Goal: Task Accomplishment & Management: Manage account settings

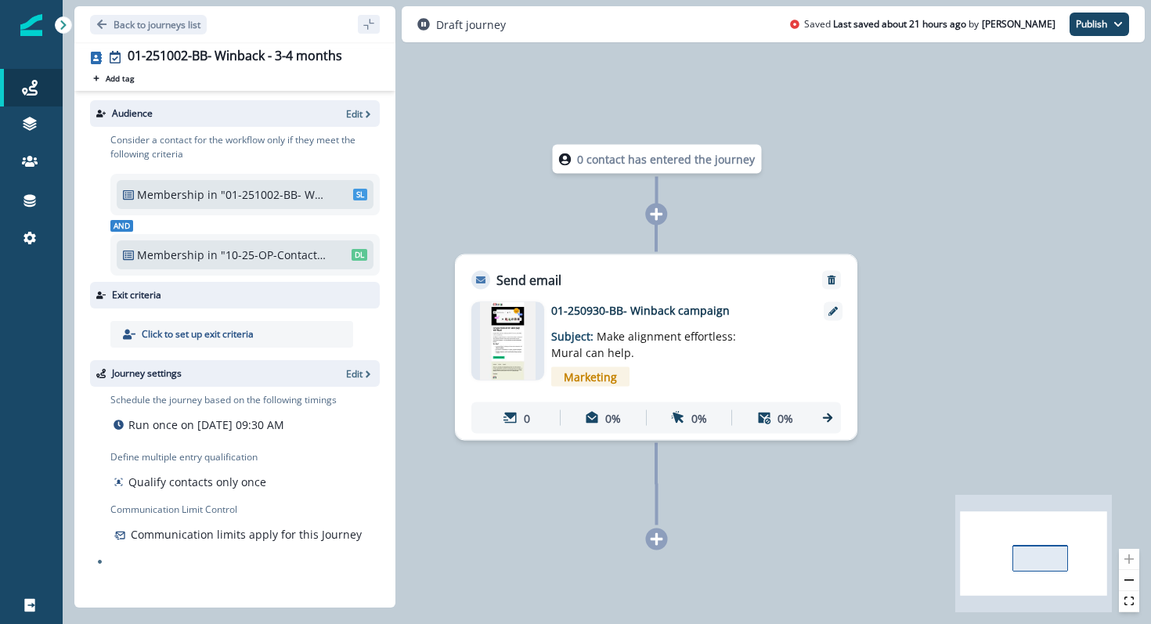
click at [495, 357] on img at bounding box center [508, 341] width 56 height 78
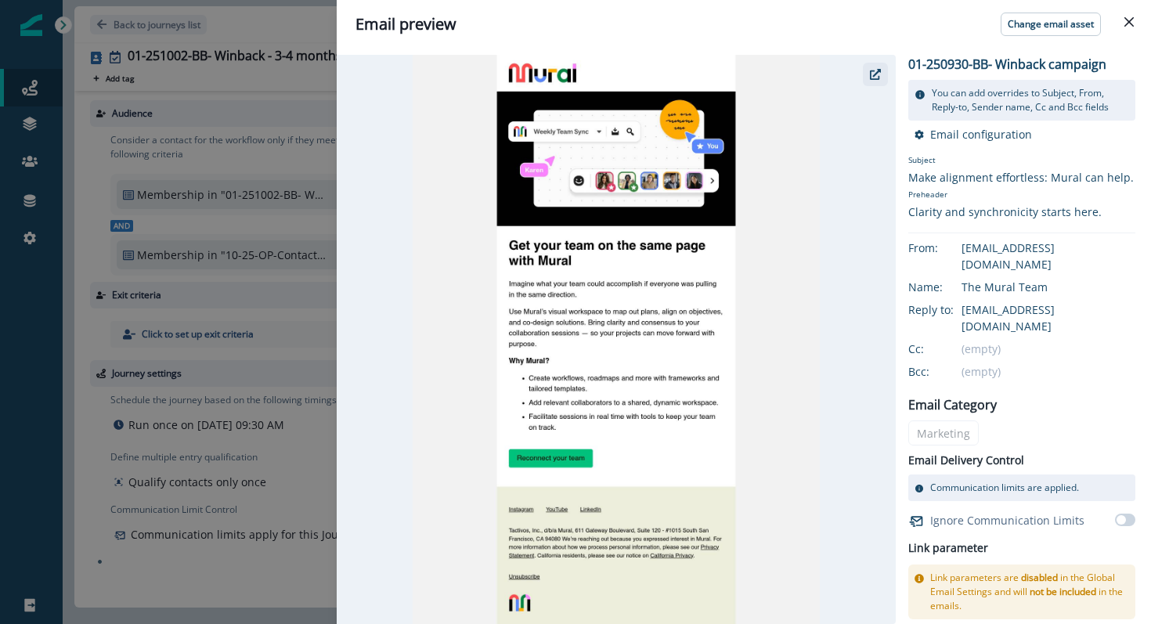
click at [870, 78] on icon "button" at bounding box center [875, 74] width 11 height 11
click at [1126, 25] on icon "Close" at bounding box center [1128, 21] width 9 height 9
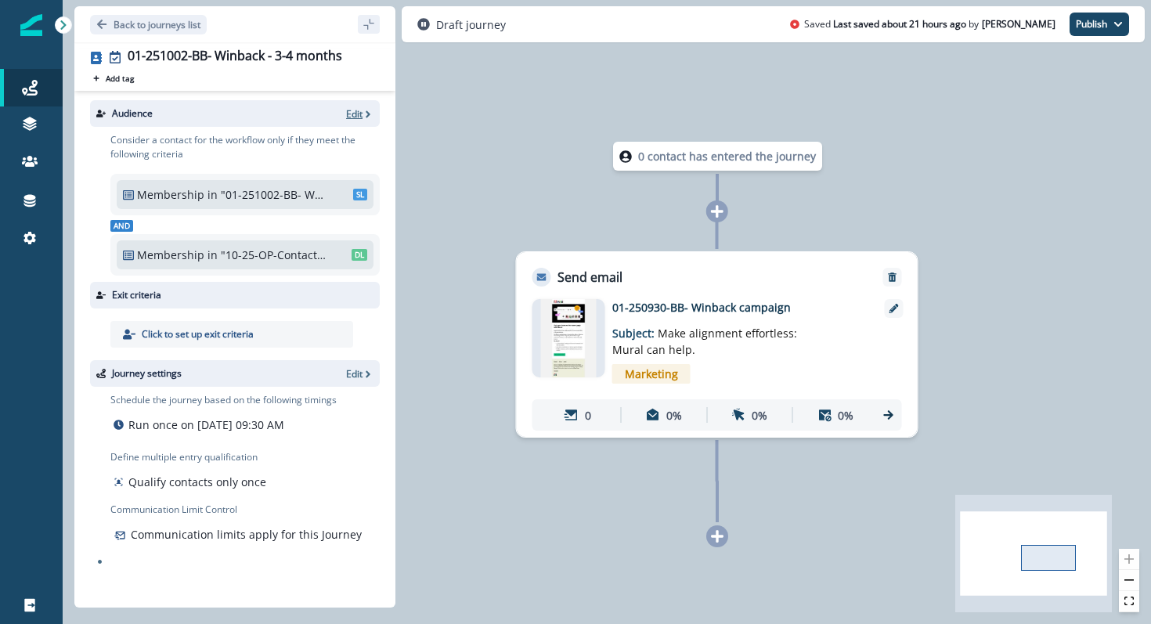
click at [360, 110] on p "Edit" at bounding box center [354, 113] width 16 height 13
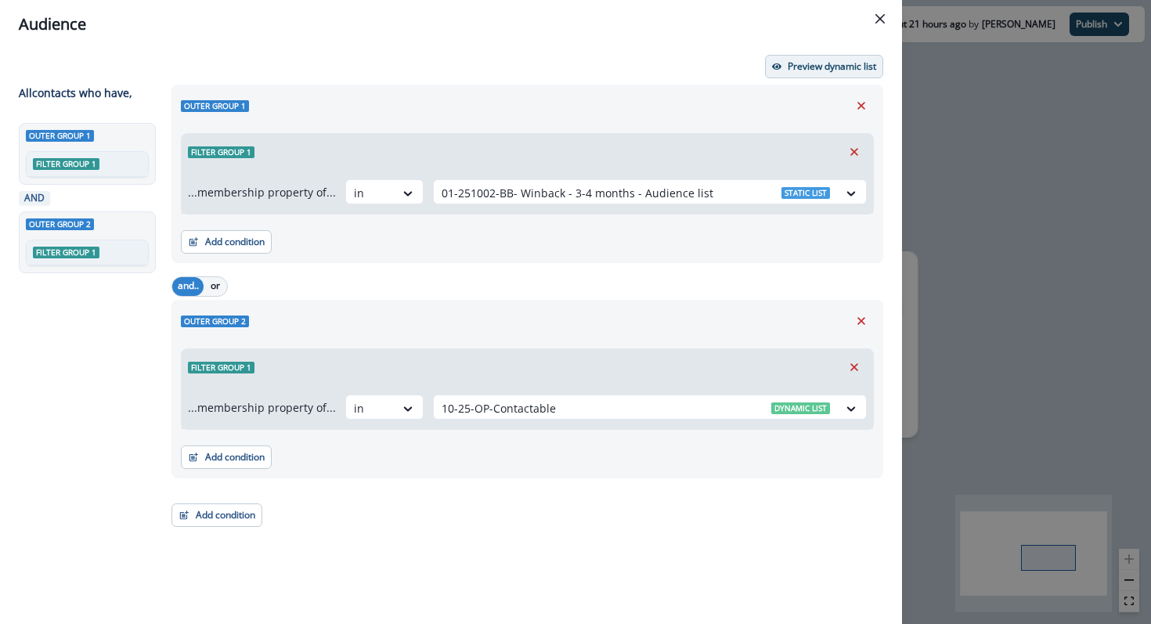
click at [797, 70] on p "Preview dynamic list" at bounding box center [831, 66] width 88 height 11
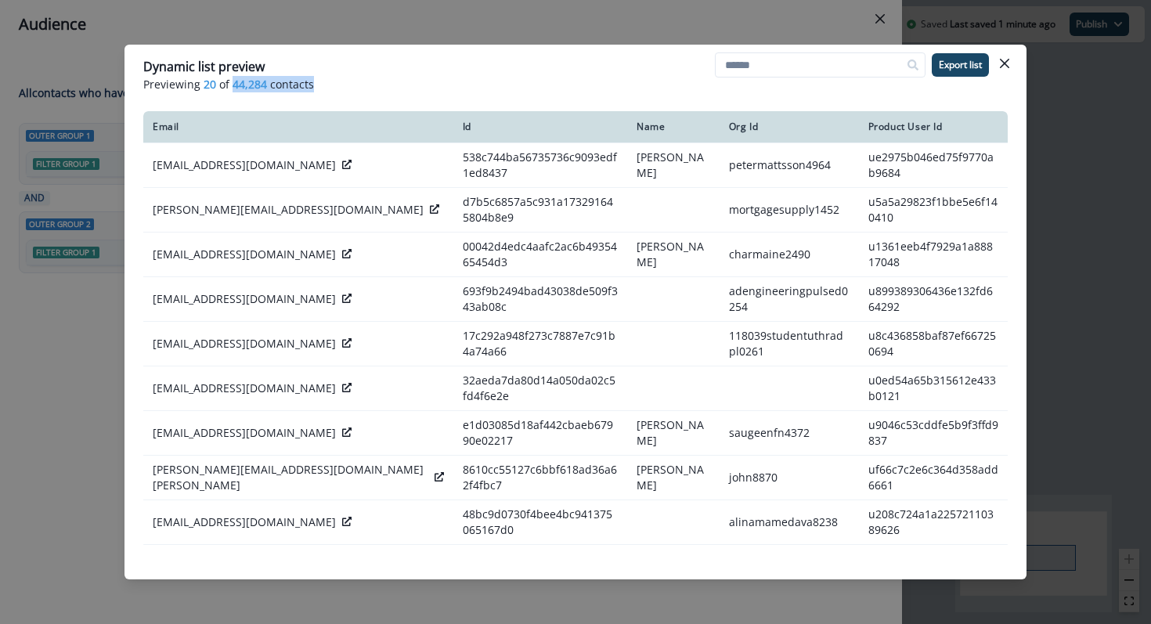
drag, startPoint x: 316, startPoint y: 85, endPoint x: 232, endPoint y: 85, distance: 84.5
click at [232, 85] on p "Previewing 20 of 44,284 contacts" at bounding box center [575, 84] width 864 height 16
copy p "44,284 contacts"
click at [1005, 66] on icon "Close" at bounding box center [1004, 63] width 9 height 9
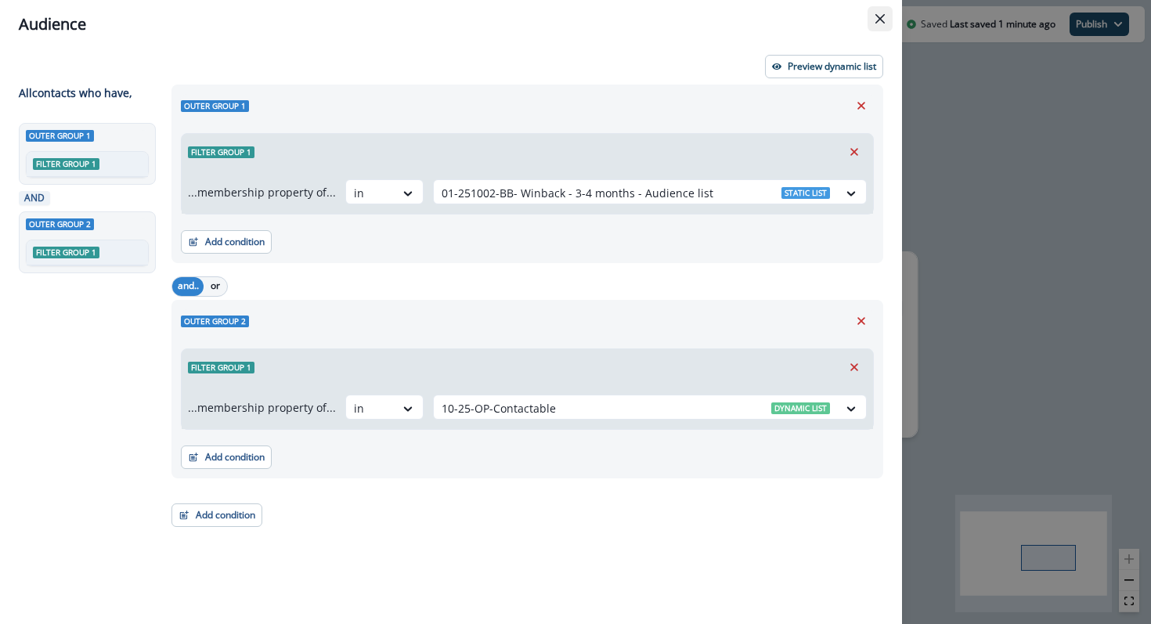
click at [873, 22] on button "Close" at bounding box center [879, 18] width 25 height 25
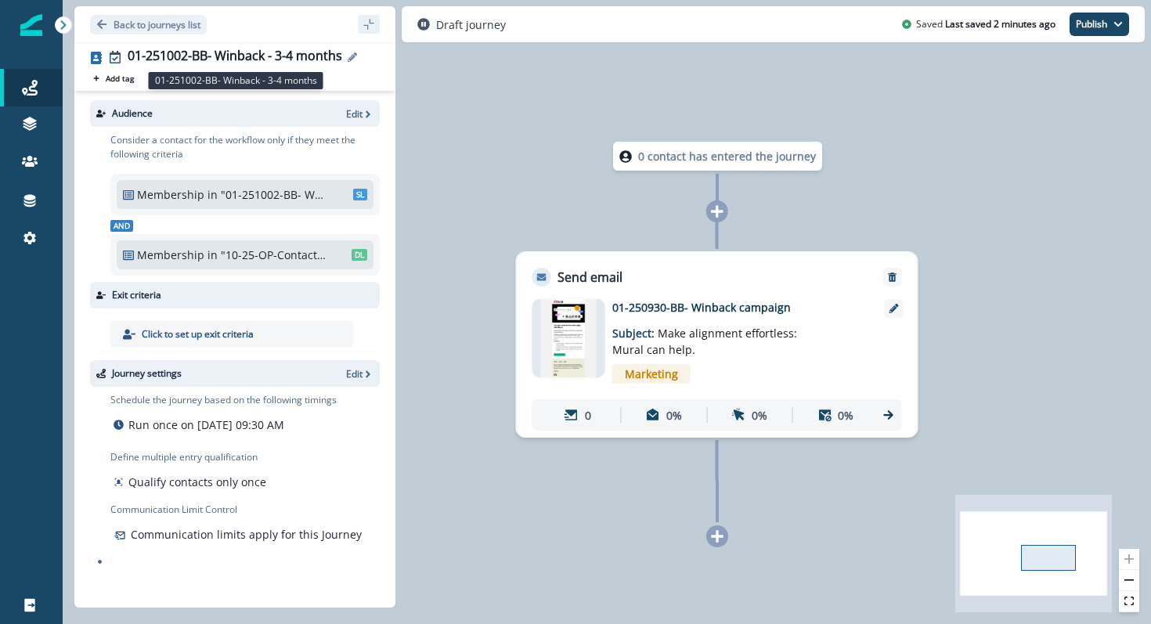
click at [195, 61] on div "01-251002-BB- Winback - 3-4 months" at bounding box center [235, 57] width 214 height 17
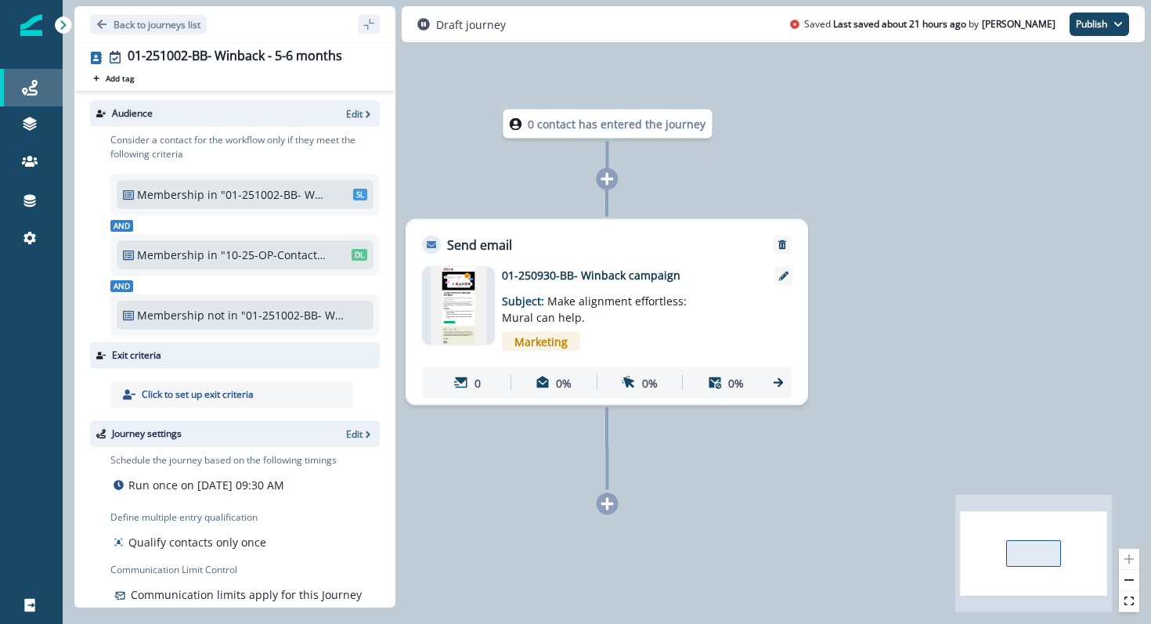
click at [30, 96] on div "Journeys" at bounding box center [31, 87] width 50 height 19
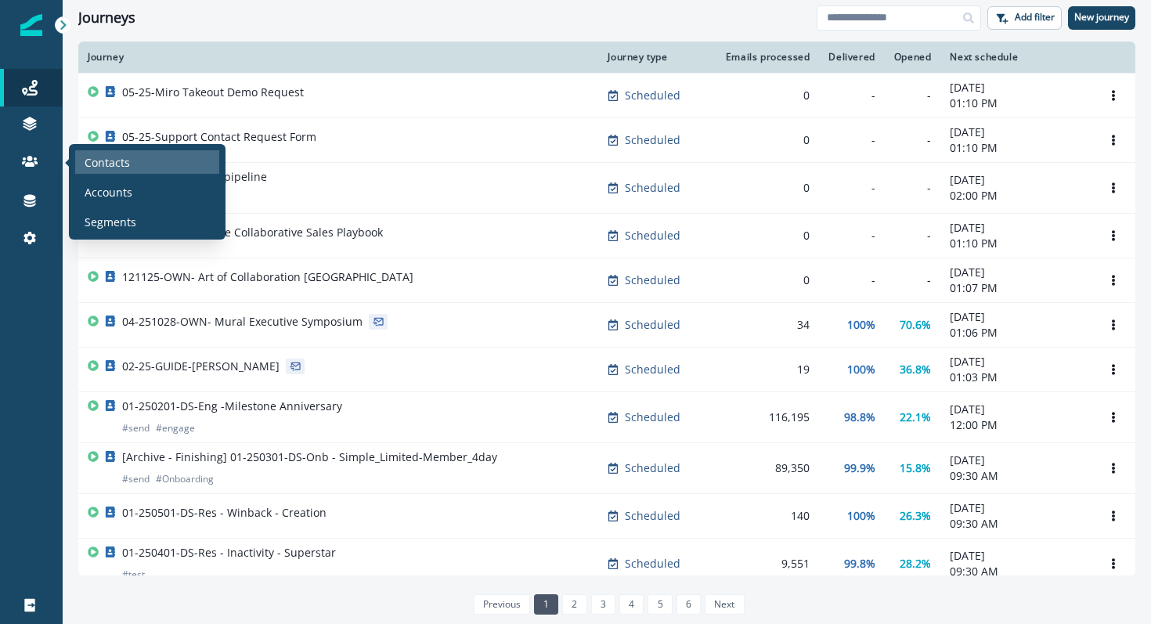
click at [90, 158] on p "Contacts" at bounding box center [107, 162] width 45 height 16
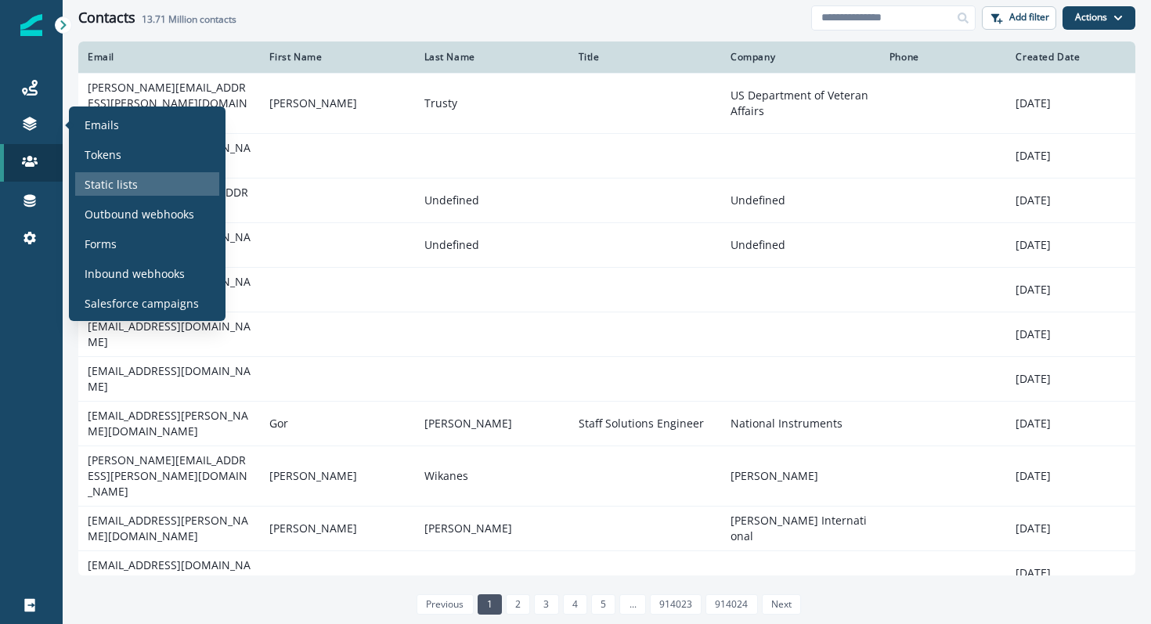
click at [113, 183] on p "Static lists" at bounding box center [111, 184] width 53 height 16
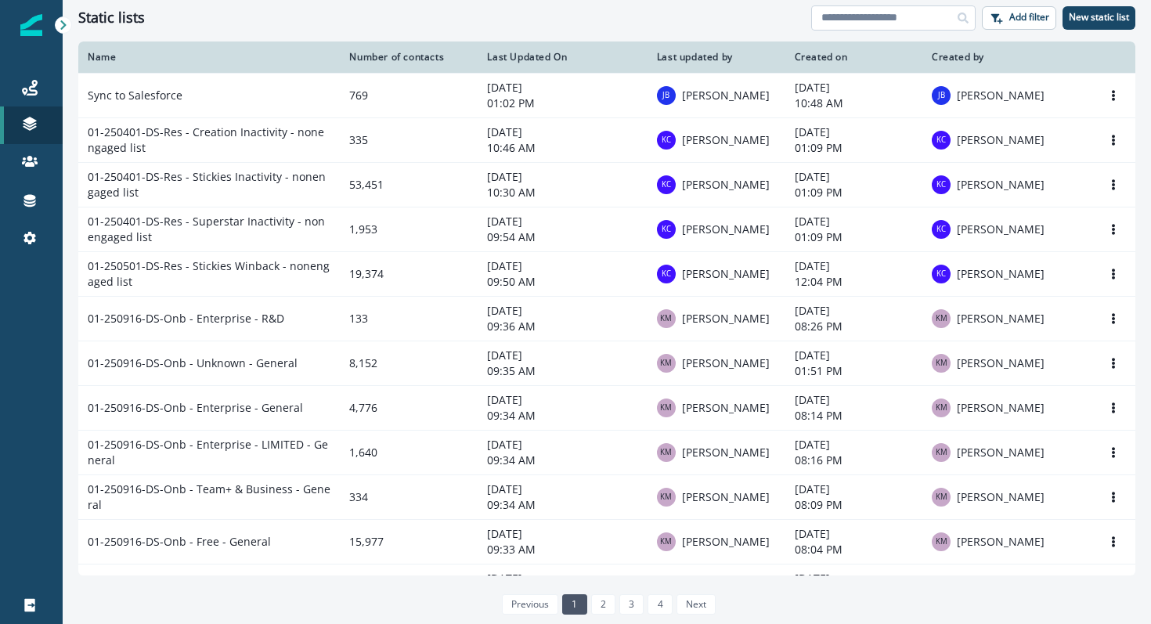
click at [855, 28] on input at bounding box center [893, 17] width 164 height 25
type input "*******"
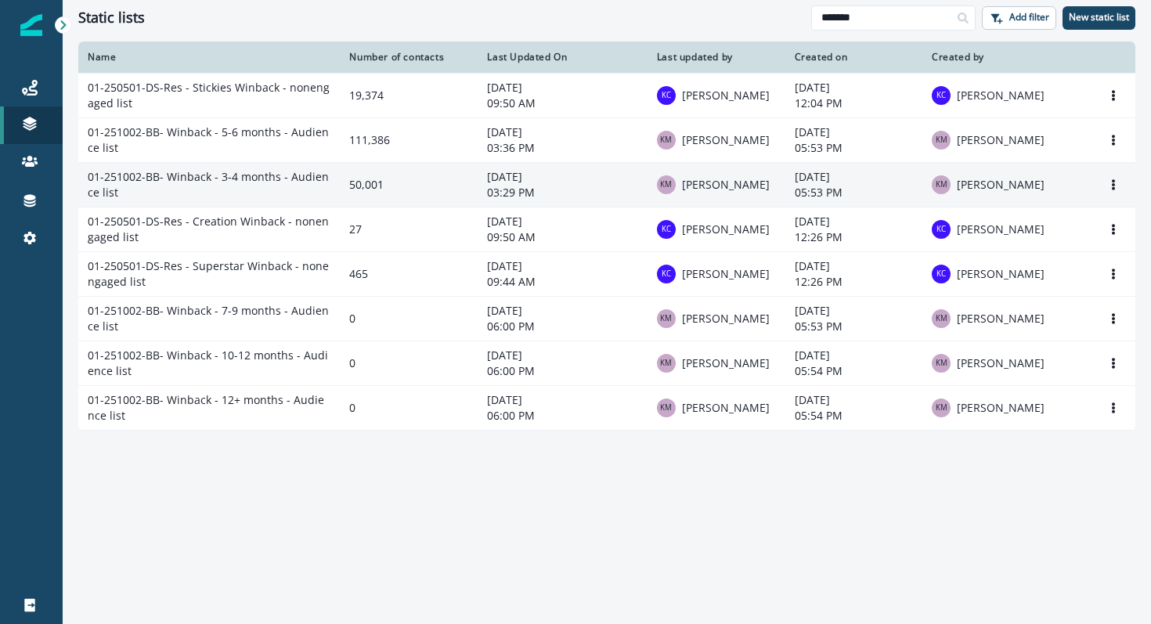
click at [263, 181] on td "01-251002-BB- Winback - 3-4 months - Audience list" at bounding box center [208, 184] width 261 height 45
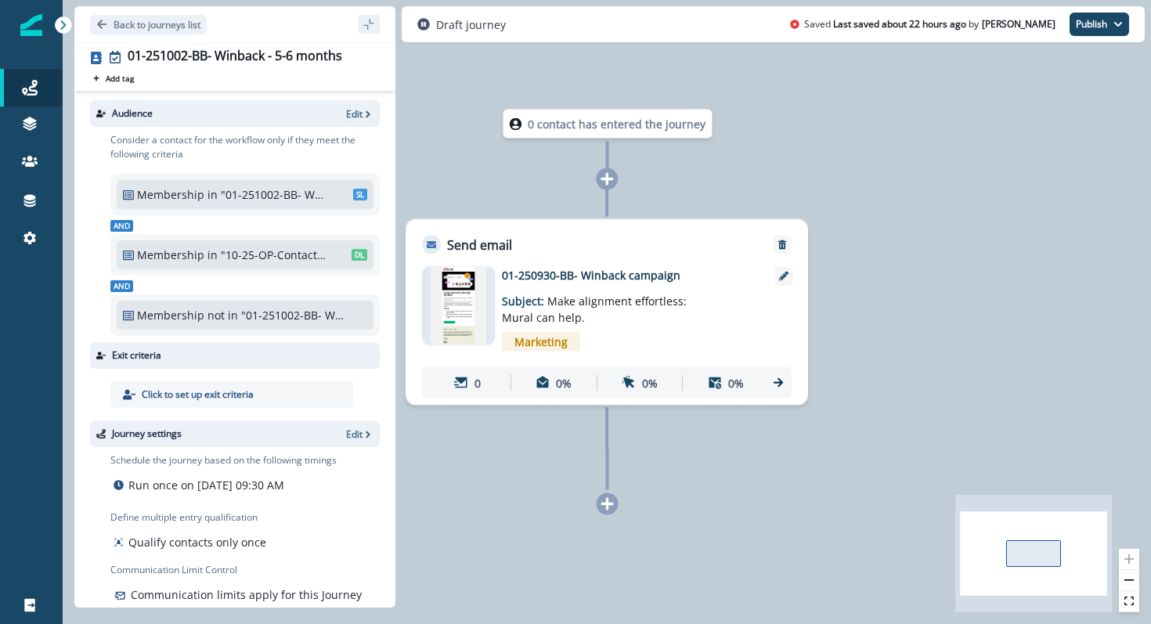
click at [446, 320] on img at bounding box center [459, 306] width 56 height 78
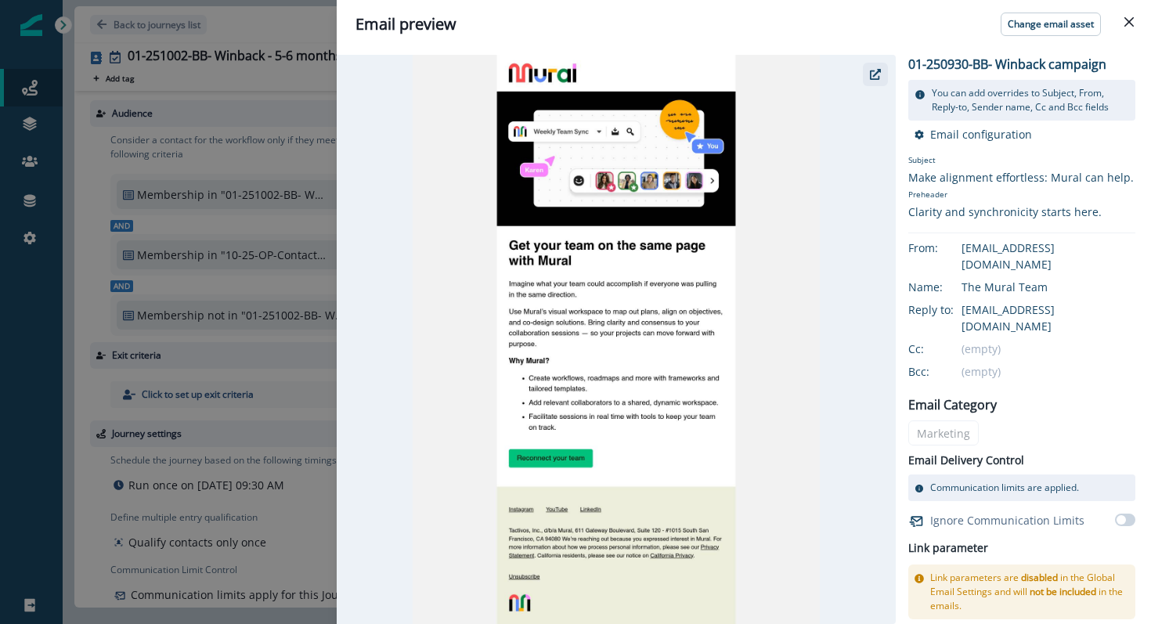
click at [878, 75] on icon "button" at bounding box center [875, 74] width 11 height 11
click at [874, 76] on icon "button" at bounding box center [875, 74] width 11 height 11
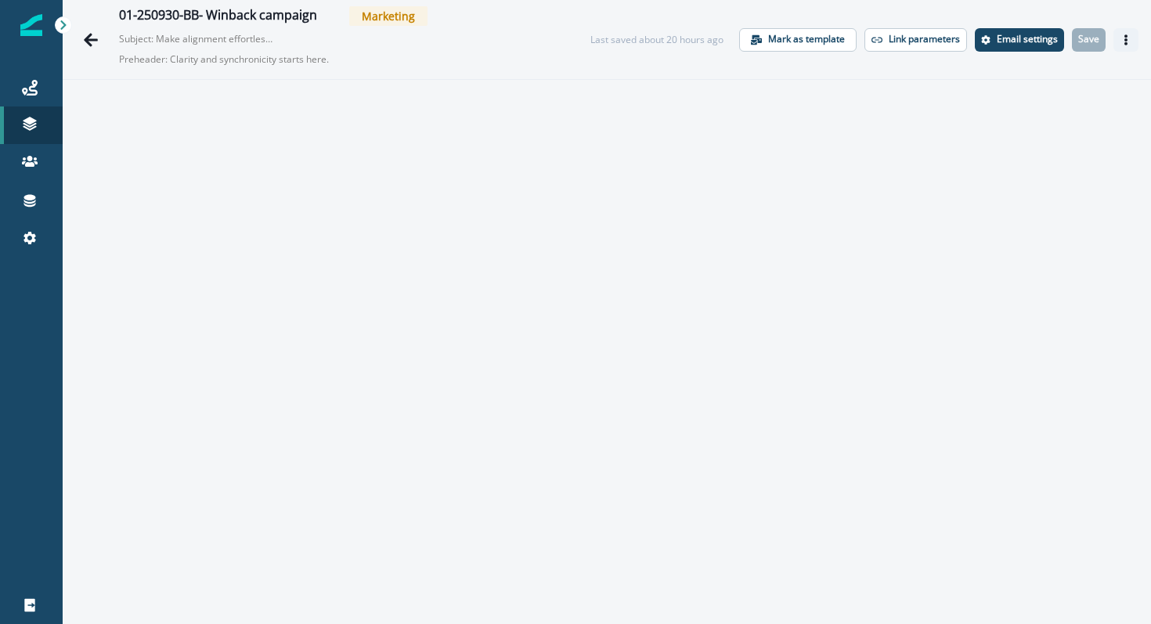
click at [1132, 35] on button "Actions" at bounding box center [1125, 39] width 25 height 23
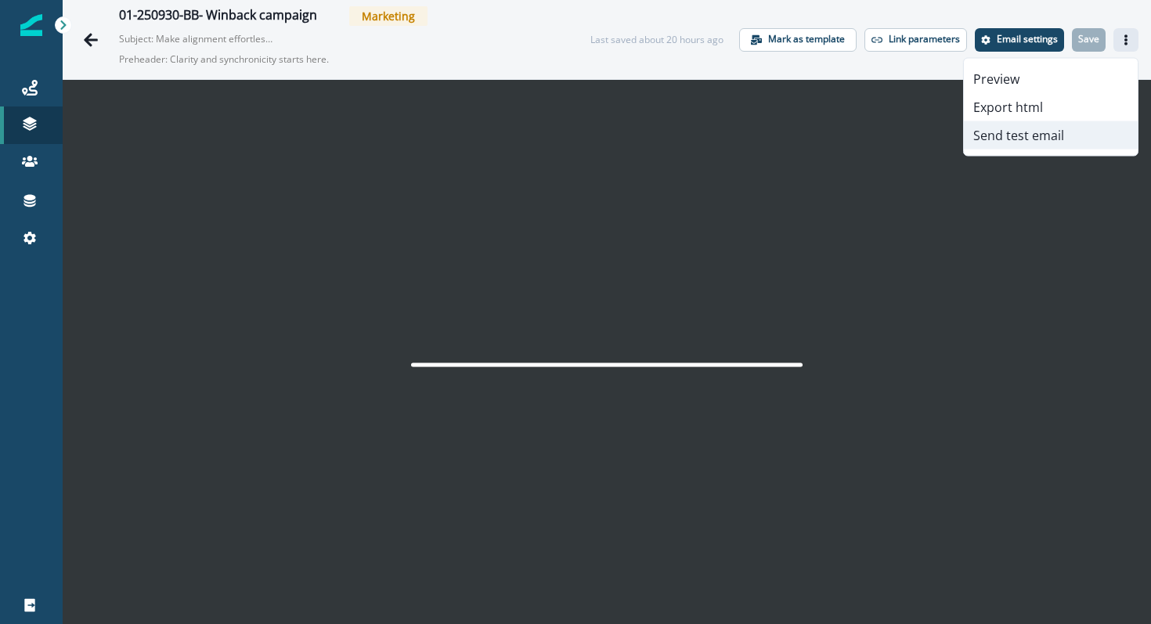
click at [1083, 129] on button "Send test email" at bounding box center [1051, 135] width 174 height 28
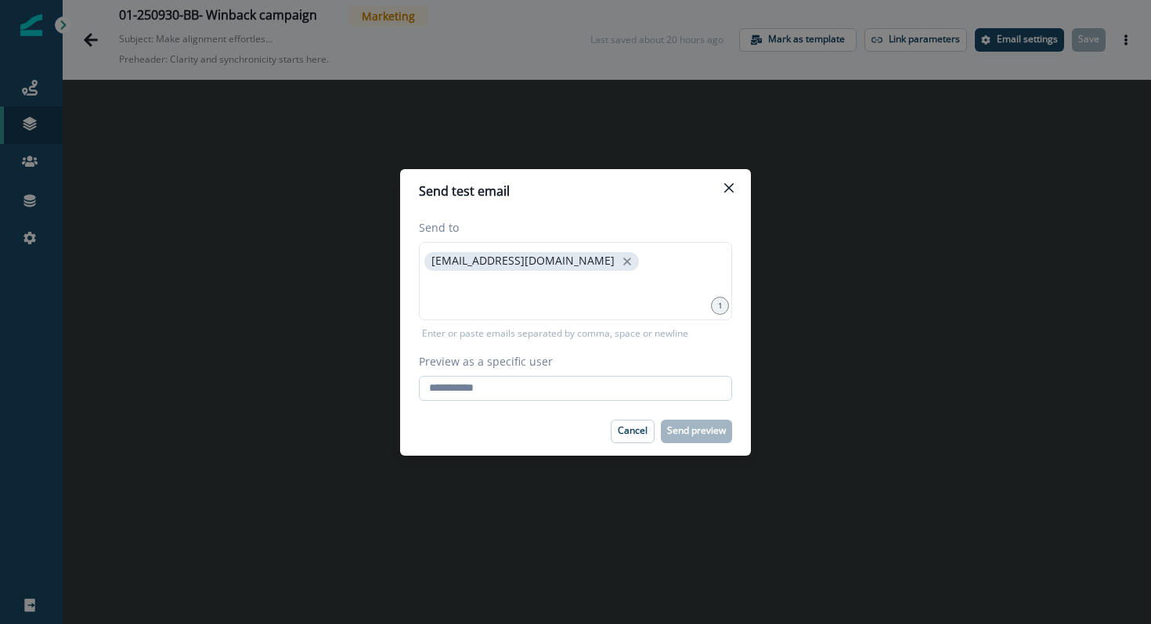
click at [523, 388] on input "Preview as a specific user" at bounding box center [575, 388] width 313 height 25
type input "**********"
click at [535, 429] on div "Cancel Send preview" at bounding box center [575, 431] width 313 height 23
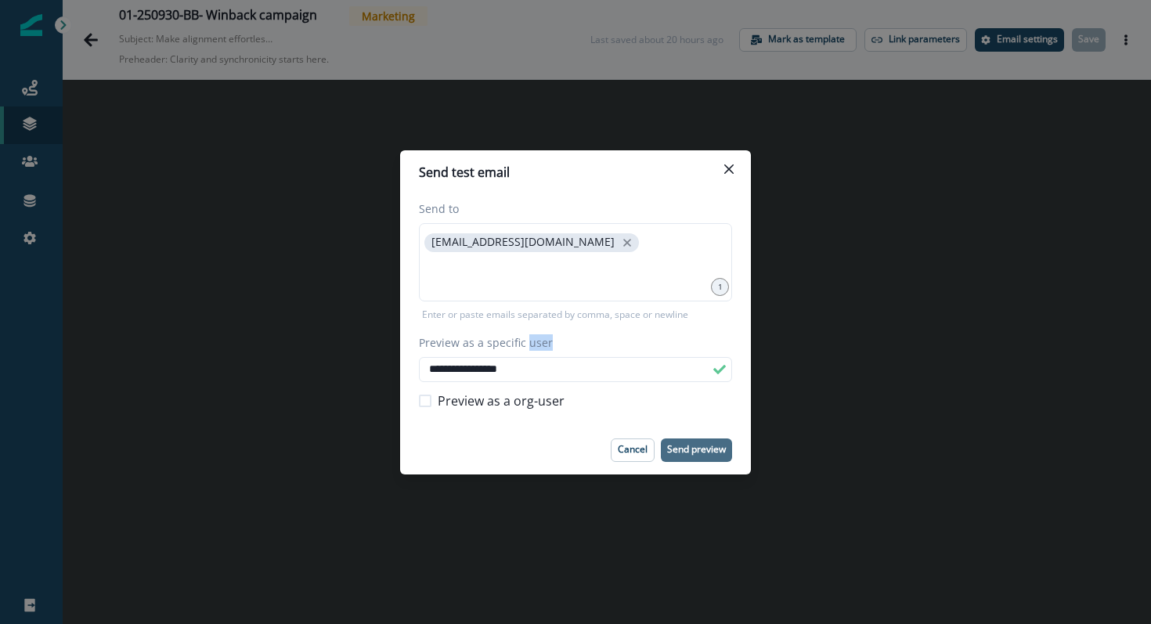
click at [684, 449] on p "Send preview" at bounding box center [696, 449] width 59 height 11
click at [728, 172] on icon "Close" at bounding box center [728, 168] width 9 height 9
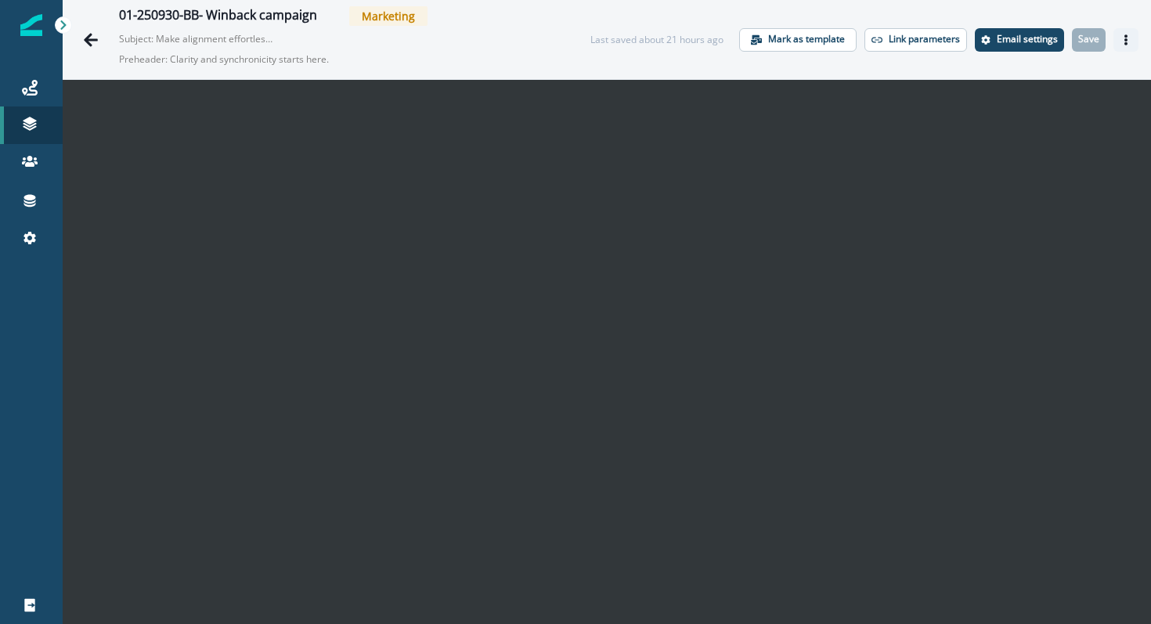
click at [1128, 38] on icon "Actions" at bounding box center [1125, 39] width 11 height 11
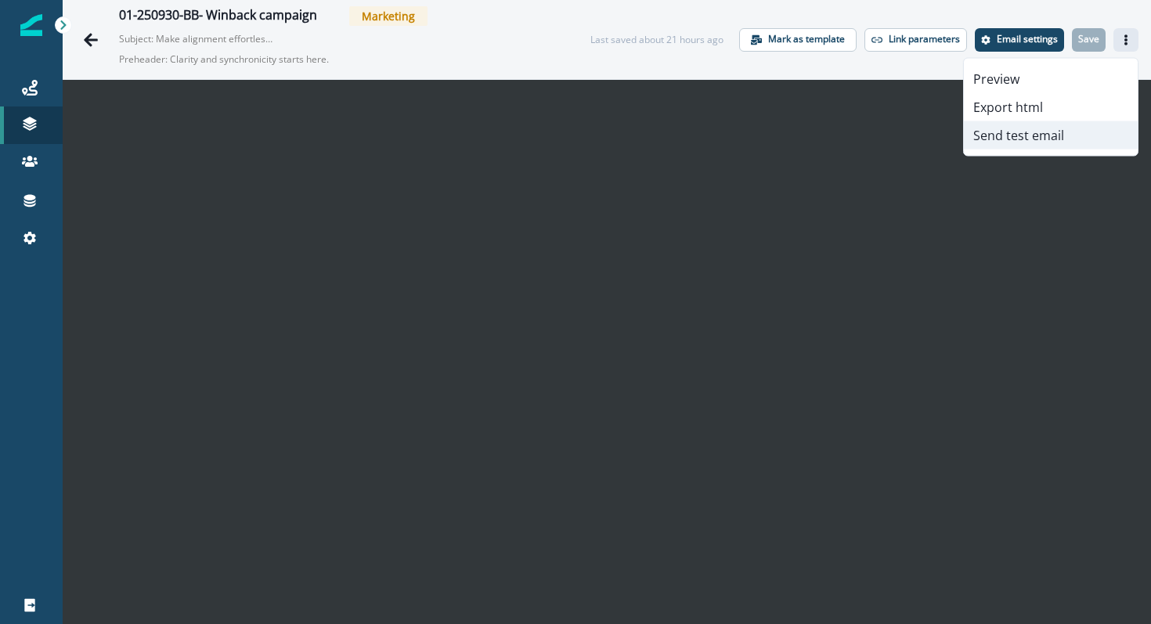
click at [1043, 132] on button "Send test email" at bounding box center [1051, 135] width 174 height 28
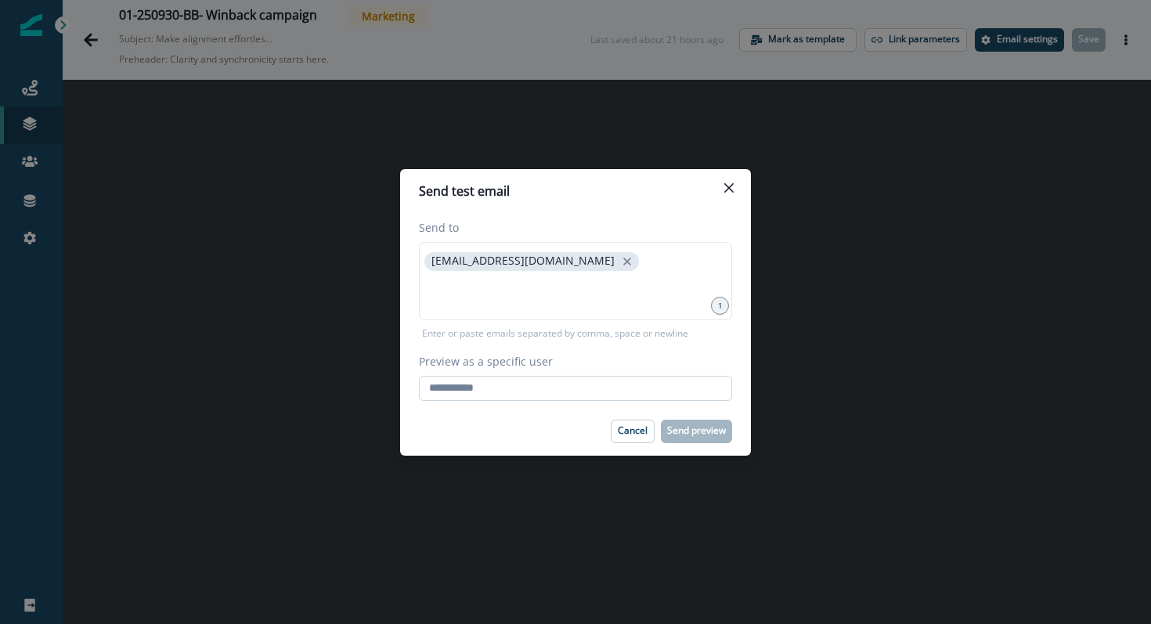
click at [640, 395] on input "Preview as a specific user" at bounding box center [575, 388] width 313 height 25
type input "**********"
click at [553, 448] on footer "Cancel Send preview" at bounding box center [575, 431] width 351 height 49
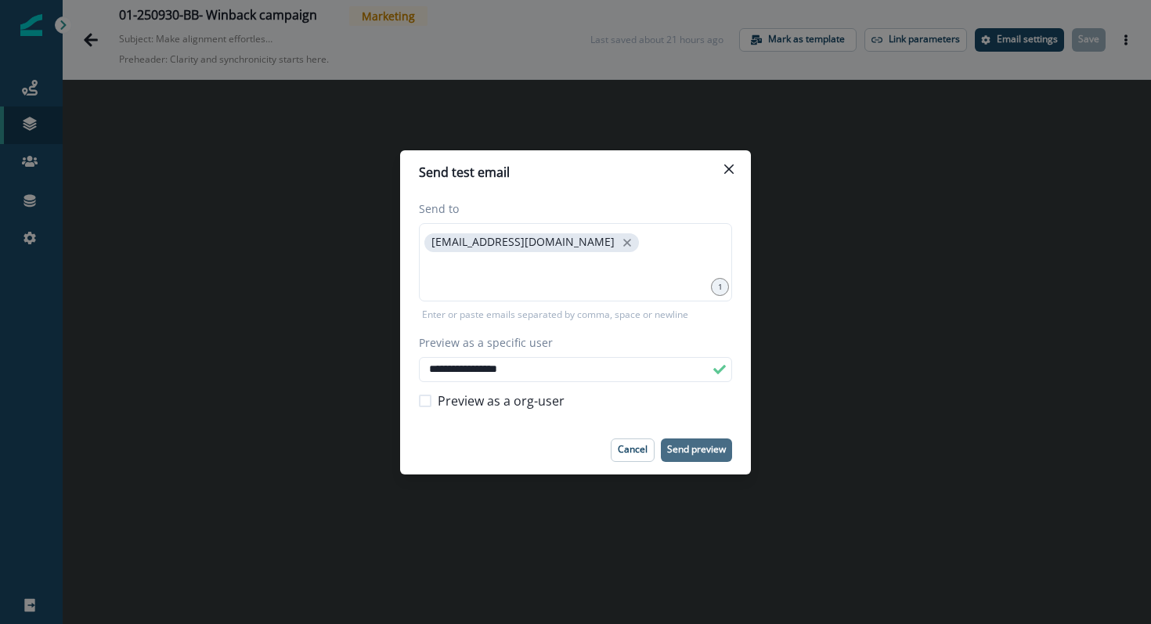
click at [690, 451] on p "Send preview" at bounding box center [696, 449] width 59 height 11
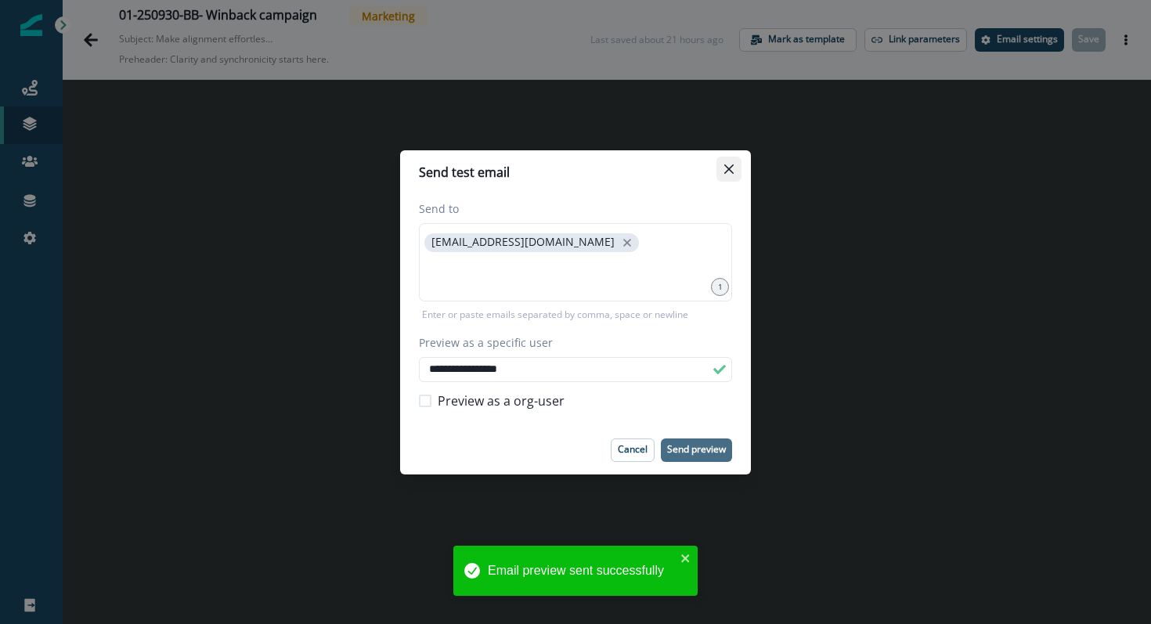
click at [731, 169] on icon "Close" at bounding box center [728, 168] width 9 height 9
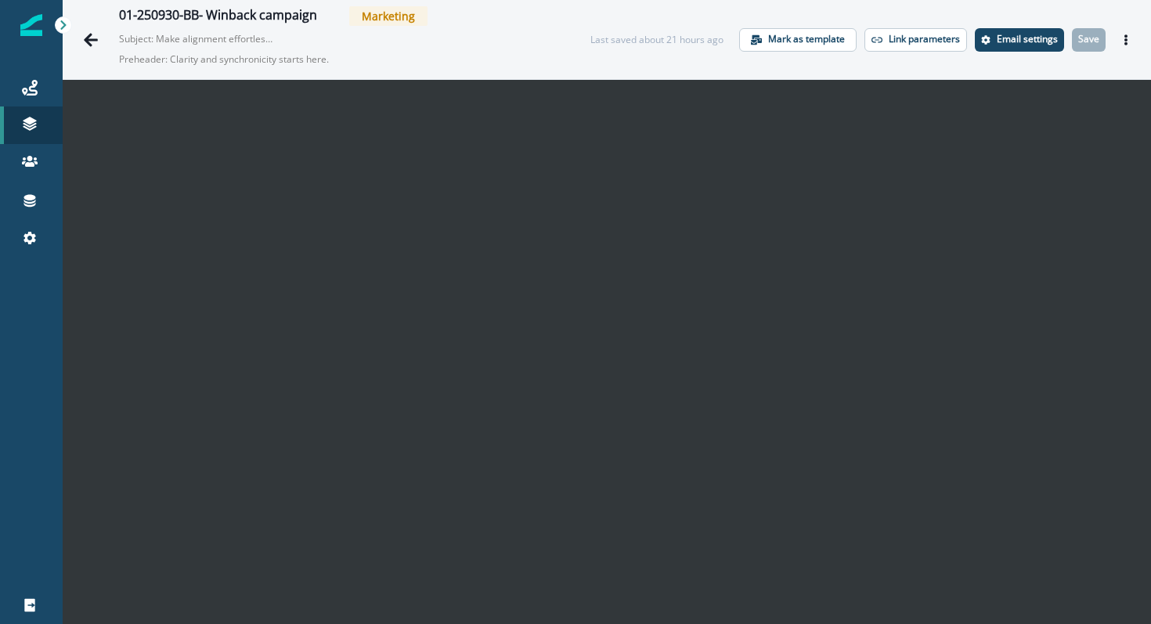
scroll to position [25, 0]
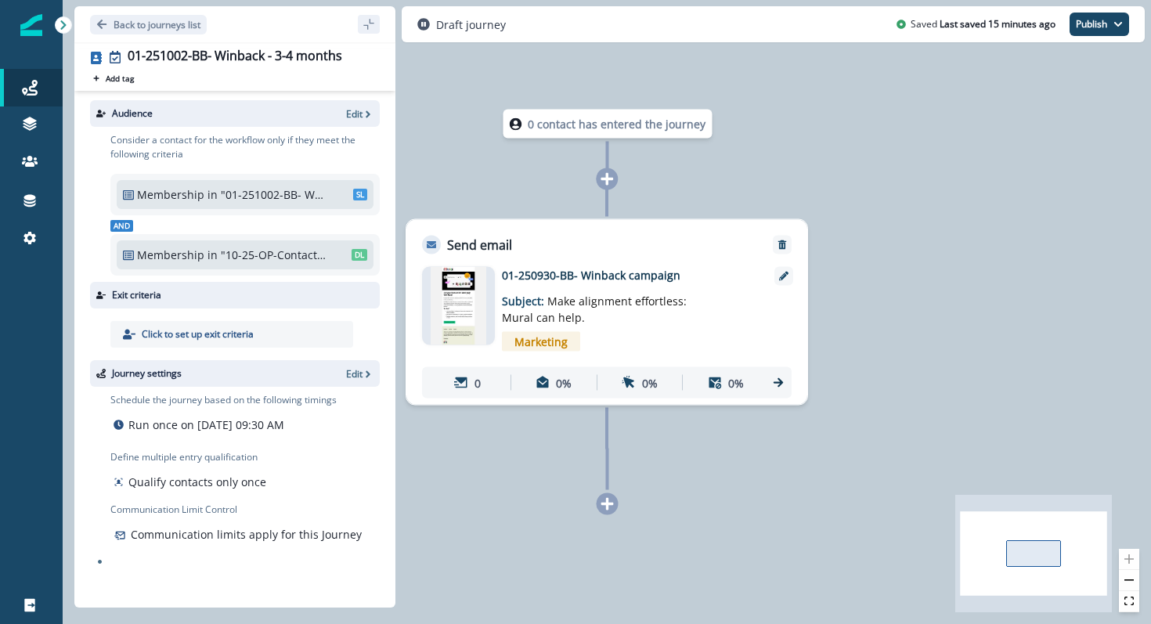
click at [467, 315] on img at bounding box center [459, 306] width 56 height 78
click at [31, 81] on icon at bounding box center [30, 88] width 16 height 16
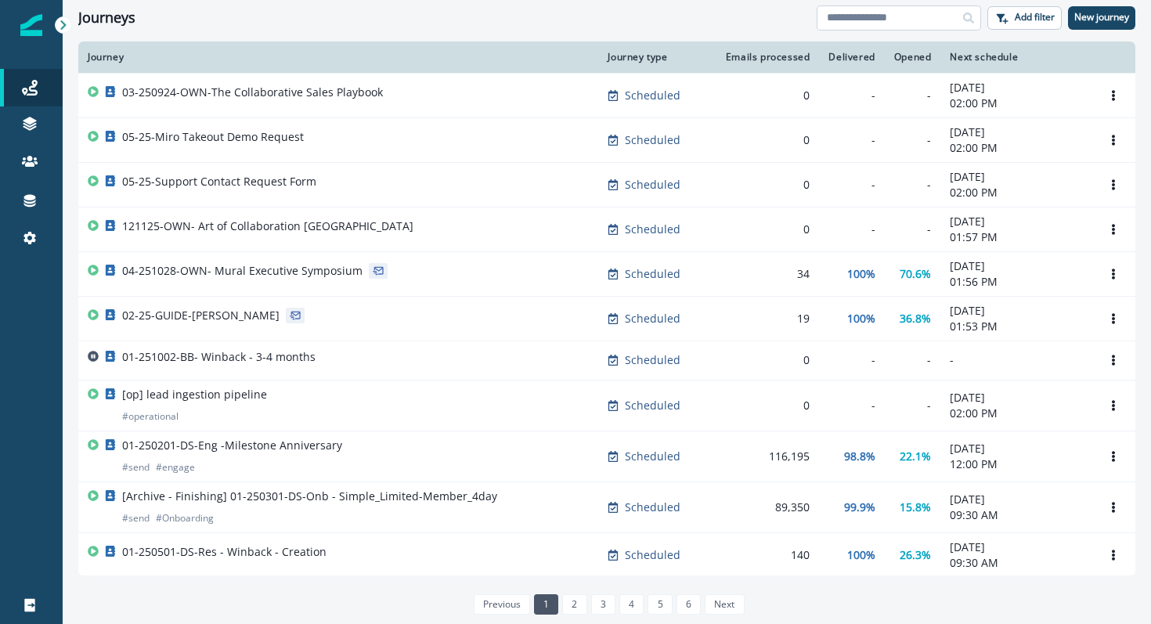
click at [861, 19] on input at bounding box center [898, 17] width 164 height 25
type input "**********"
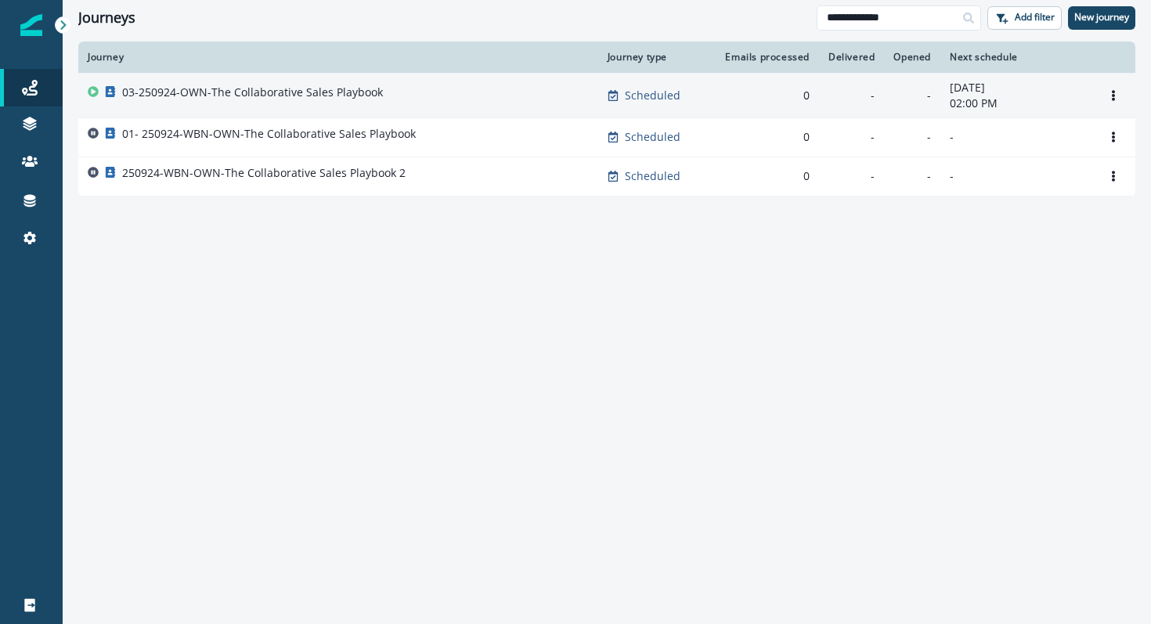
click at [350, 97] on p "03-250924-OWN-The Collaborative Sales Playbook" at bounding box center [252, 93] width 261 height 16
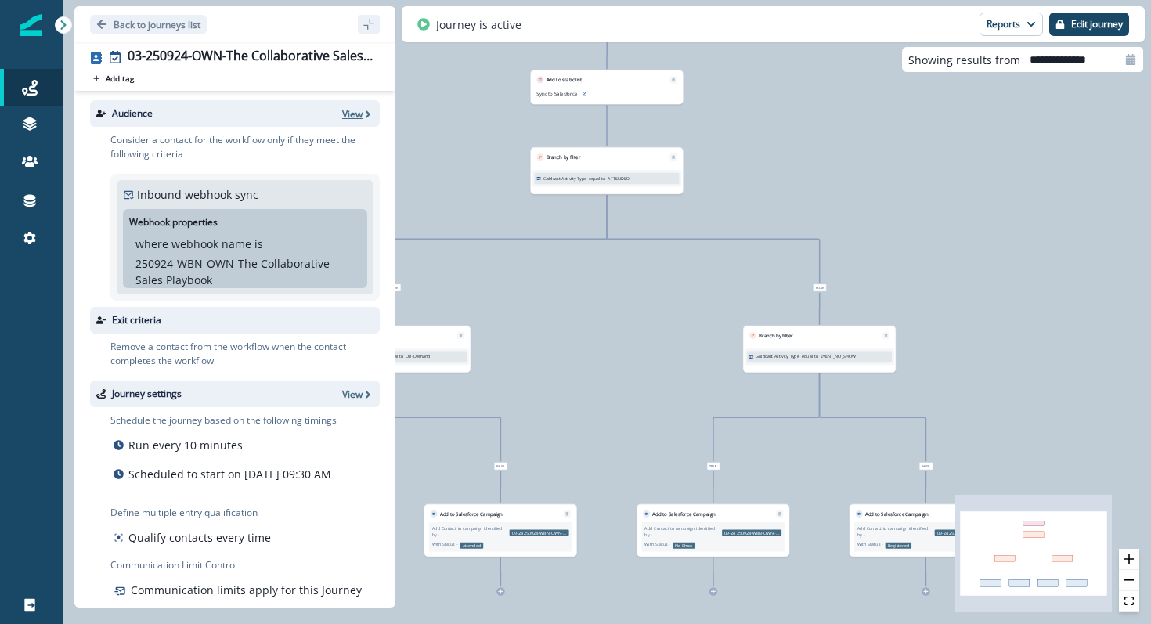
click at [351, 111] on p "View" at bounding box center [352, 113] width 20 height 13
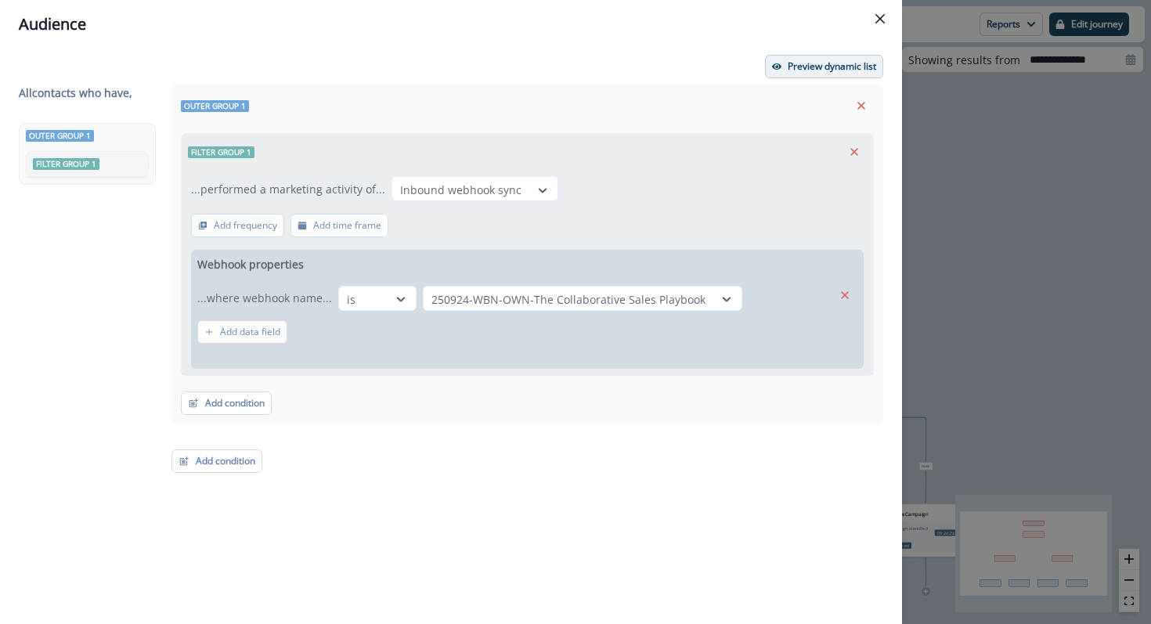
click at [816, 66] on p "Preview dynamic list" at bounding box center [831, 66] width 88 height 11
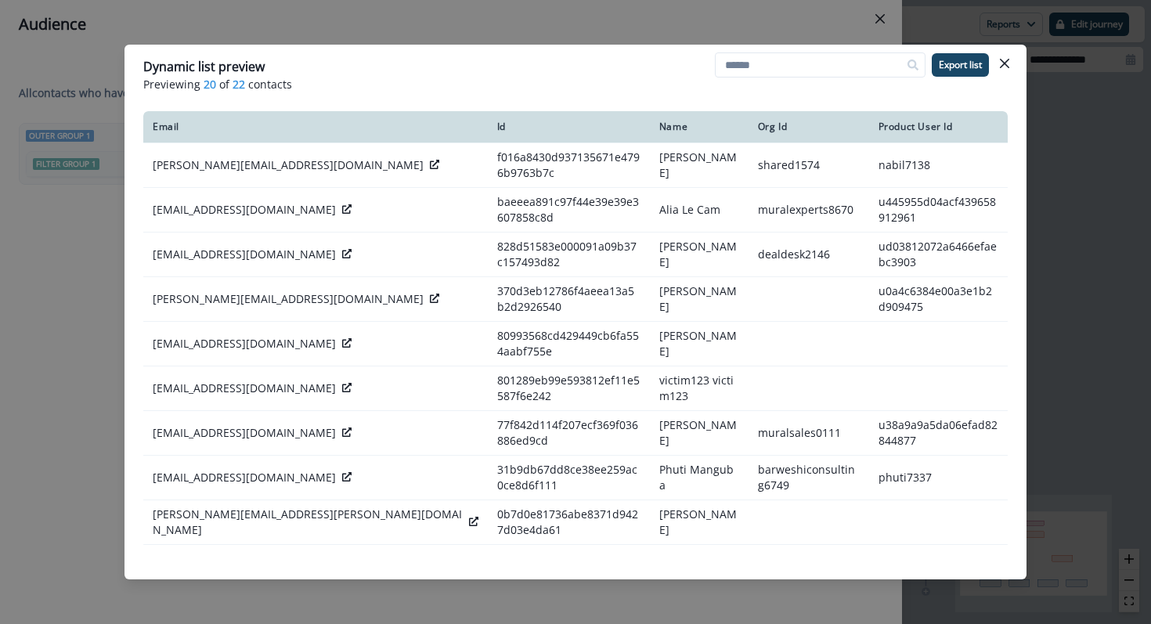
click at [782, 50] on header "Dynamic list preview Previewing 20 of 22 contacts Export list" at bounding box center [575, 75] width 902 height 60
click at [773, 75] on input at bounding box center [820, 64] width 211 height 25
paste input "**********"
type input "**********"
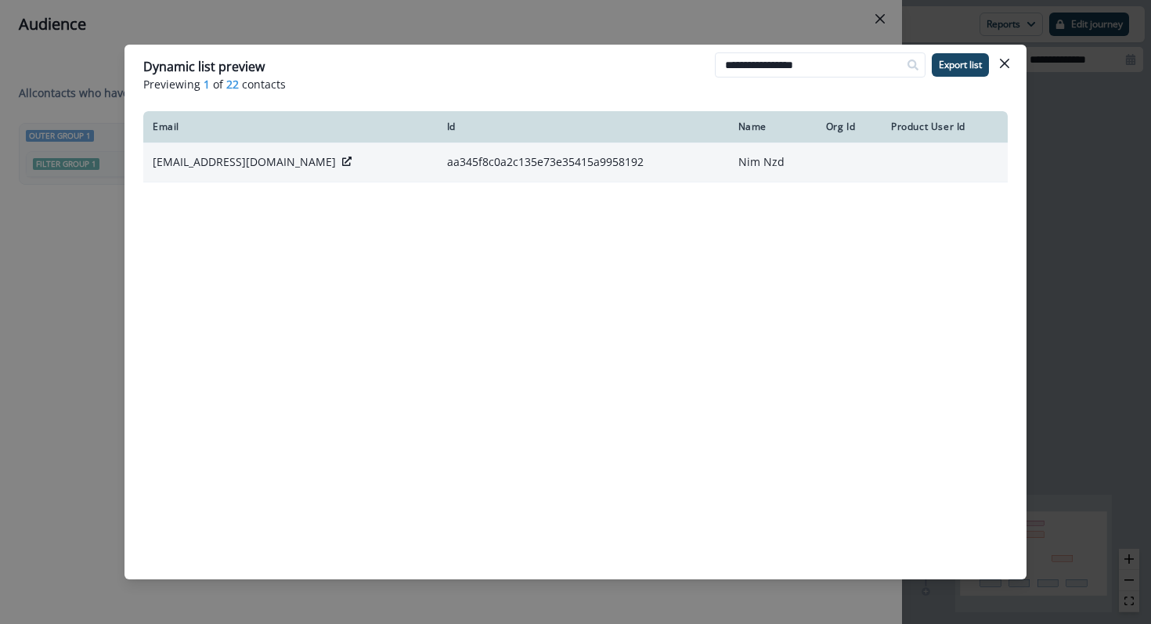
click at [342, 164] on icon at bounding box center [346, 161] width 9 height 9
click at [261, 163] on div "[EMAIL_ADDRESS][DOMAIN_NAME]" at bounding box center [291, 162] width 276 height 16
click at [342, 163] on icon at bounding box center [346, 161] width 9 height 9
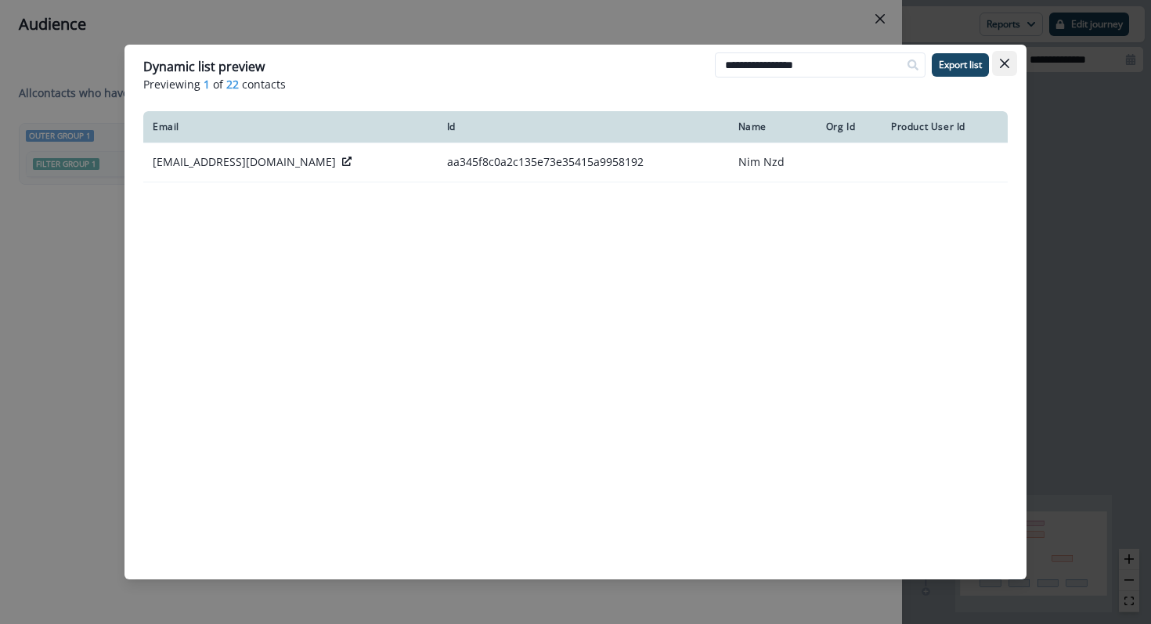
click at [1010, 69] on button "Close" at bounding box center [1004, 63] width 25 height 25
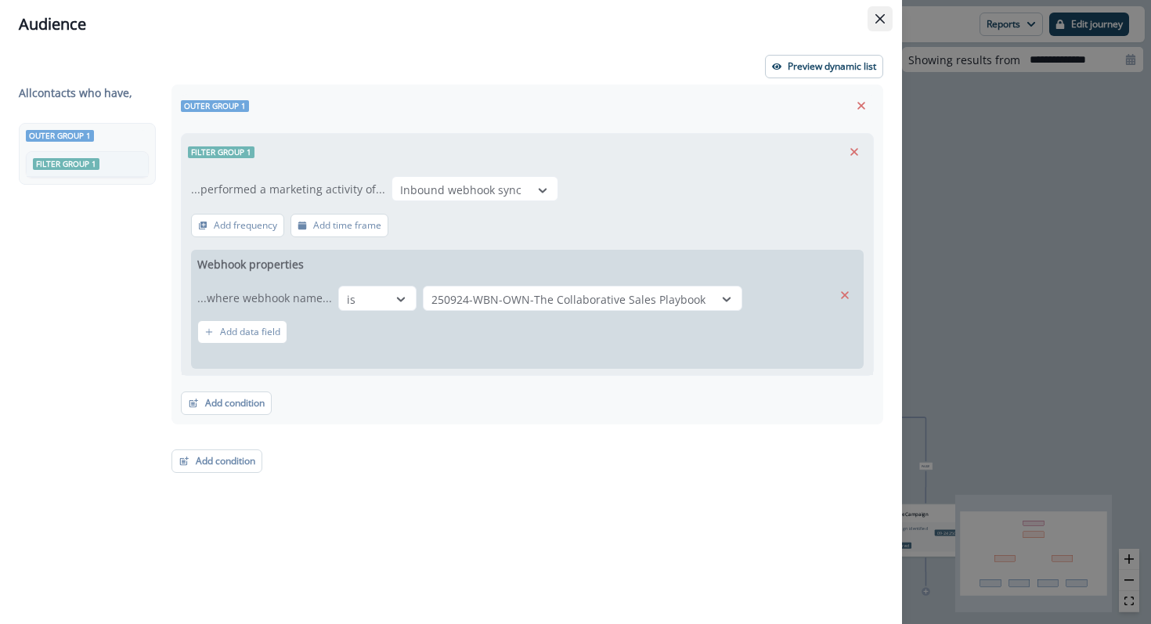
click at [878, 11] on button "Close" at bounding box center [879, 18] width 25 height 25
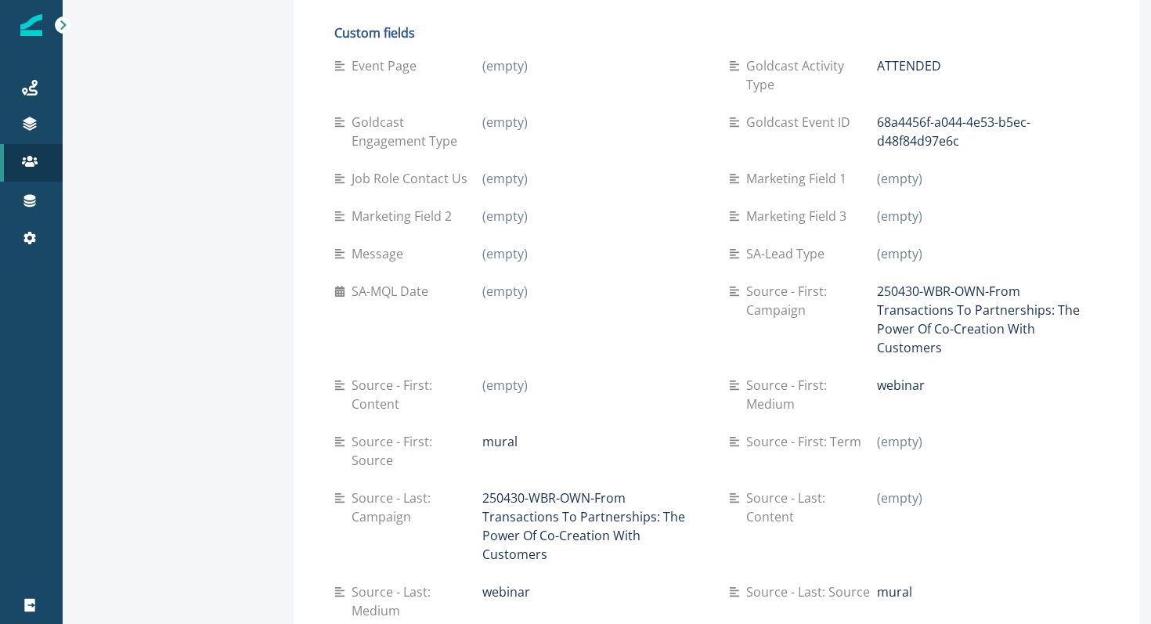
scroll to position [686, 0]
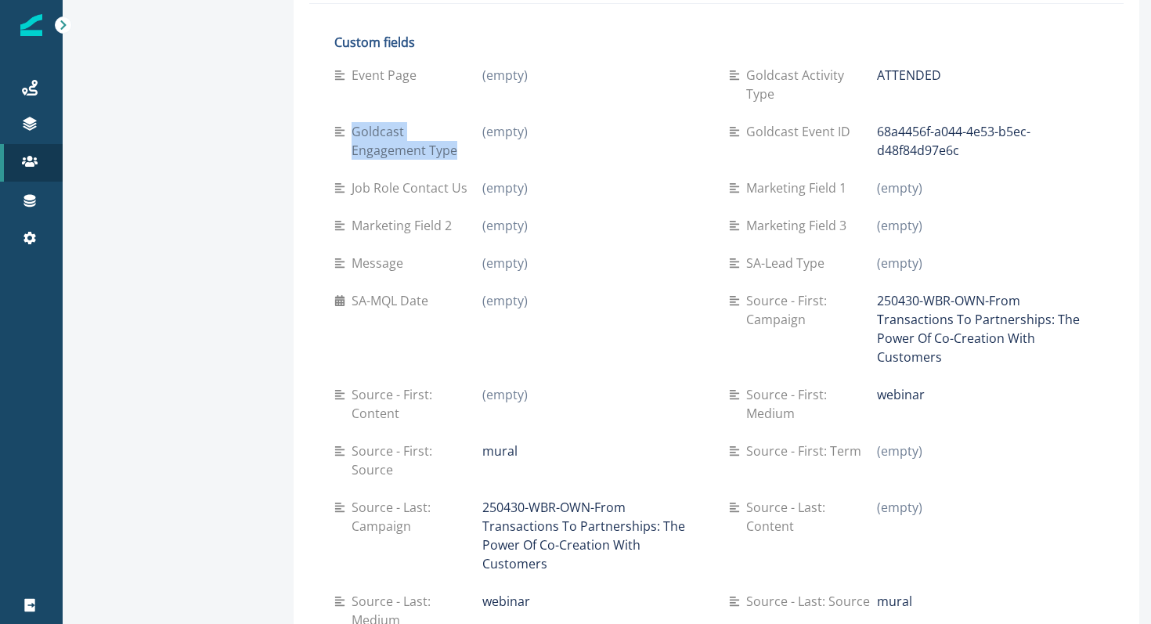
drag, startPoint x: 317, startPoint y: 92, endPoint x: 350, endPoint y: 111, distance: 38.3
click at [351, 122] on div "Goldcast Engagement Type" at bounding box center [408, 141] width 148 height 38
click at [351, 122] on p "Goldcast Engagement Type" at bounding box center [416, 141] width 131 height 38
drag, startPoint x: 355, startPoint y: 116, endPoint x: 320, endPoint y: 92, distance: 42.3
click at [351, 122] on p "Goldcast Engagement Type" at bounding box center [416, 141] width 131 height 38
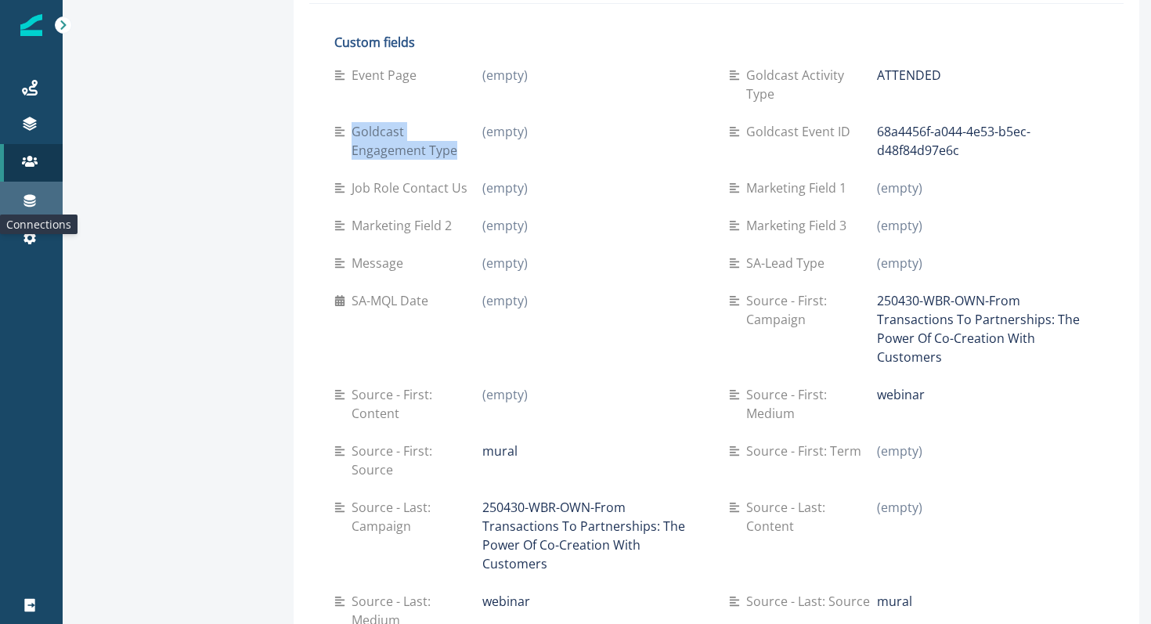
click at [25, 197] on icon at bounding box center [30, 201] width 12 height 13
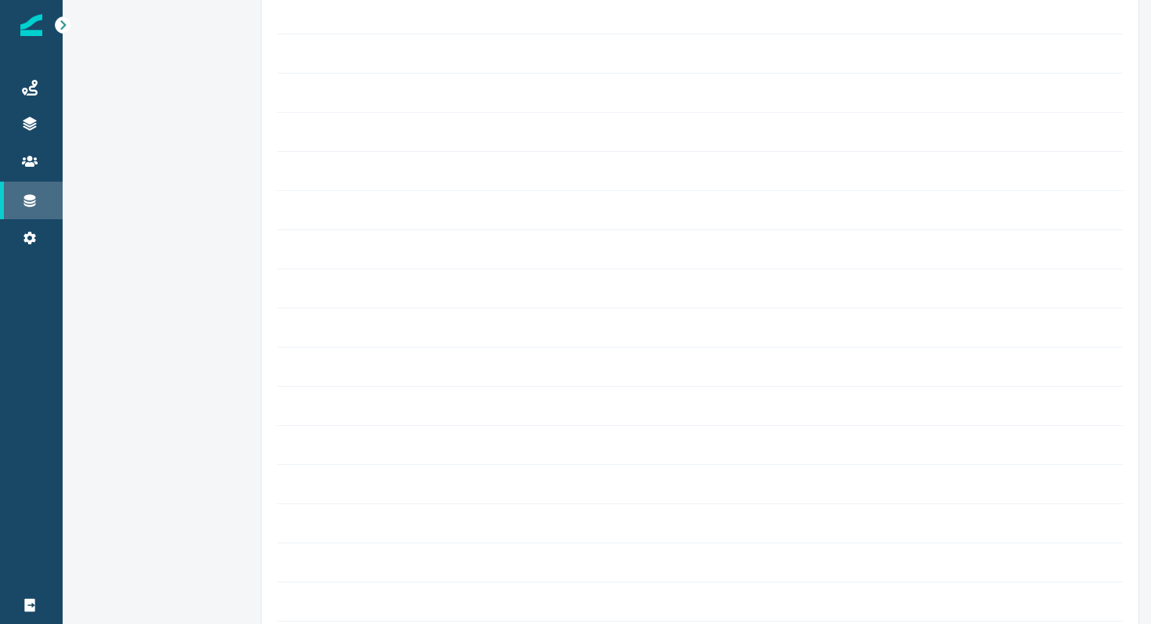
scroll to position [679, 0]
click at [33, 197] on icon at bounding box center [30, 201] width 12 height 13
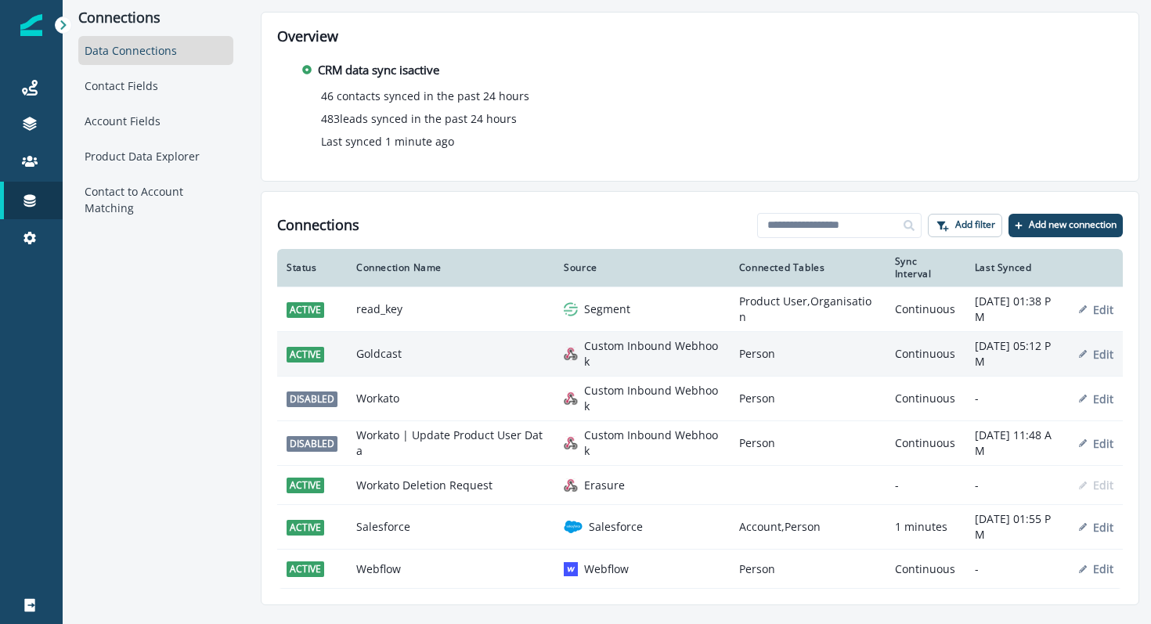
click at [366, 359] on td "Goldcast" at bounding box center [450, 354] width 207 height 45
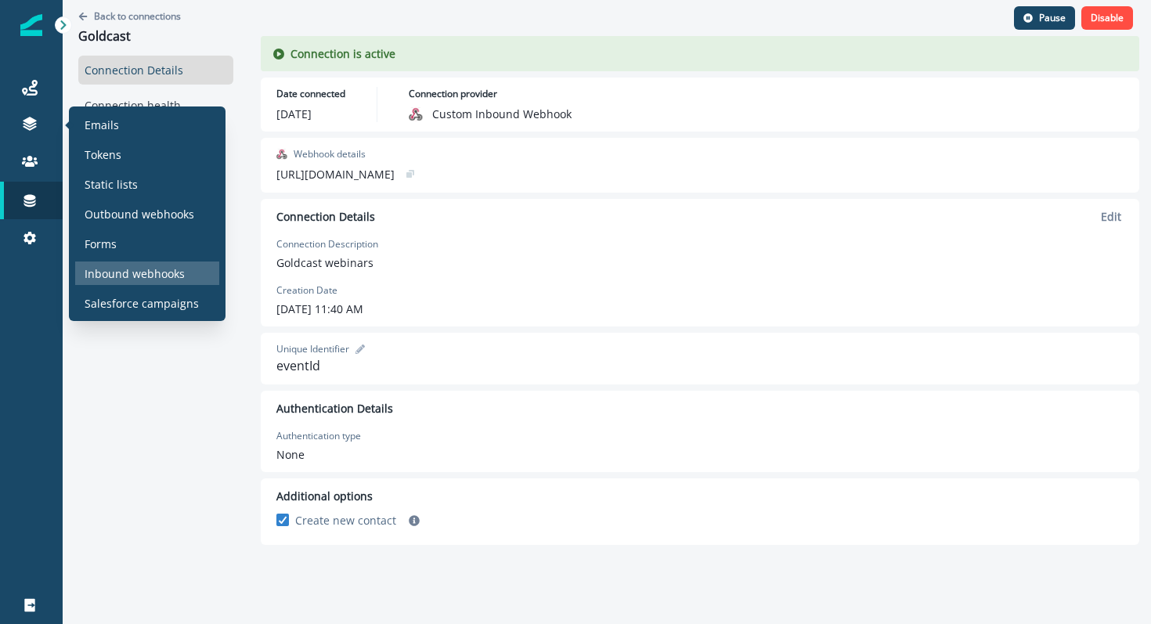
click at [113, 271] on p "Inbound webhooks" at bounding box center [135, 273] width 100 height 16
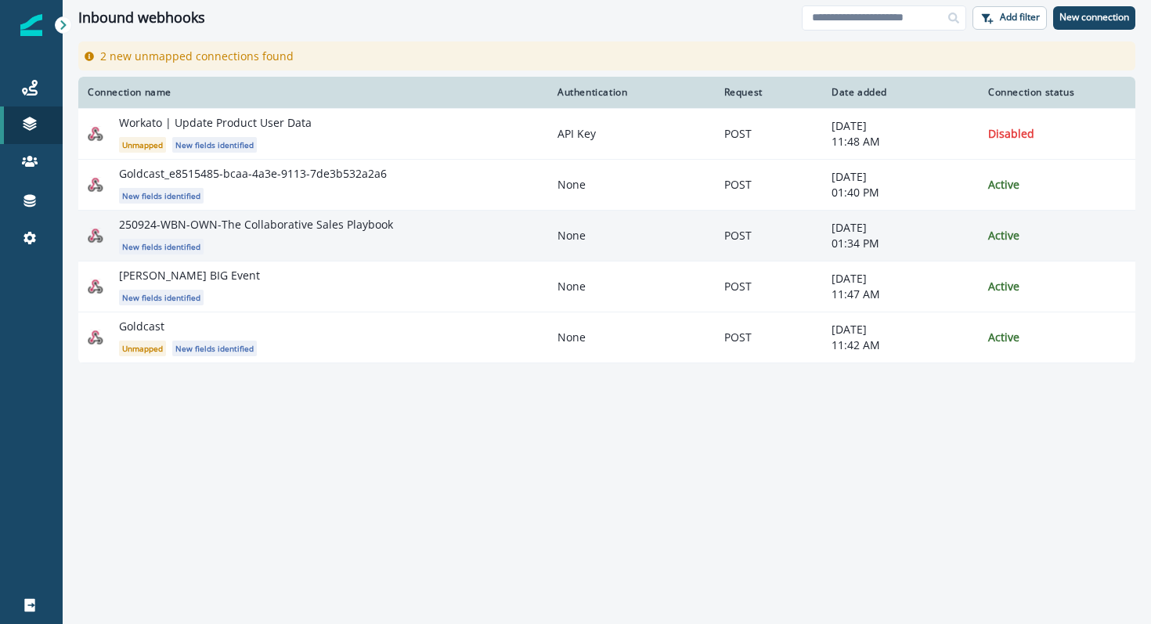
click at [299, 222] on p "250924-WBN-OWN-The Collaborative Sales Playbook" at bounding box center [256, 225] width 274 height 16
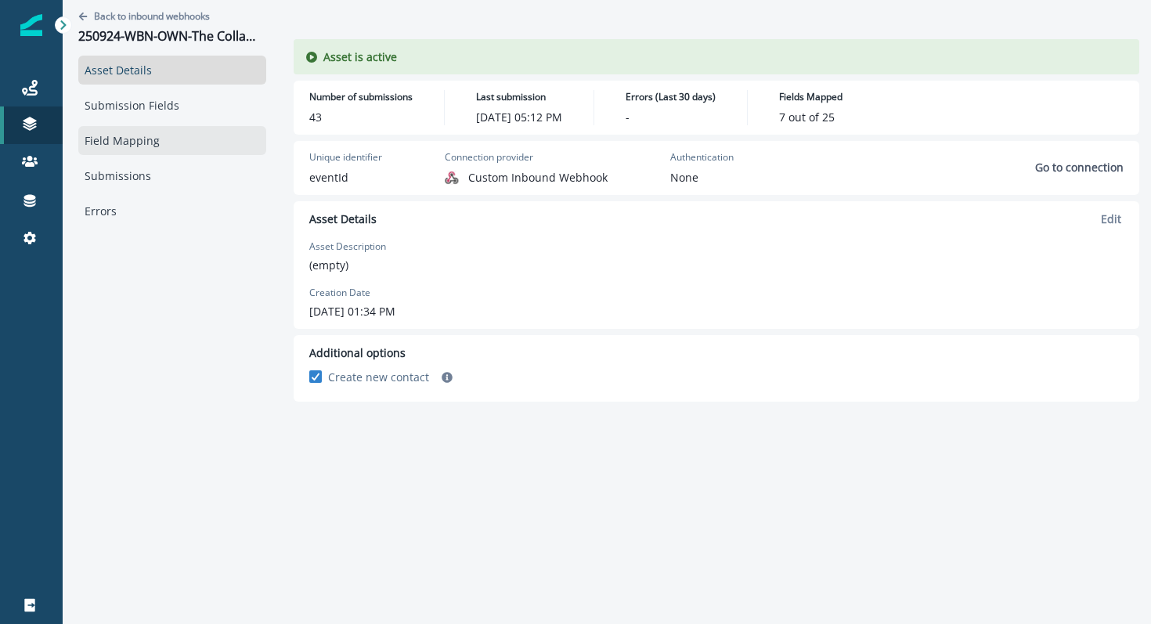
click at [160, 139] on link "Field Mapping" at bounding box center [172, 140] width 188 height 29
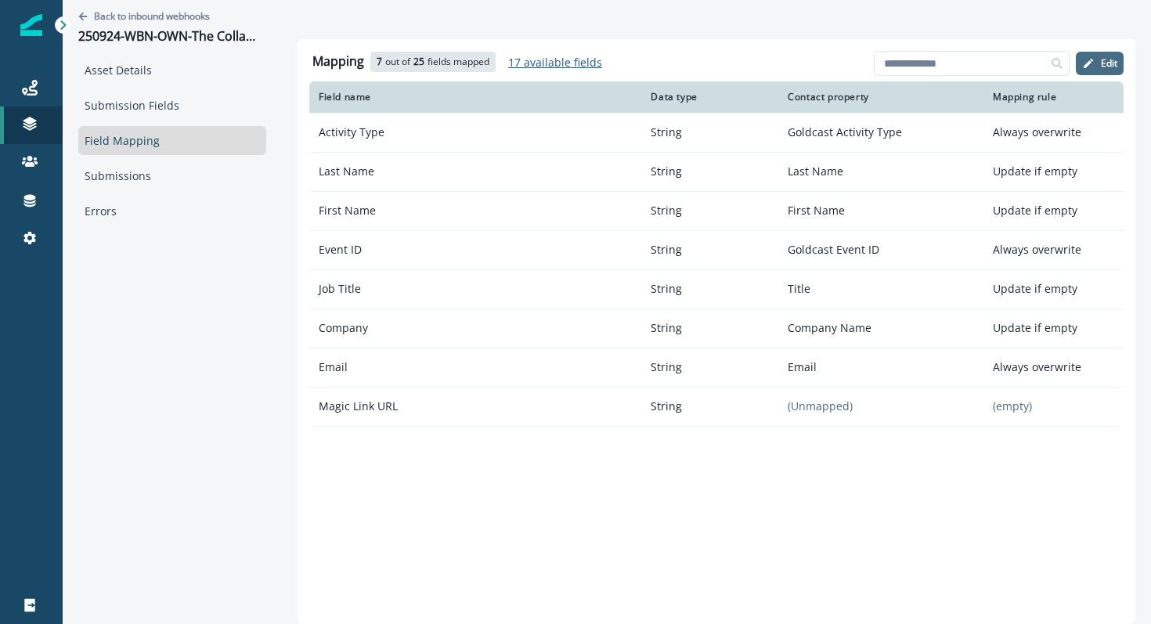
click at [1113, 58] on p "Edit" at bounding box center [1109, 63] width 16 height 11
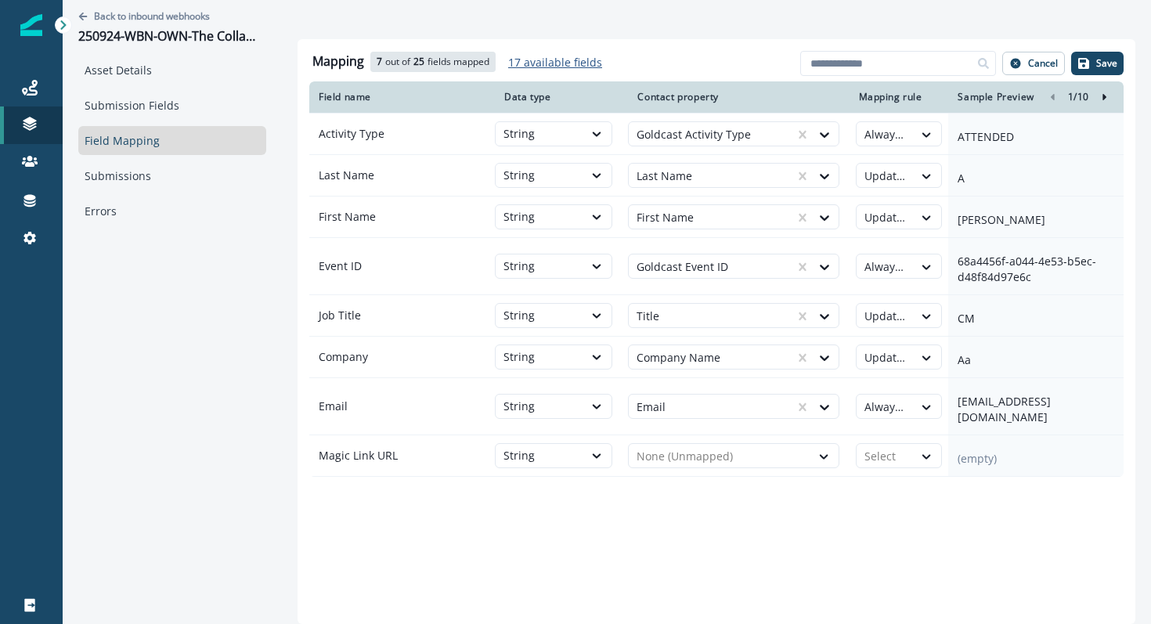
click at [587, 58] on p "17 available fields" at bounding box center [555, 62] width 94 height 15
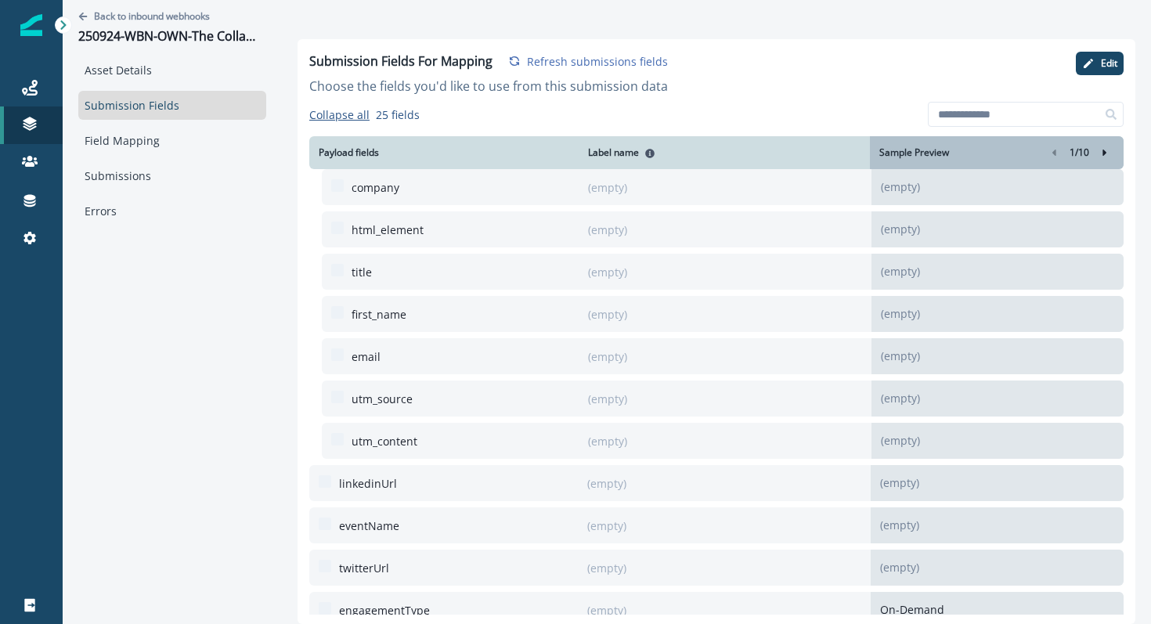
scroll to position [653, 0]
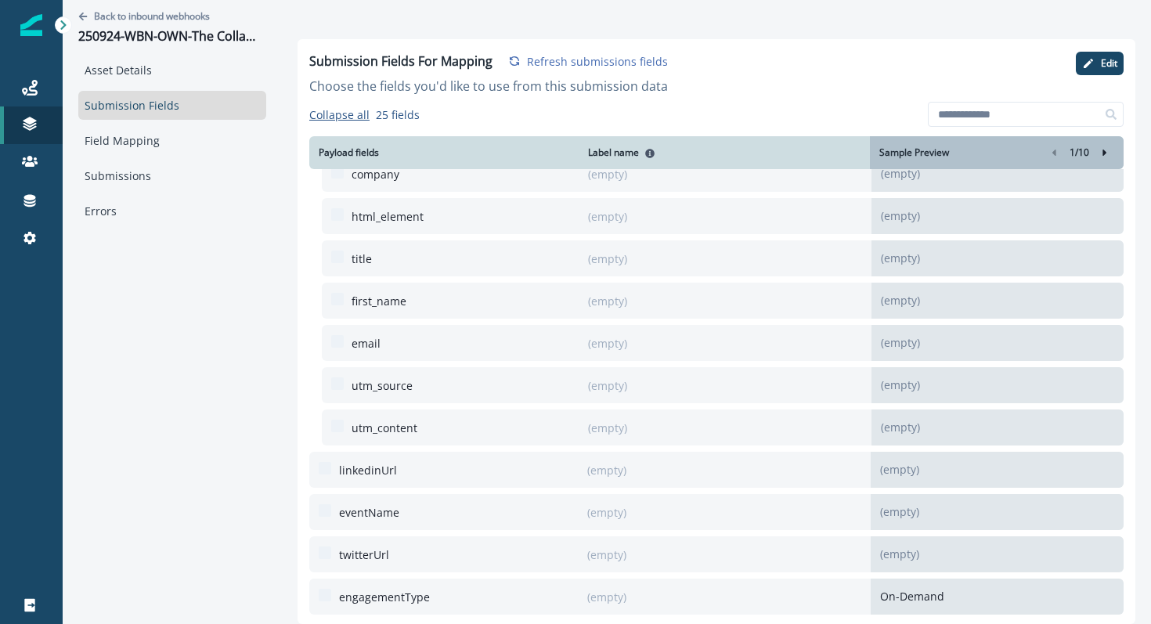
click at [604, 600] on p "(empty)" at bounding box center [713, 596] width 253 height 35
click at [1100, 71] on button "Edit" at bounding box center [1100, 63] width 48 height 23
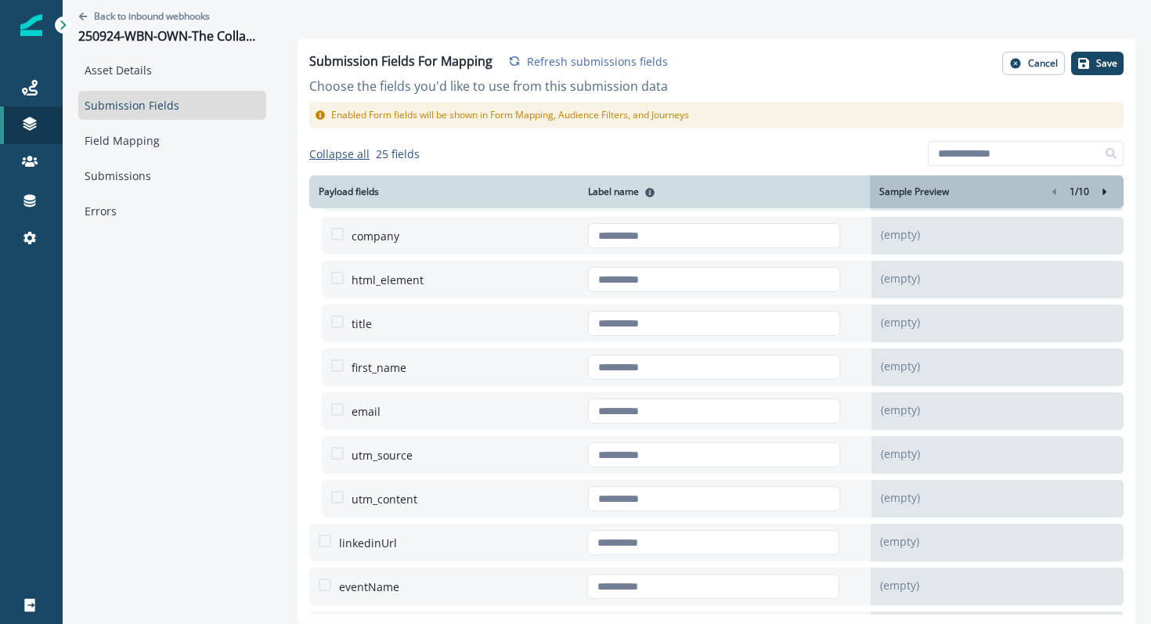
scroll to position [731, 0]
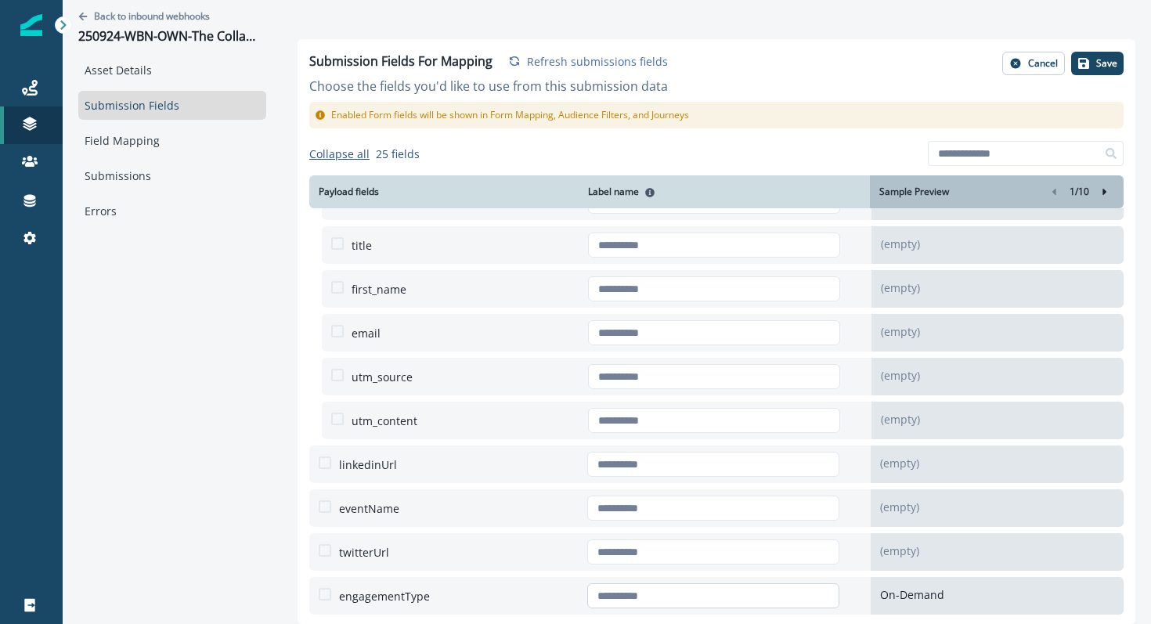
click at [637, 599] on input "text" at bounding box center [713, 595] width 253 height 25
paste input "**********"
type input "**********"
click at [1093, 67] on button "Save" at bounding box center [1097, 63] width 52 height 23
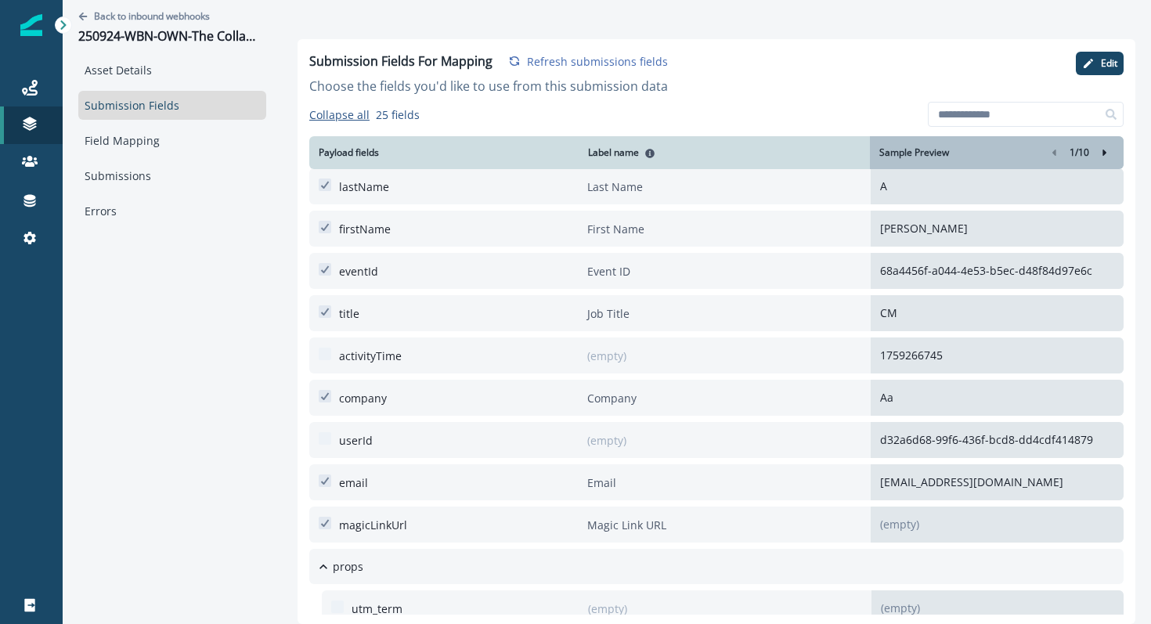
scroll to position [0, 0]
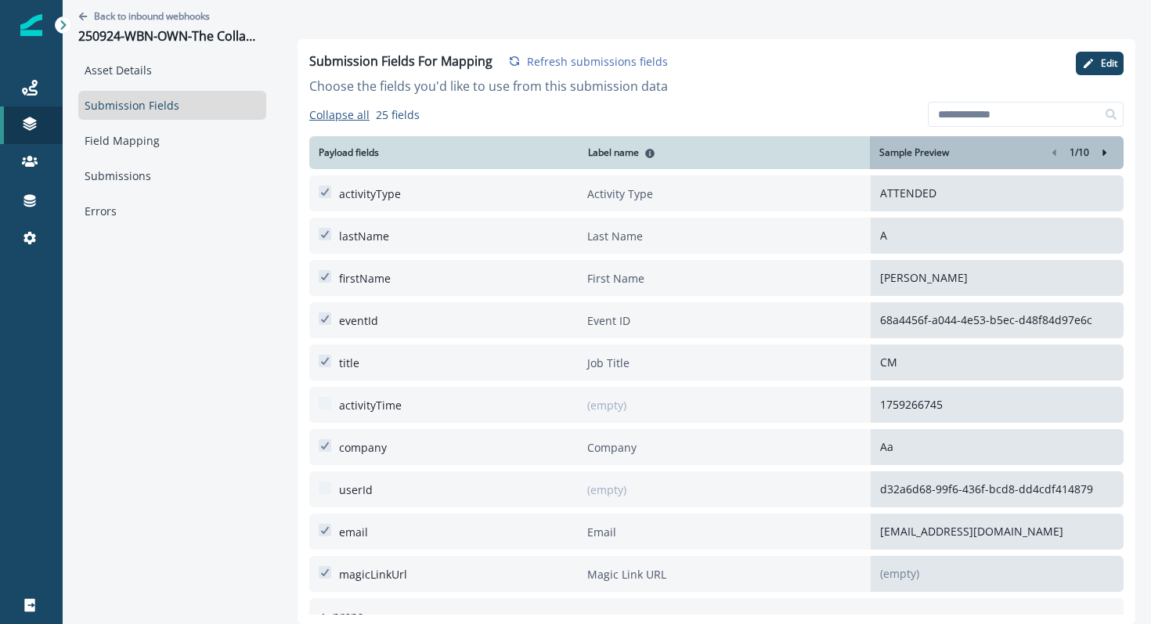
click at [581, 69] on div "Submission Fields For Mapping Refresh submissions fields" at bounding box center [488, 61] width 359 height 19
click at [581, 65] on p "Refresh submissions fields" at bounding box center [597, 61] width 141 height 15
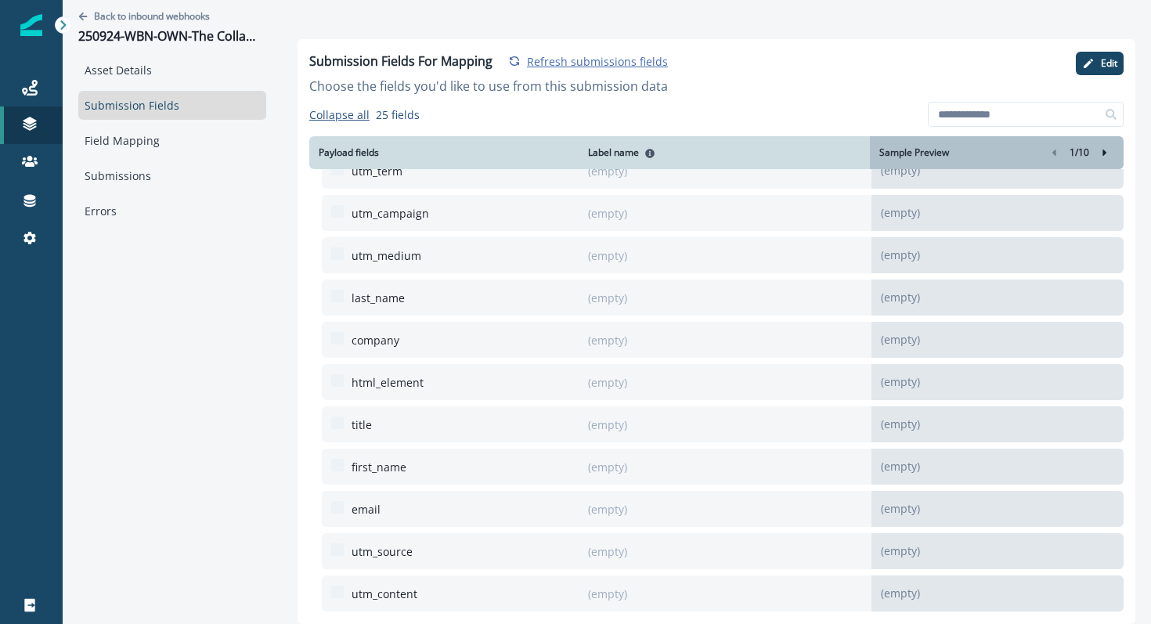
scroll to position [653, 0]
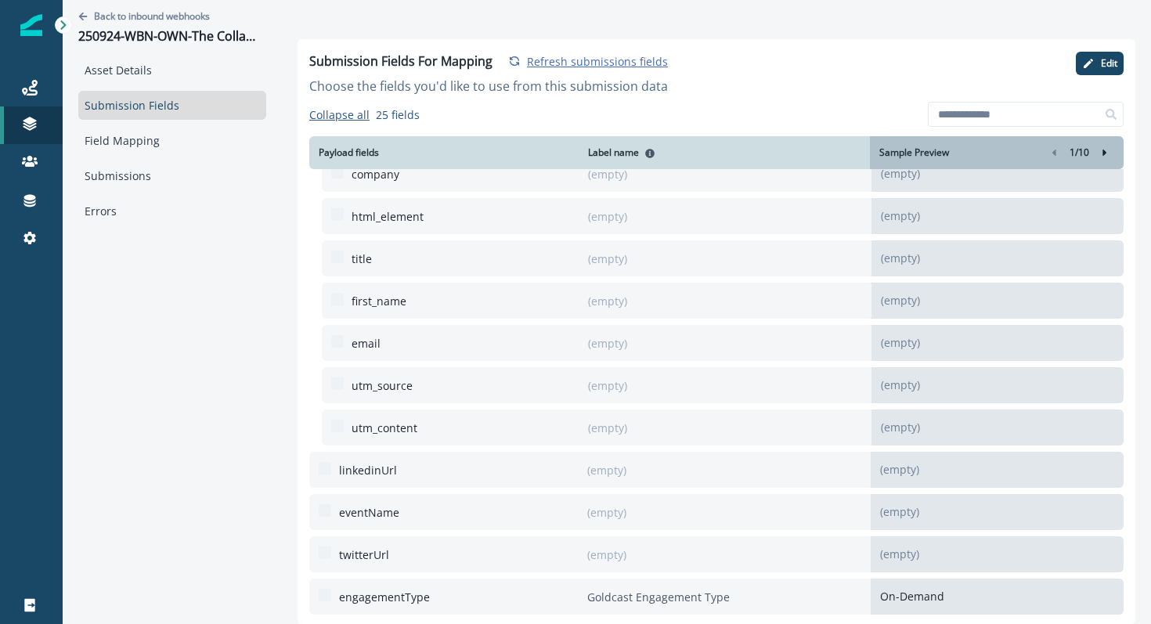
click at [700, 604] on p "Goldcast Engagement Type" at bounding box center [713, 596] width 253 height 35
click at [152, 142] on link "Field Mapping" at bounding box center [172, 140] width 188 height 29
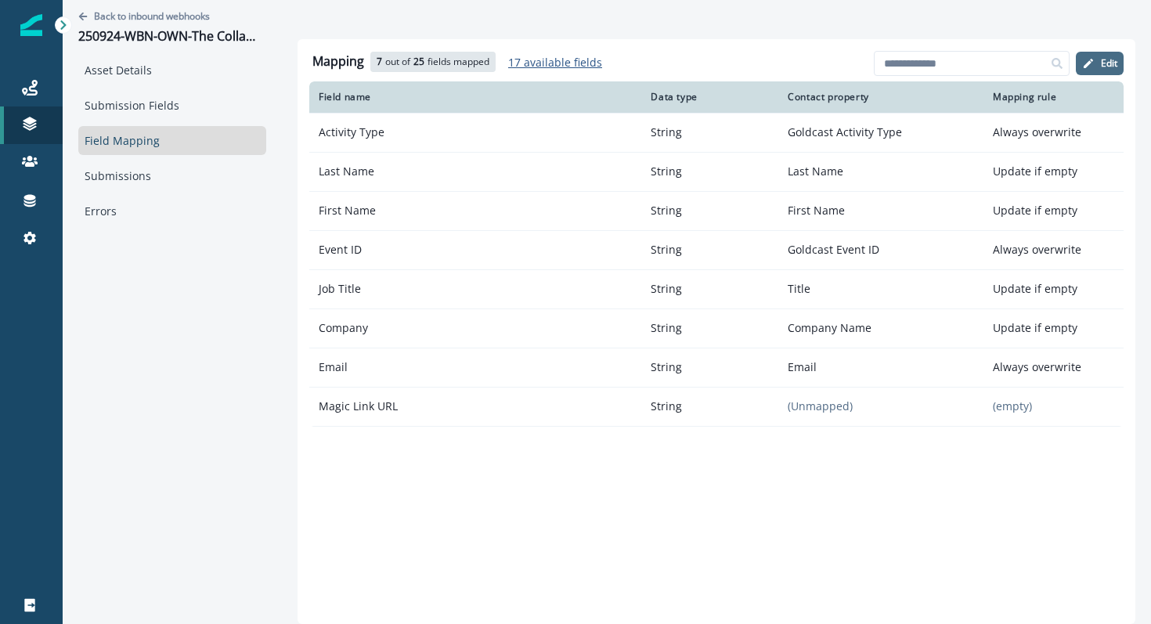
click at [1091, 64] on icon "button" at bounding box center [1088, 63] width 13 height 13
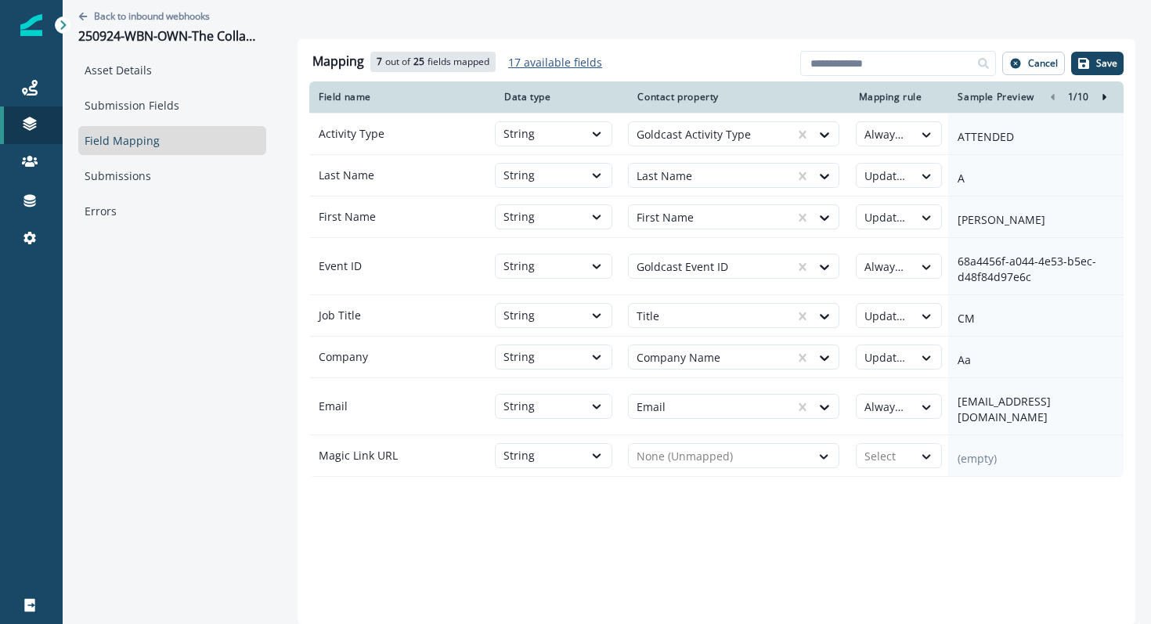
click at [467, 62] on p "fields mapped" at bounding box center [458, 62] width 62 height 14
click at [546, 65] on p "17 available fields" at bounding box center [555, 62] width 94 height 15
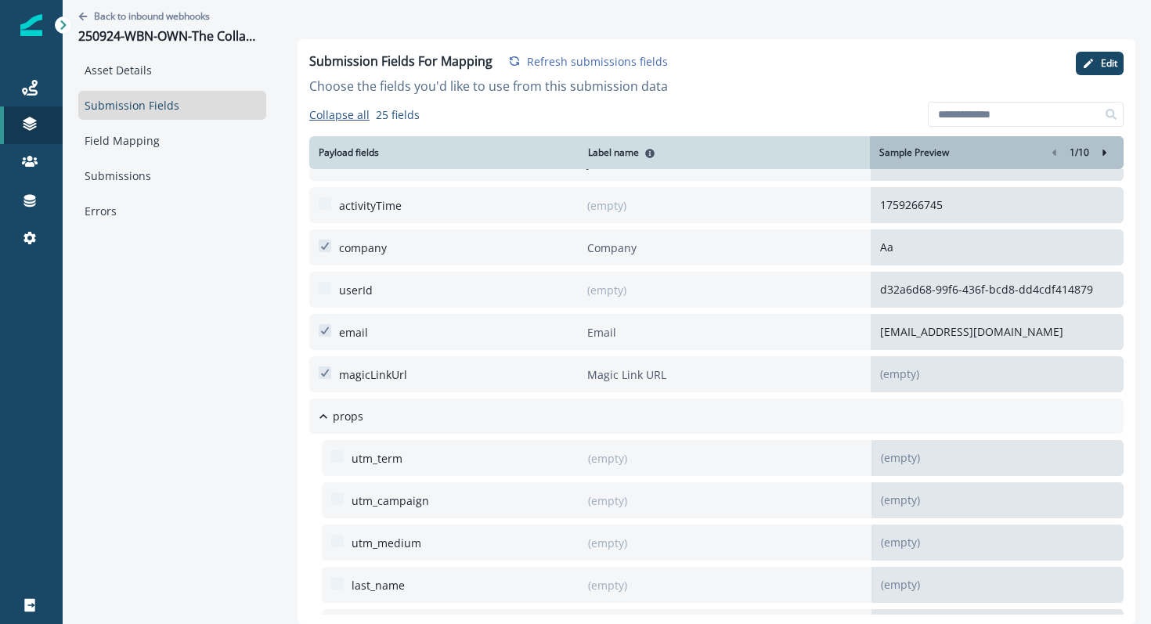
scroll to position [495, 0]
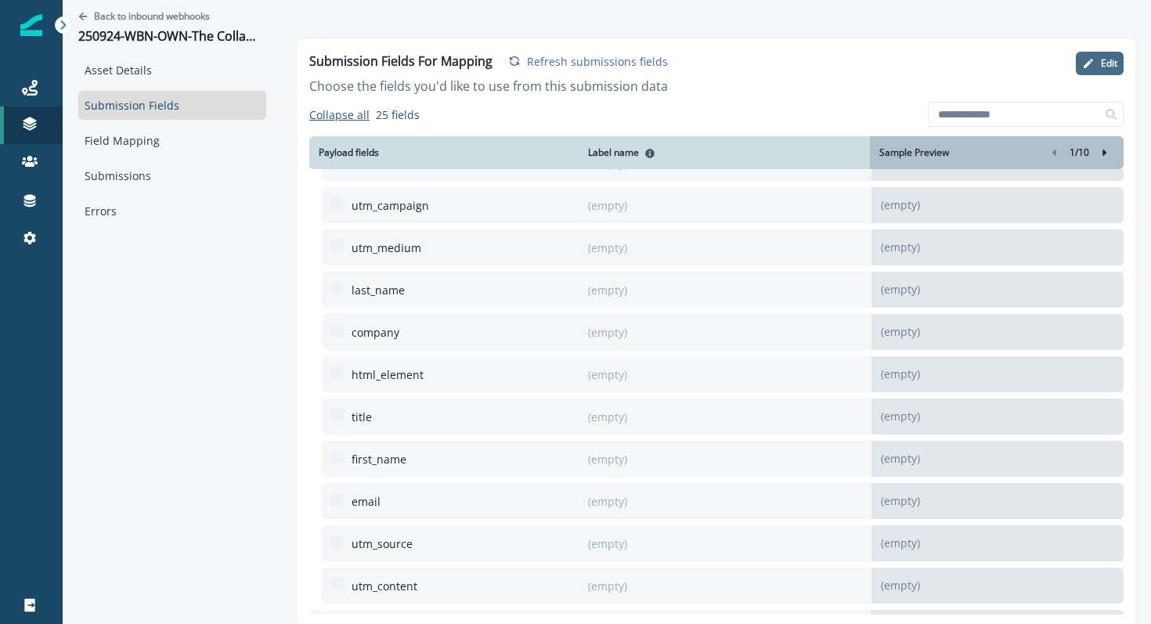
click at [1109, 67] on p "Edit" at bounding box center [1109, 63] width 16 height 11
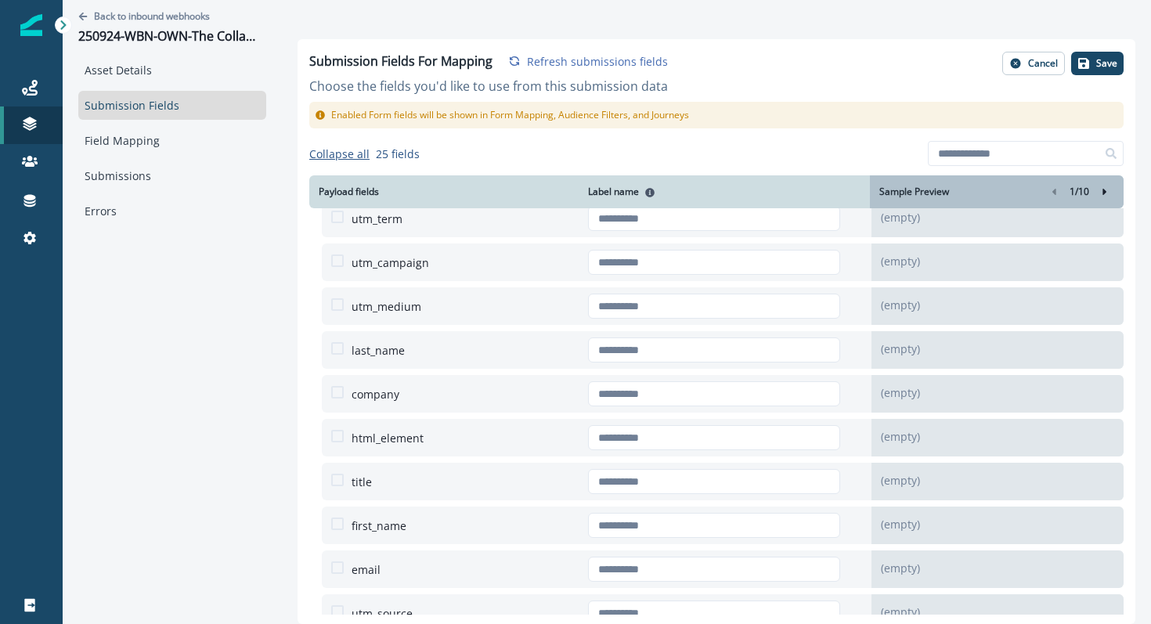
scroll to position [731, 0]
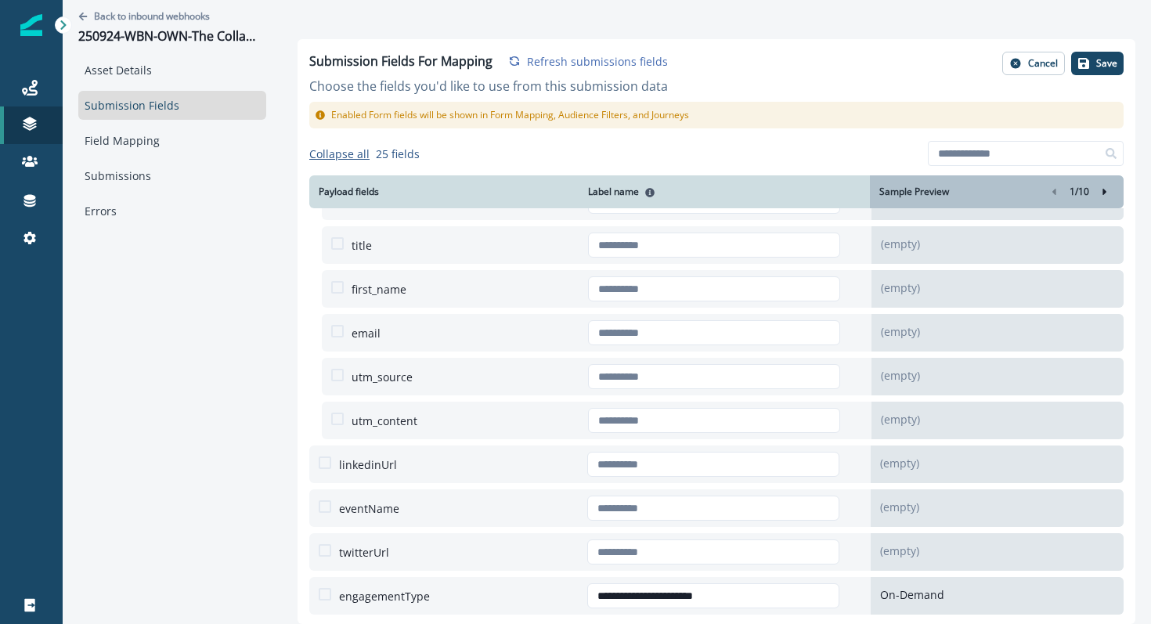
click at [323, 595] on span at bounding box center [325, 594] width 13 height 13
click at [1097, 61] on p "Save" at bounding box center [1106, 63] width 21 height 11
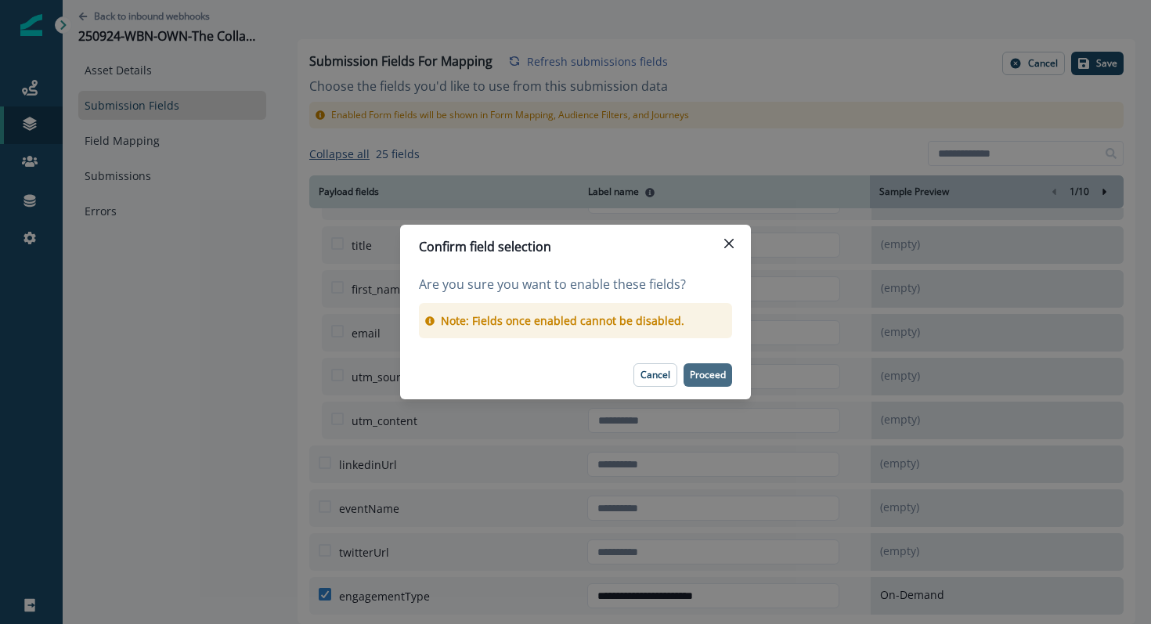
click at [704, 371] on p "Proceed" at bounding box center [708, 374] width 36 height 11
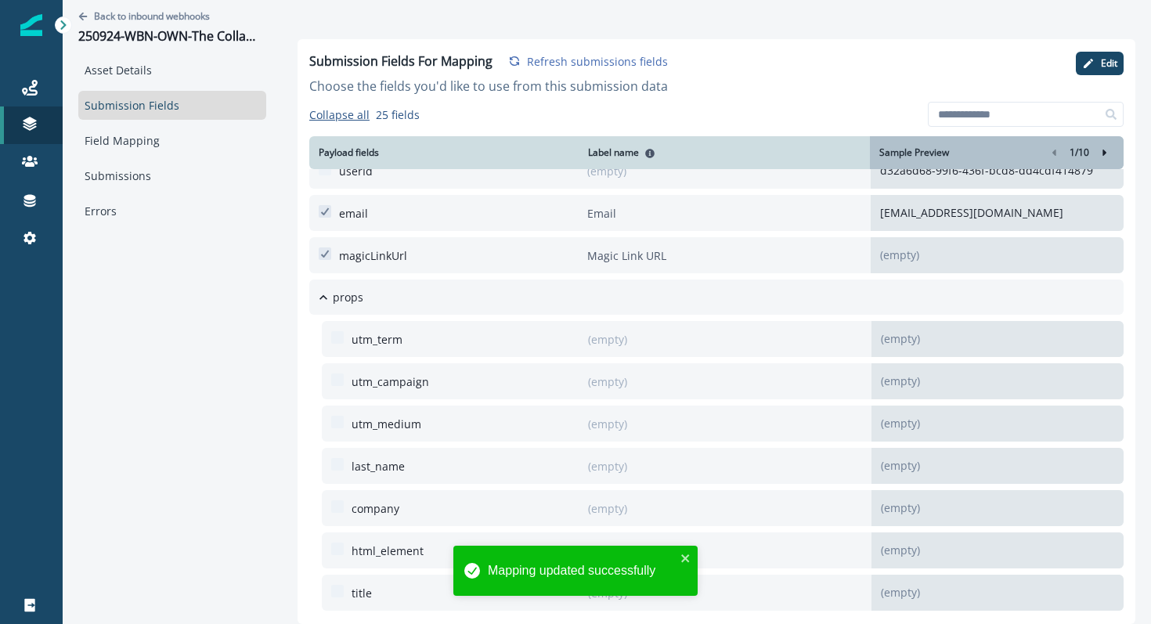
scroll to position [225, 0]
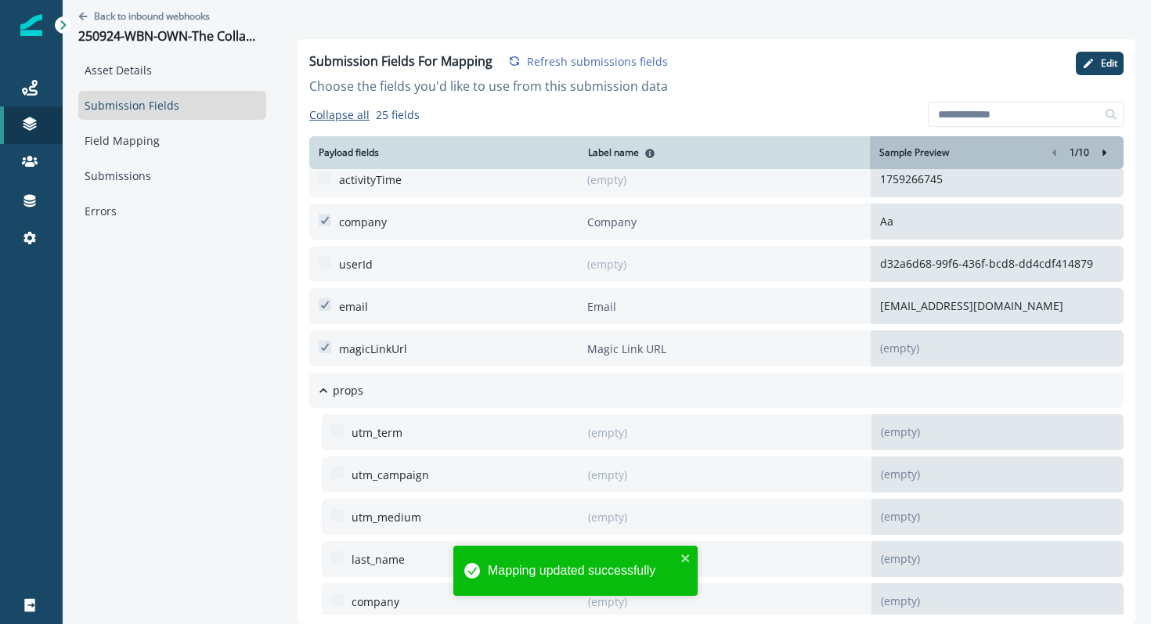
drag, startPoint x: 625, startPoint y: 69, endPoint x: 629, endPoint y: 88, distance: 19.4
click at [629, 88] on div "Submission Fields For Mapping Refresh submissions fields Choose the fields you'…" at bounding box center [488, 74] width 359 height 44
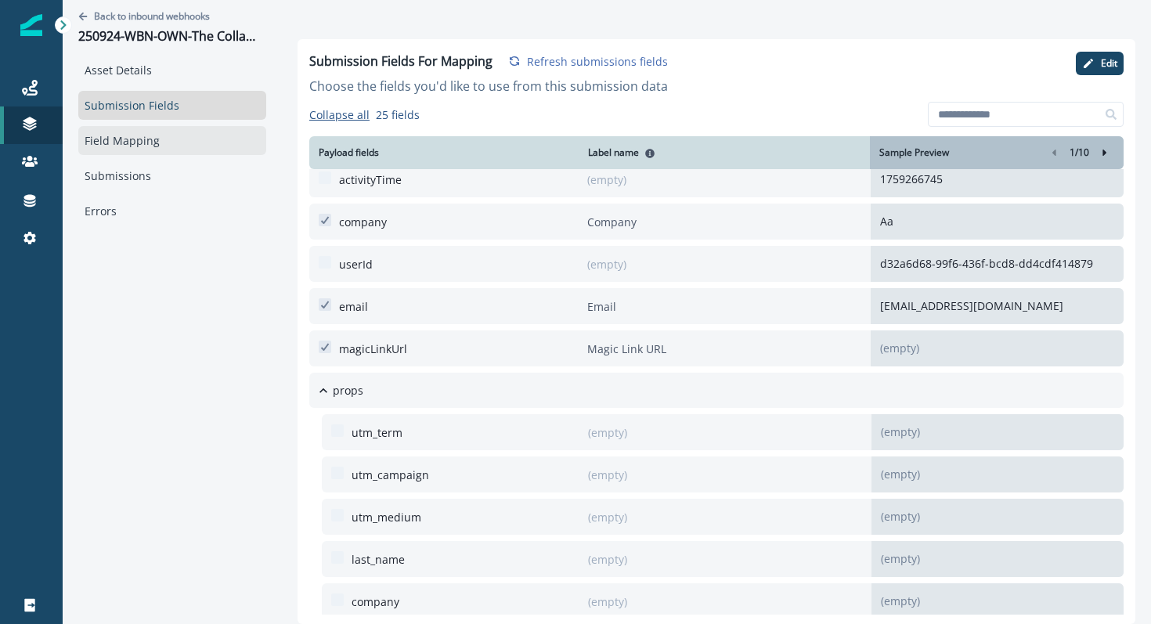
click at [128, 138] on link "Field Mapping" at bounding box center [172, 140] width 188 height 29
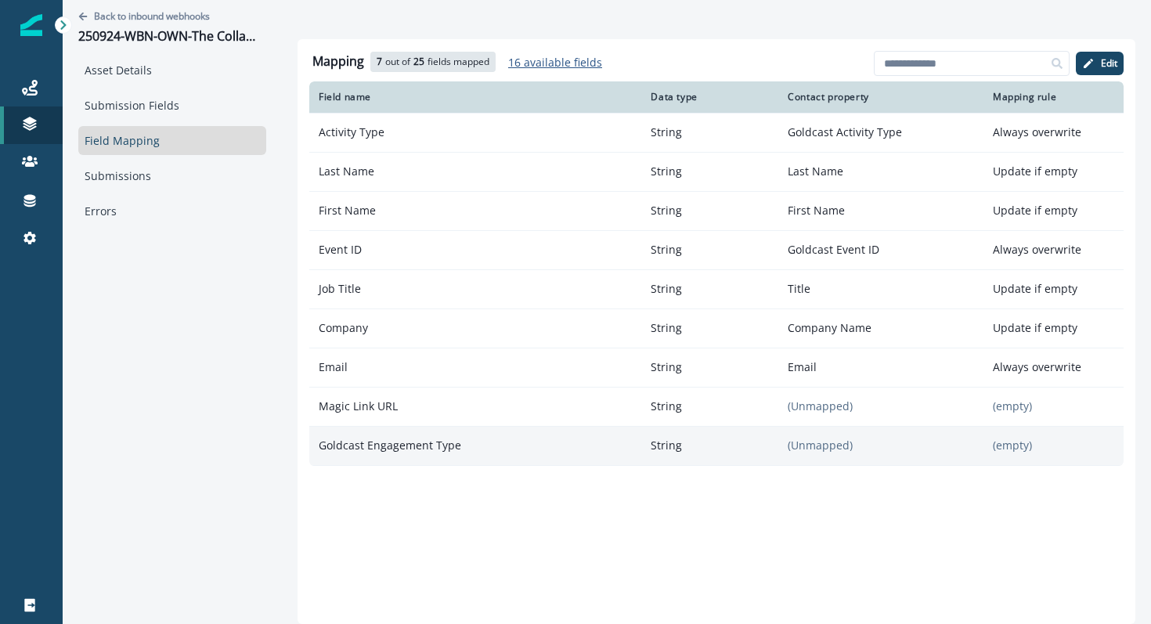
drag, startPoint x: 818, startPoint y: 405, endPoint x: 820, endPoint y: 445, distance: 40.0
click at [820, 446] on tbody "Activity Type String Goldcast Activity Type Always overwrite Last Name String L…" at bounding box center [716, 289] width 814 height 352
click at [821, 446] on p "(Unmapped)" at bounding box center [880, 445] width 205 height 28
click at [821, 449] on p "(Unmapped)" at bounding box center [880, 445] width 205 height 28
click at [823, 438] on p "(Unmapped)" at bounding box center [880, 445] width 205 height 28
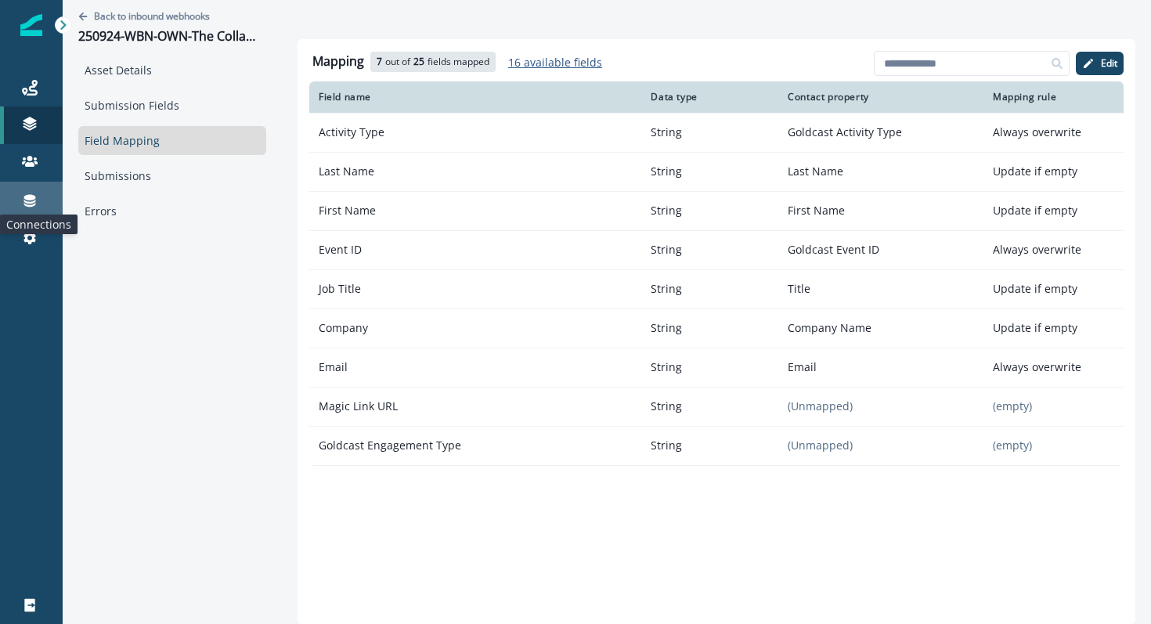
click at [26, 198] on icon at bounding box center [30, 201] width 12 height 13
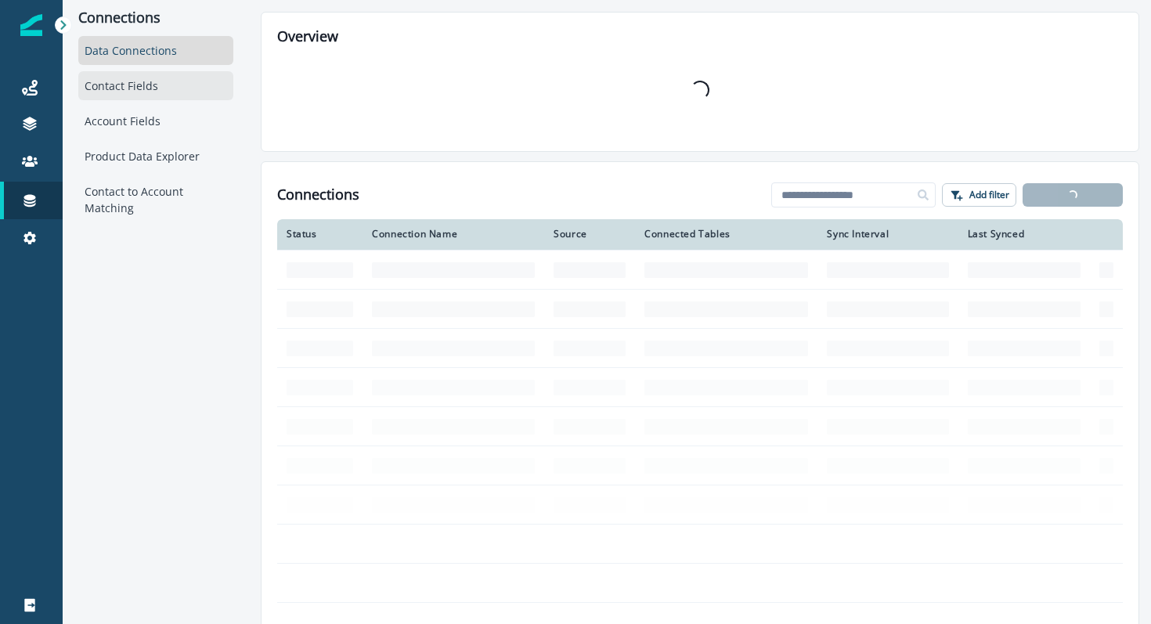
click at [171, 85] on div "Contact Fields" at bounding box center [155, 85] width 155 height 29
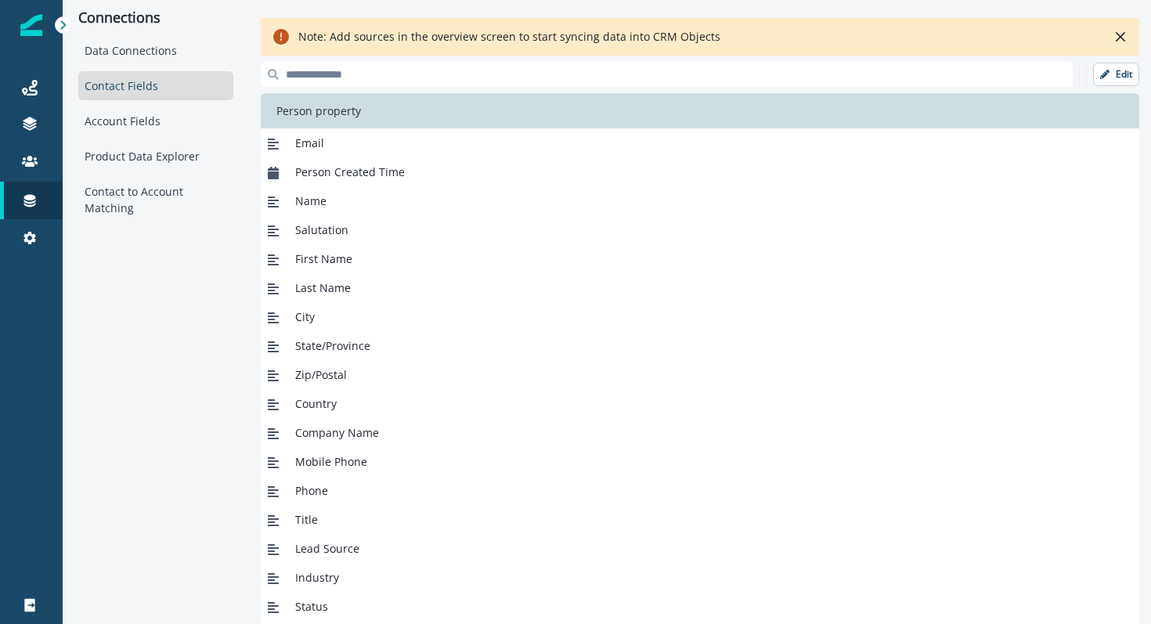
drag, startPoint x: 1112, startPoint y: 74, endPoint x: 1069, endPoint y: 35, distance: 58.2
click at [1069, 35] on div "Note: Add sources in the overview screen to start syncing data into CRM Objects…" at bounding box center [700, 335] width 878 height 647
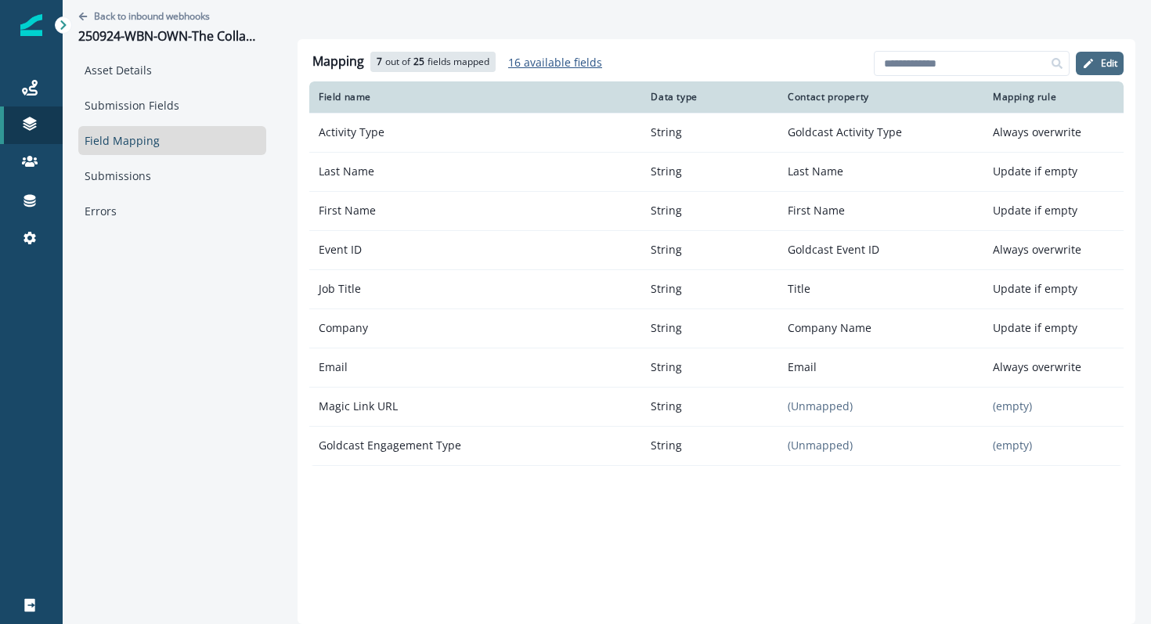
click at [1102, 64] on p "Edit" at bounding box center [1109, 63] width 16 height 11
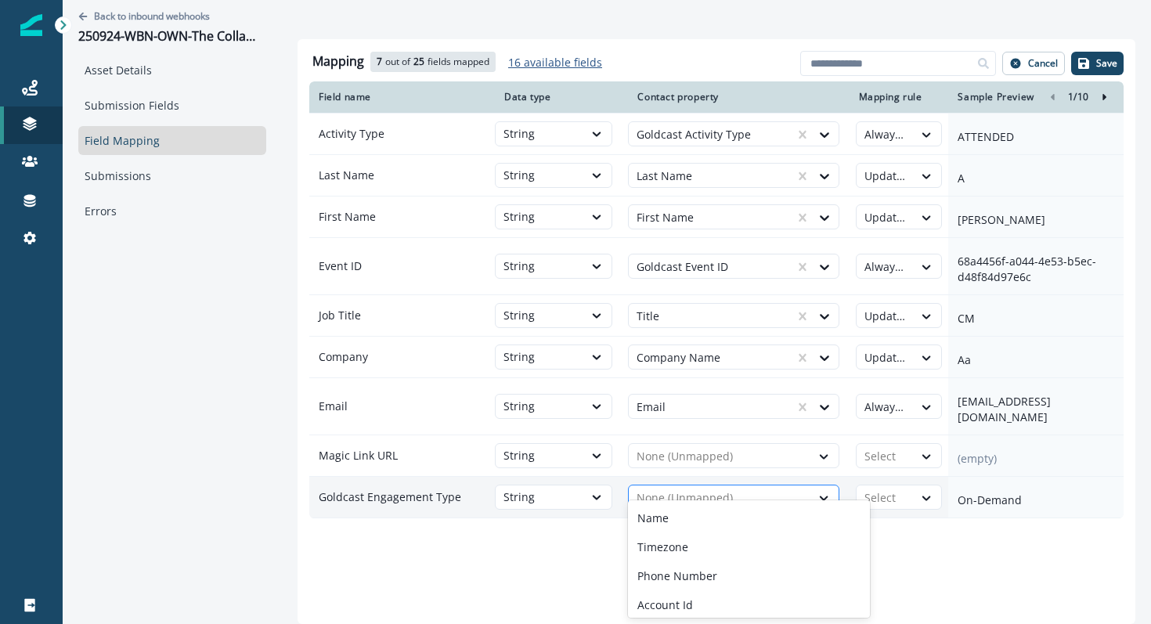
click at [685, 488] on div at bounding box center [719, 497] width 166 height 19
type input "****"
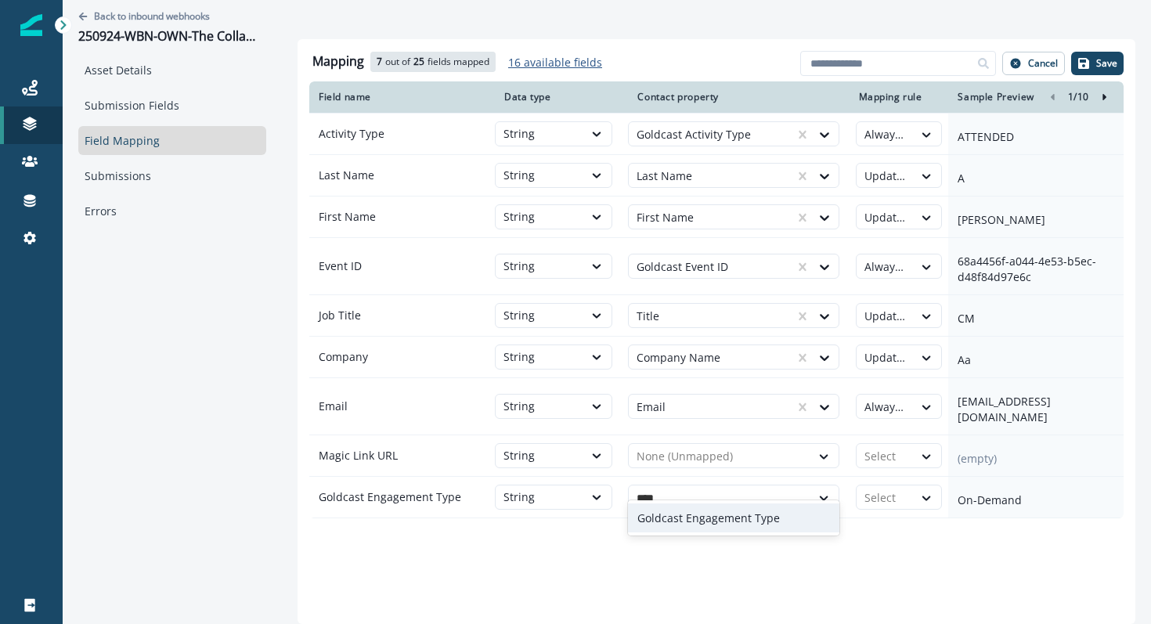
click at [705, 517] on p "Goldcast Engagement Type" at bounding box center [708, 518] width 142 height 16
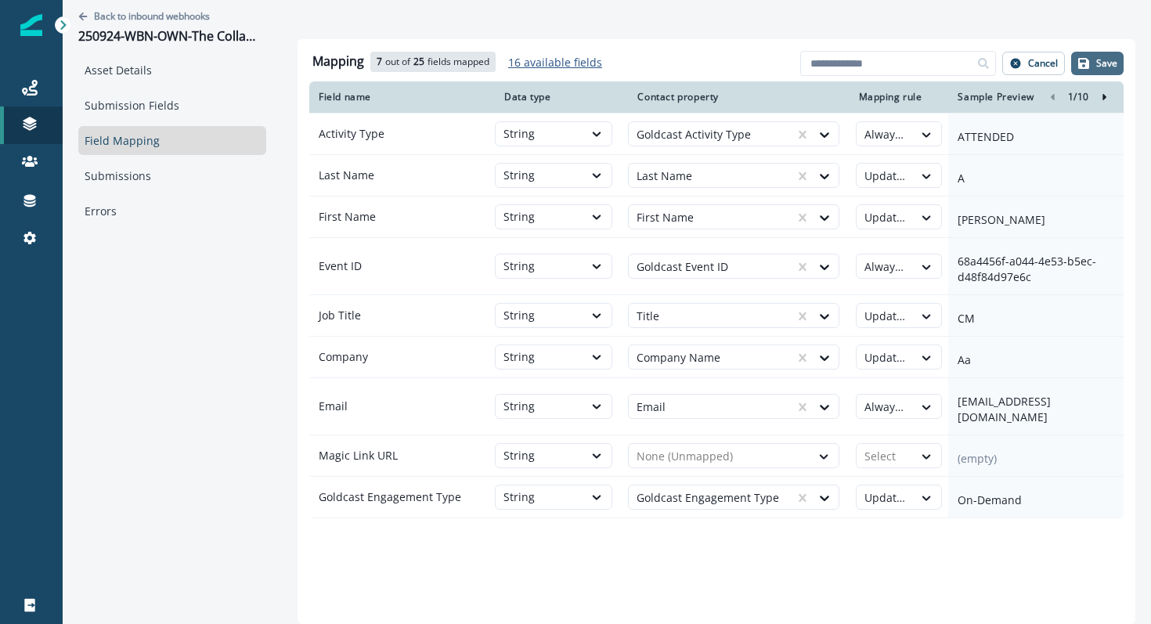
click at [1108, 59] on p "Save" at bounding box center [1106, 63] width 21 height 11
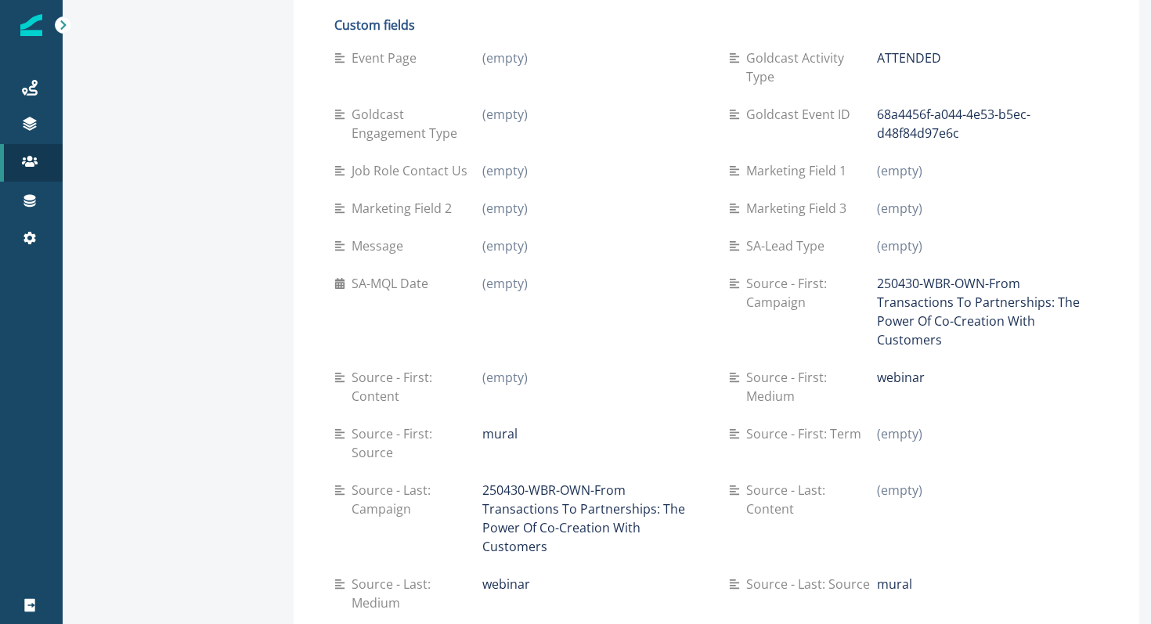
scroll to position [700, 0]
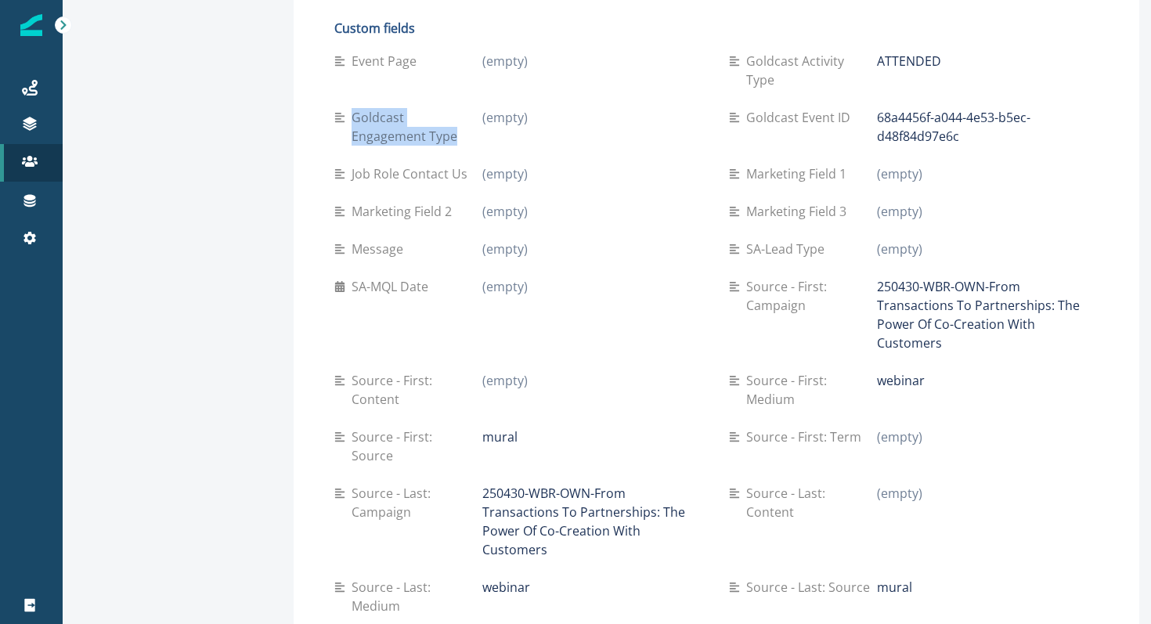
drag, startPoint x: 345, startPoint y: 100, endPoint x: 320, endPoint y: 81, distance: 31.8
click at [351, 108] on p "Goldcast Engagement Type" at bounding box center [416, 127] width 131 height 38
copy p "Goldcast Engagement Type"
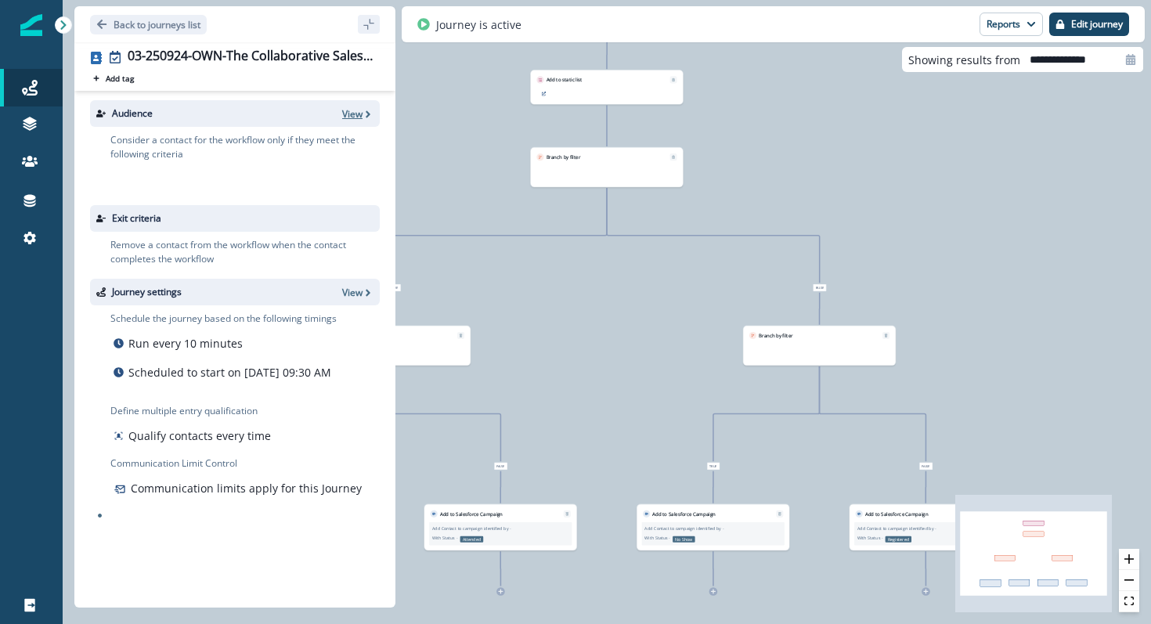
click at [354, 114] on p "View" at bounding box center [352, 113] width 20 height 13
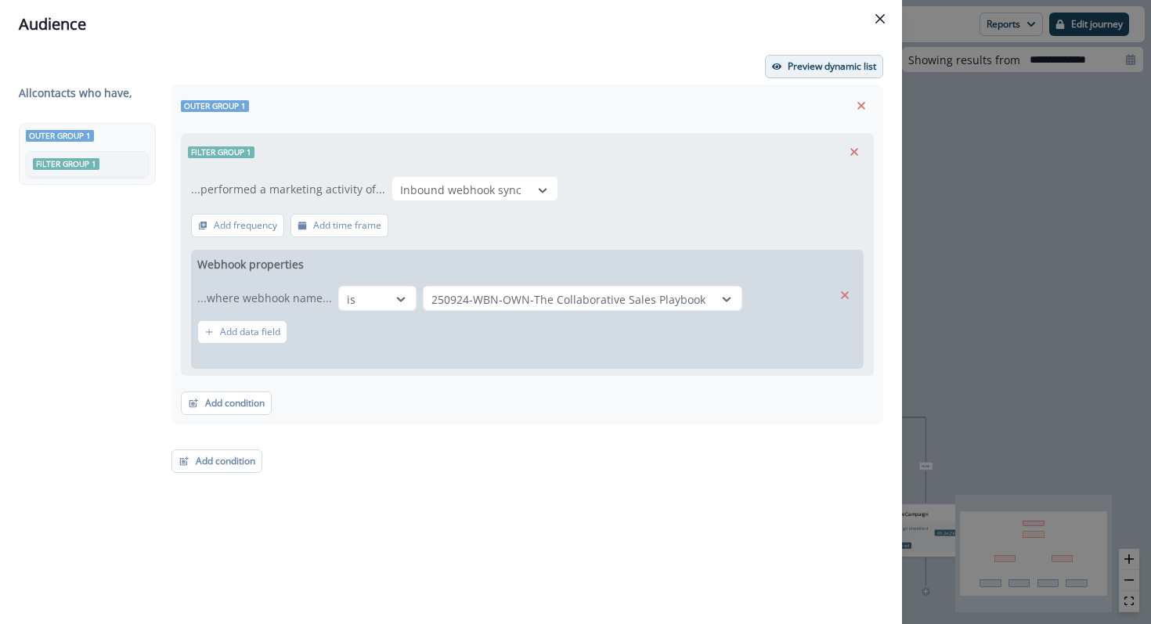
click at [859, 63] on p "Preview dynamic list" at bounding box center [831, 66] width 88 height 11
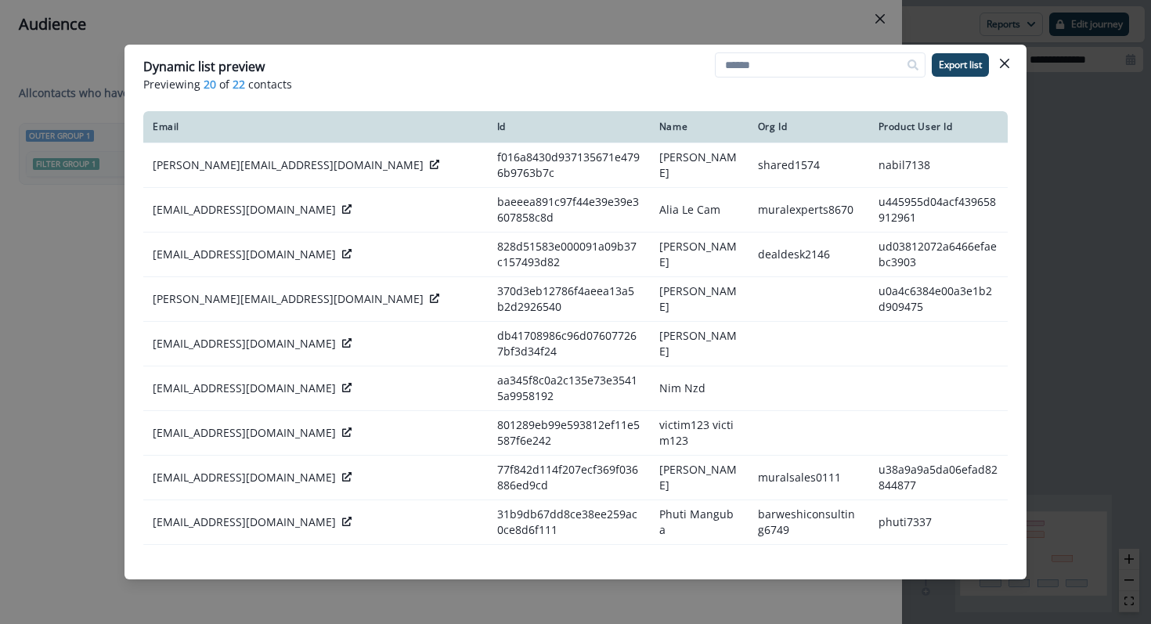
paste input "**********"
type input "**********"
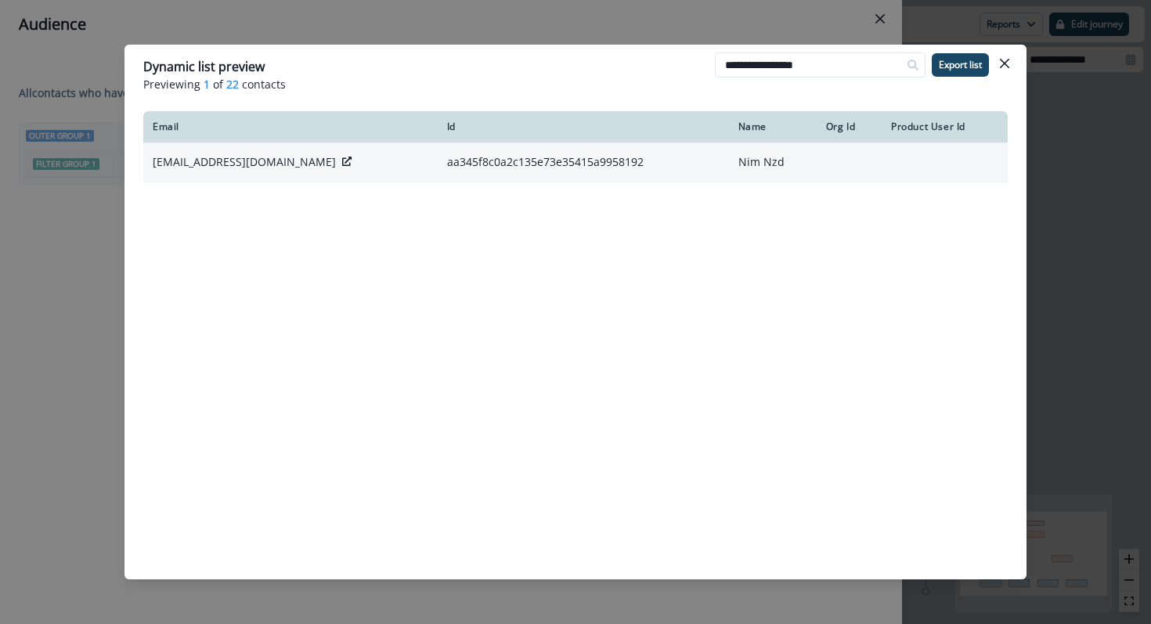
click at [342, 159] on icon at bounding box center [346, 161] width 9 height 9
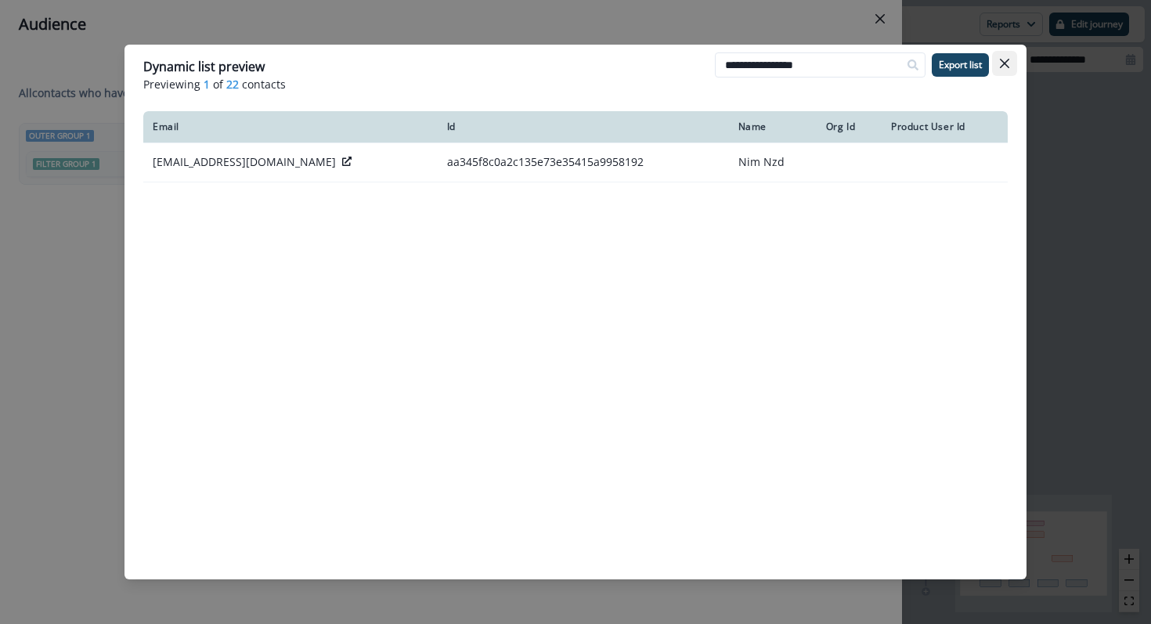
click at [1014, 56] on button "Close" at bounding box center [1004, 63] width 25 height 25
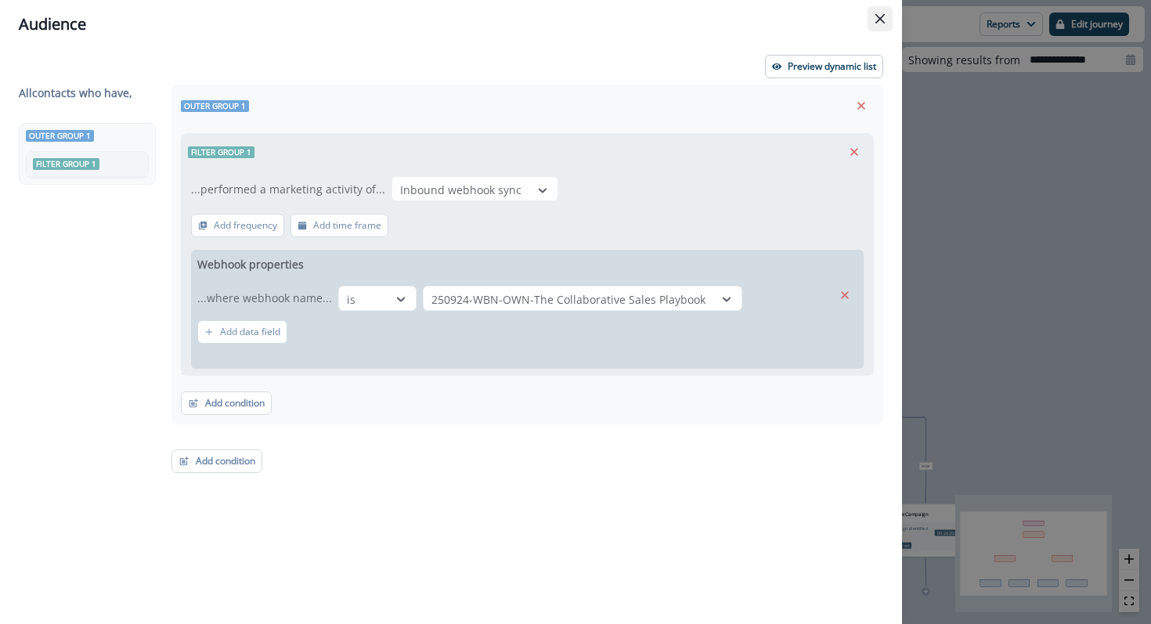
click at [881, 20] on icon "Close" at bounding box center [879, 18] width 9 height 9
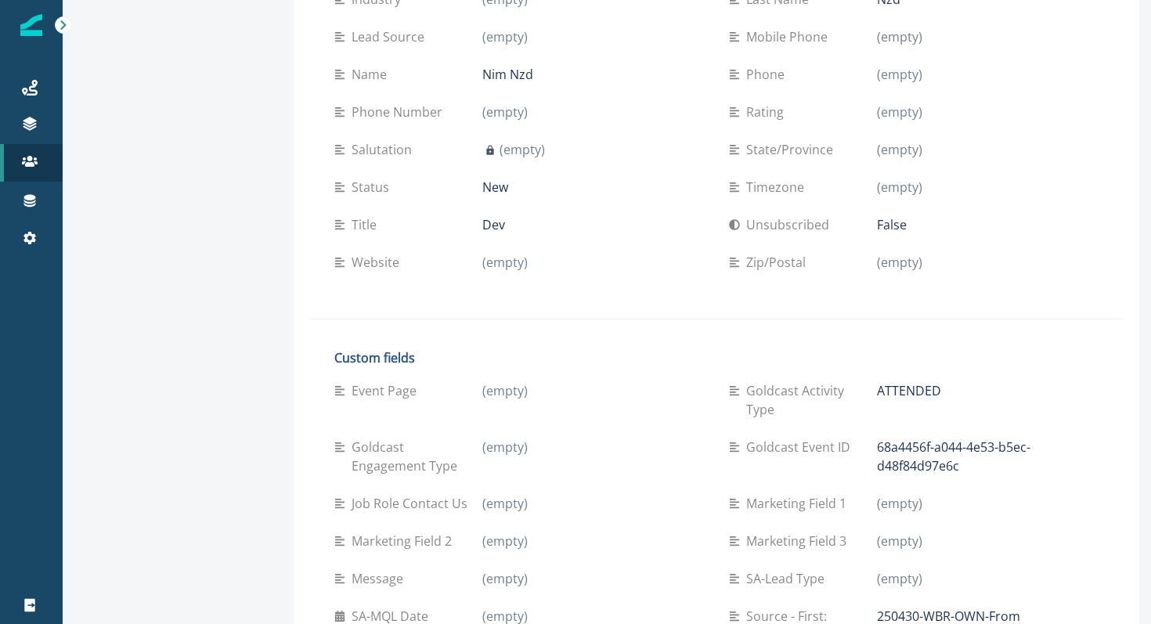
scroll to position [375, 0]
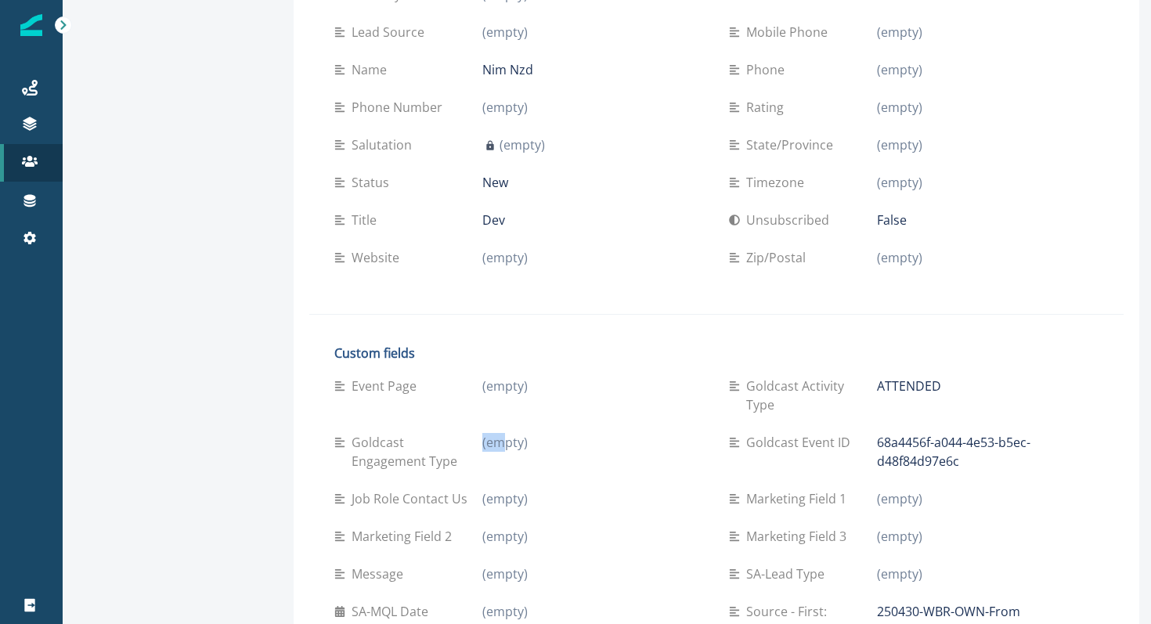
drag, startPoint x: 474, startPoint y: 407, endPoint x: 467, endPoint y: 394, distance: 15.1
click at [467, 423] on div "Goldcast Engagement Type (empty)" at bounding box center [518, 451] width 369 height 56
drag, startPoint x: 467, startPoint y: 394, endPoint x: 470, endPoint y: 413, distance: 19.7
click at [470, 423] on div "Goldcast Engagement Type (empty)" at bounding box center [518, 451] width 369 height 56
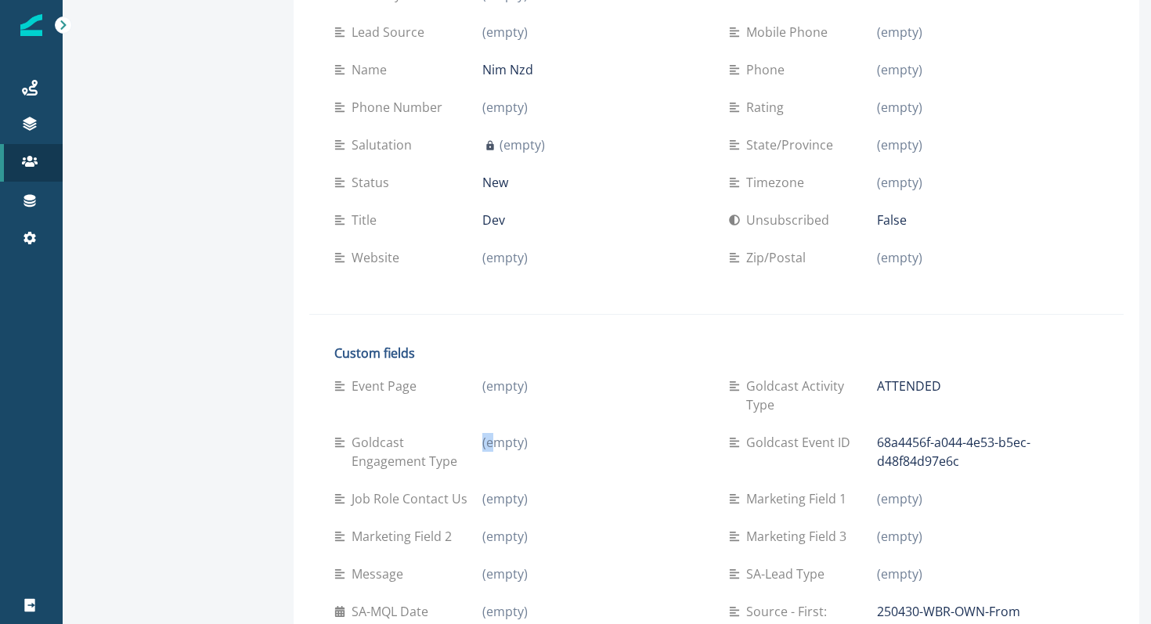
click at [482, 433] on p "(empty)" at bounding box center [504, 442] width 45 height 19
drag, startPoint x: 481, startPoint y: 405, endPoint x: 483, endPoint y: 434, distance: 29.8
click at [484, 435] on div "Goldcast Engagement Type (empty)" at bounding box center [518, 451] width 369 height 56
drag, startPoint x: 483, startPoint y: 434, endPoint x: 459, endPoint y: 390, distance: 50.8
click at [459, 423] on div "Goldcast Engagement Type (empty)" at bounding box center [518, 451] width 369 height 56
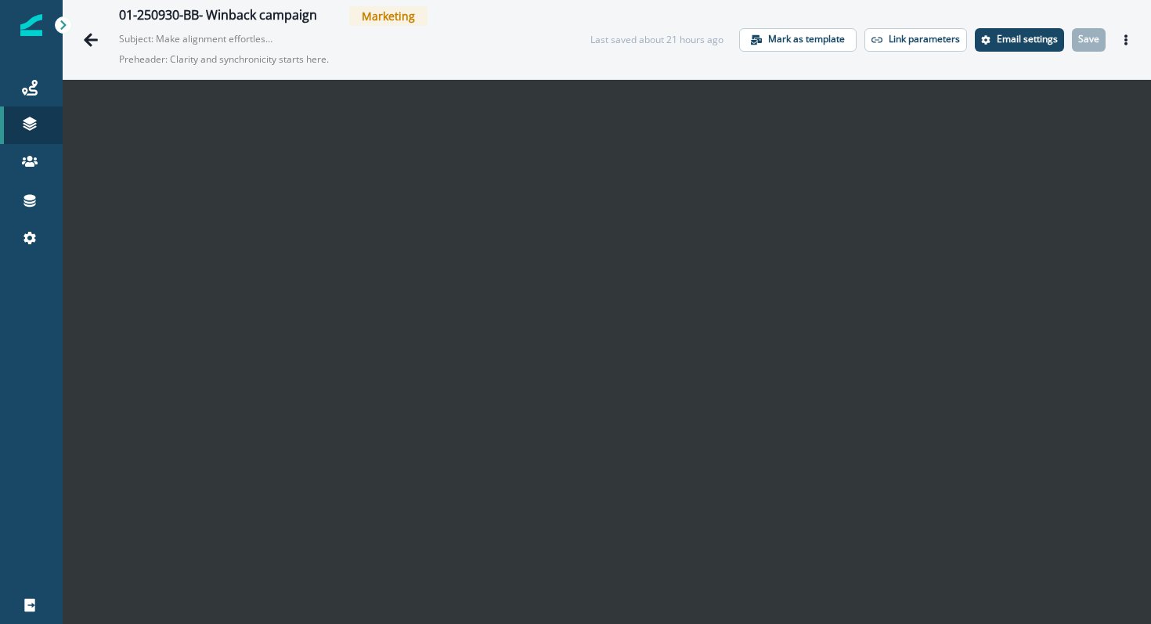
scroll to position [25, 0]
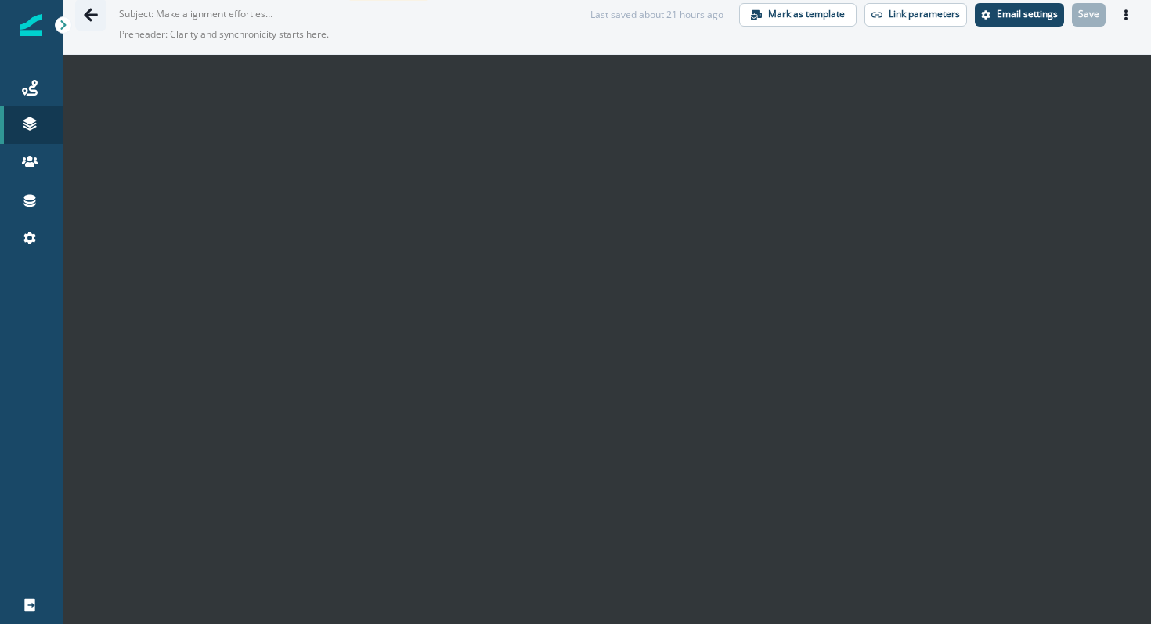
click at [86, 18] on icon "Go back" at bounding box center [91, 15] width 16 height 16
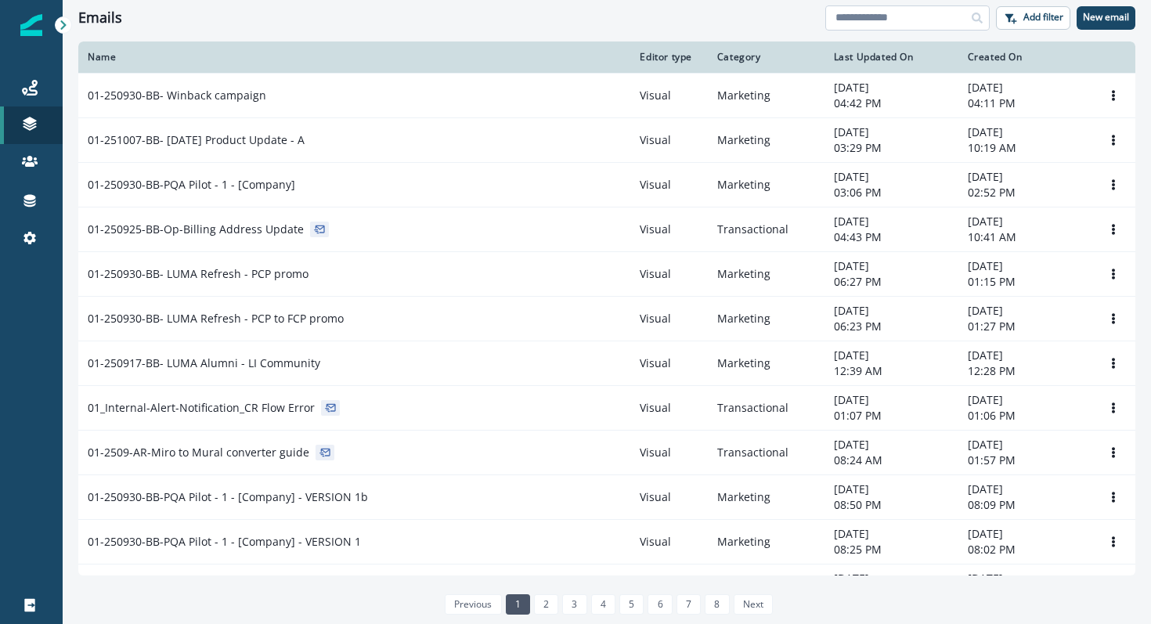
click at [888, 22] on input at bounding box center [907, 17] width 164 height 25
type input "*******"
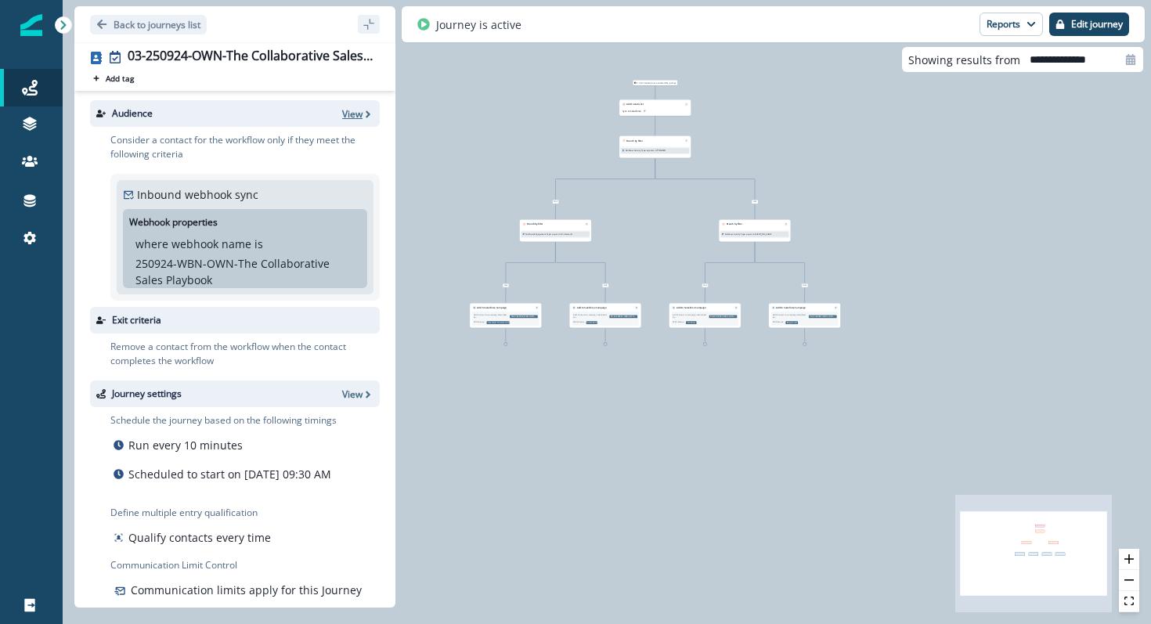
click at [355, 114] on p "View" at bounding box center [352, 113] width 20 height 13
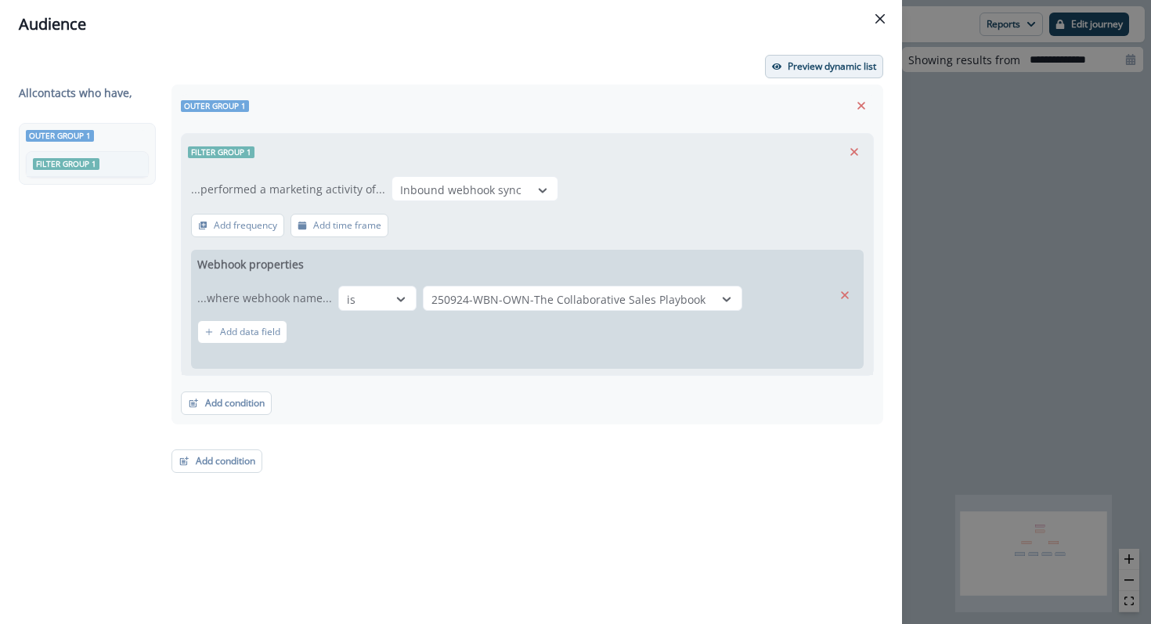
click at [852, 63] on p "Preview dynamic list" at bounding box center [831, 66] width 88 height 11
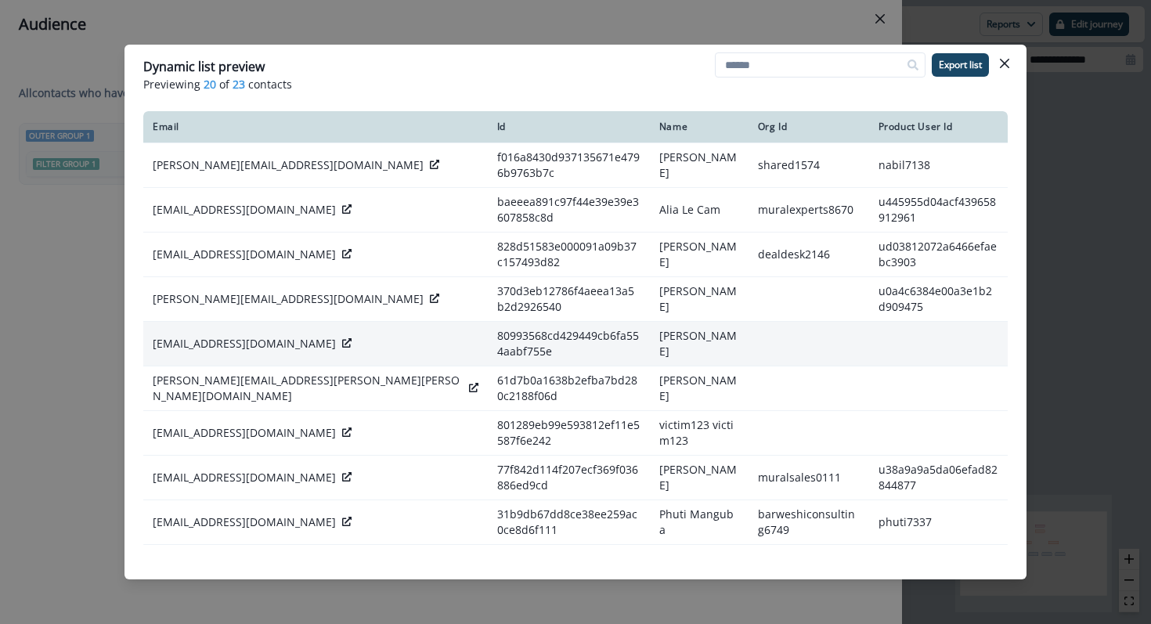
click at [342, 342] on icon at bounding box center [346, 342] width 9 height 9
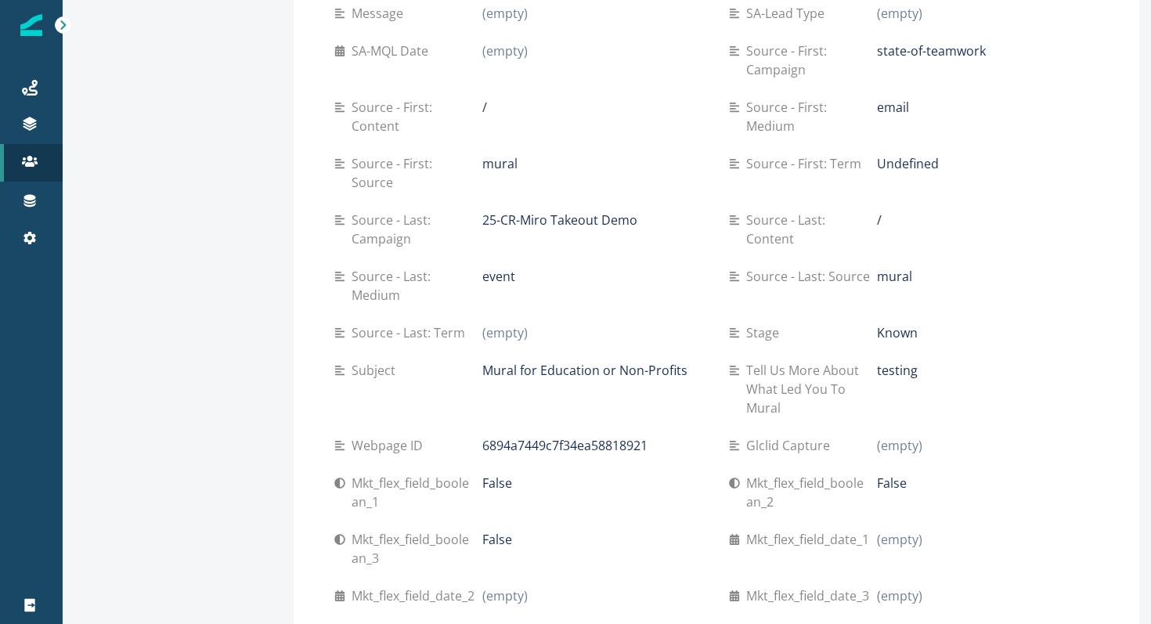
scroll to position [1064, 0]
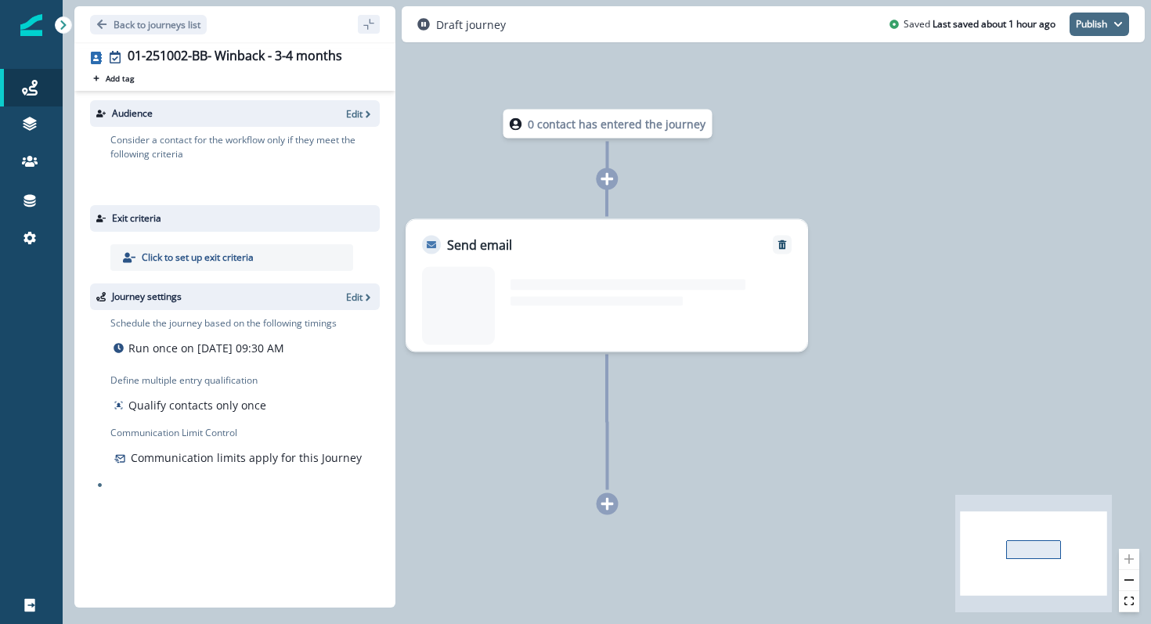
click at [1118, 24] on icon "button" at bounding box center [1118, 24] width 8 height 5
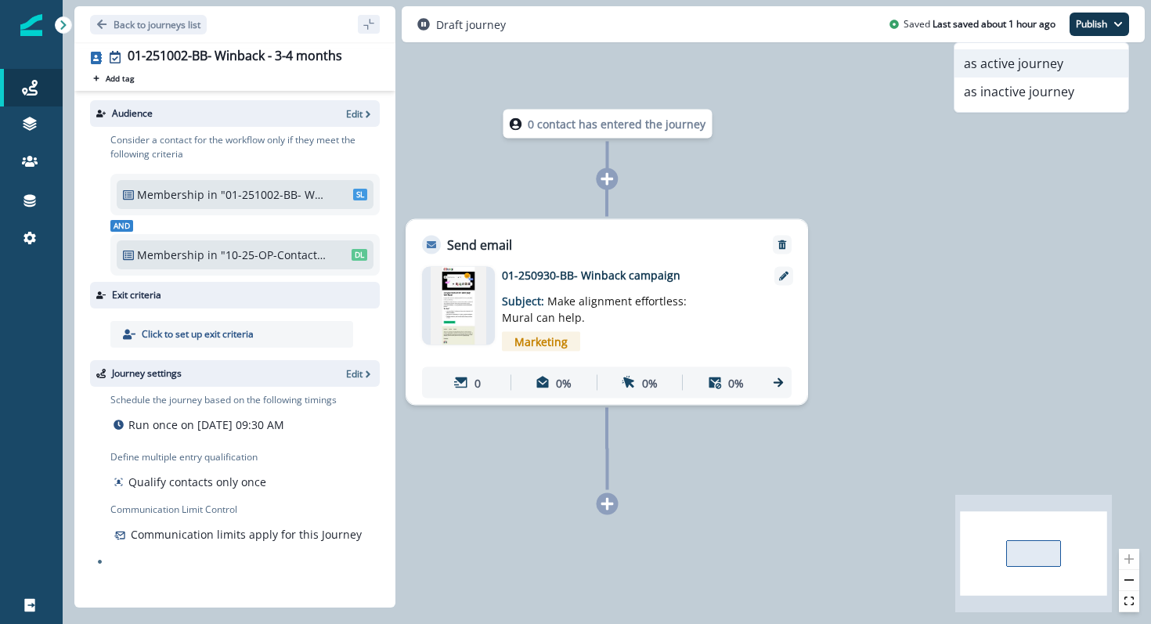
click at [1061, 69] on button "as active journey" at bounding box center [1041, 63] width 174 height 28
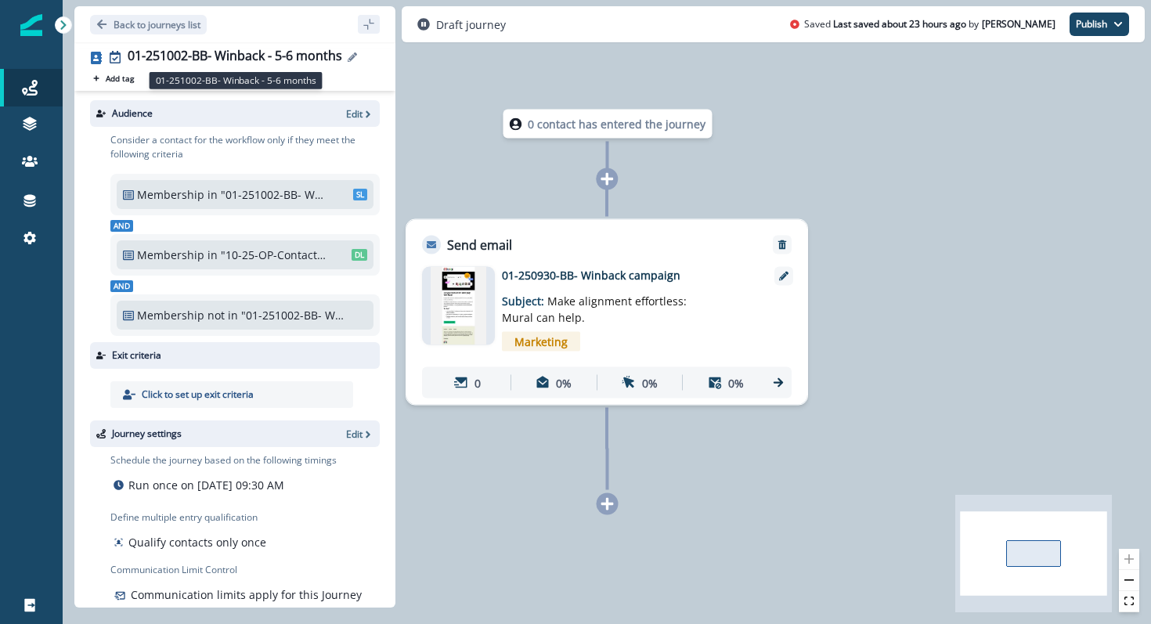
click at [332, 60] on div "01-251002-BB- Winback - 5-6 months" at bounding box center [235, 57] width 214 height 17
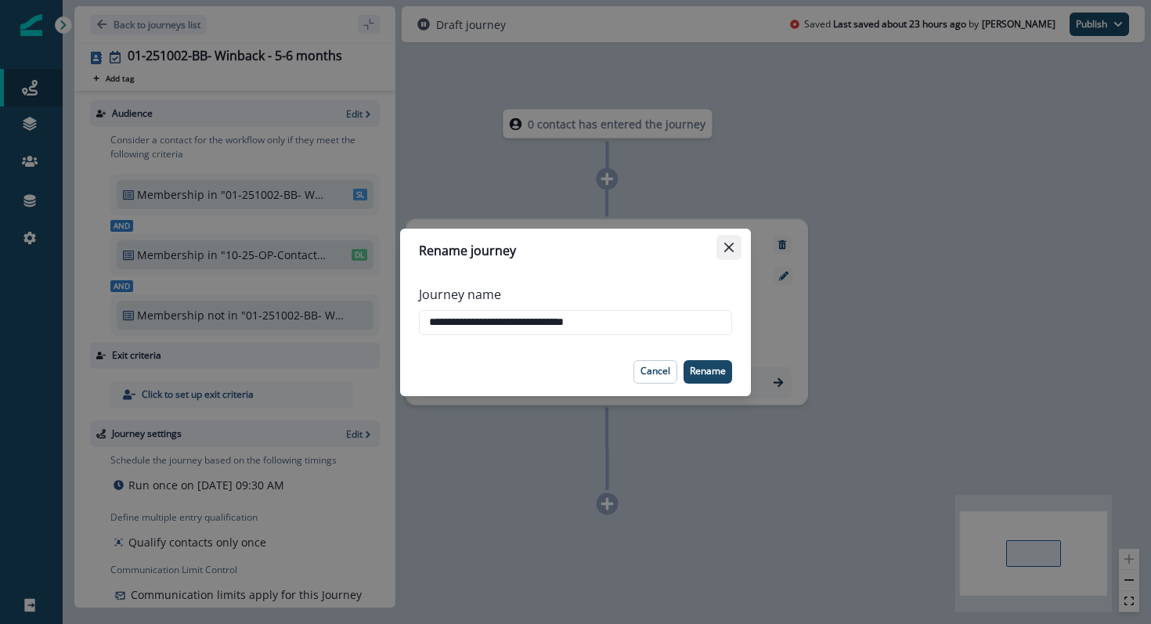
click at [724, 246] on icon "Close" at bounding box center [728, 247] width 9 height 9
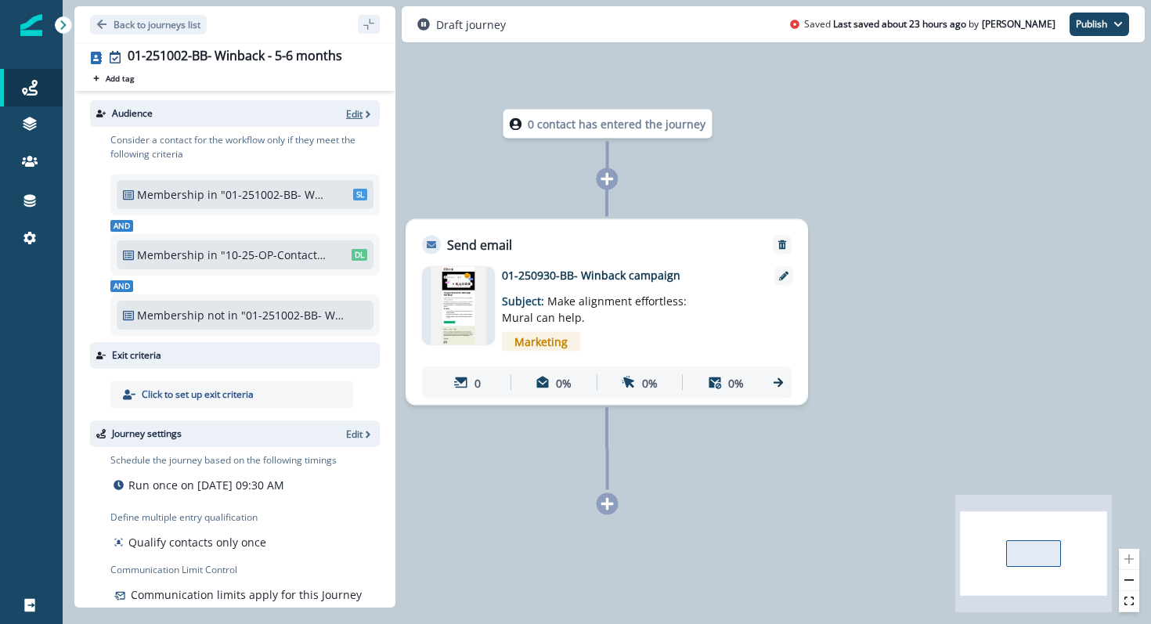
click at [361, 110] on p "Edit" at bounding box center [354, 113] width 16 height 13
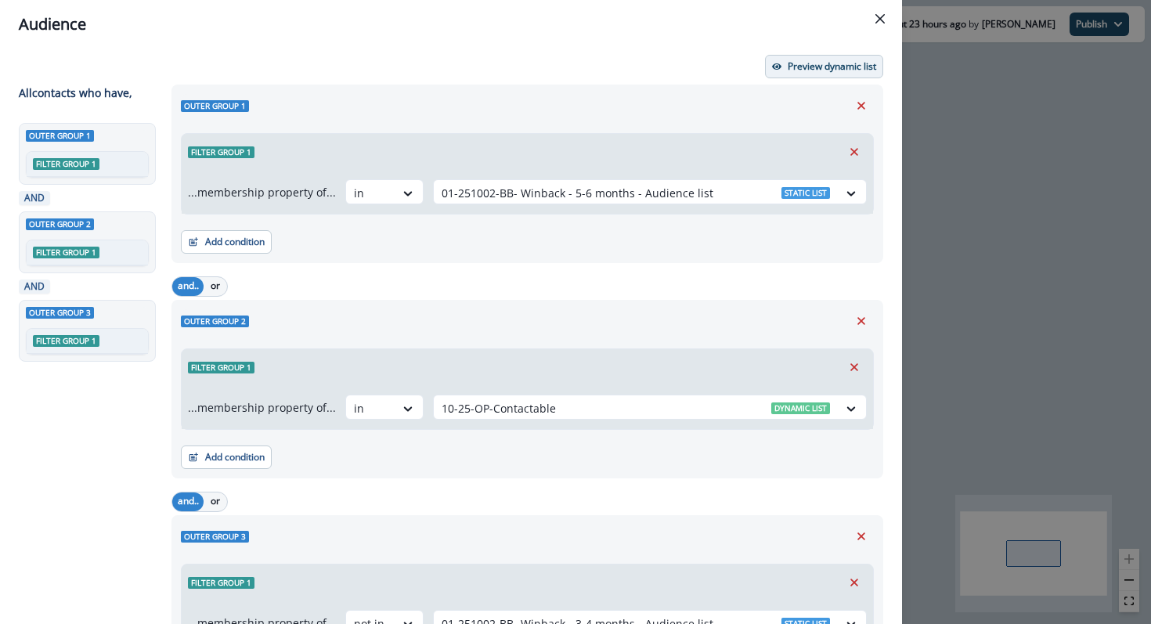
click at [835, 70] on p "Preview dynamic list" at bounding box center [831, 66] width 88 height 11
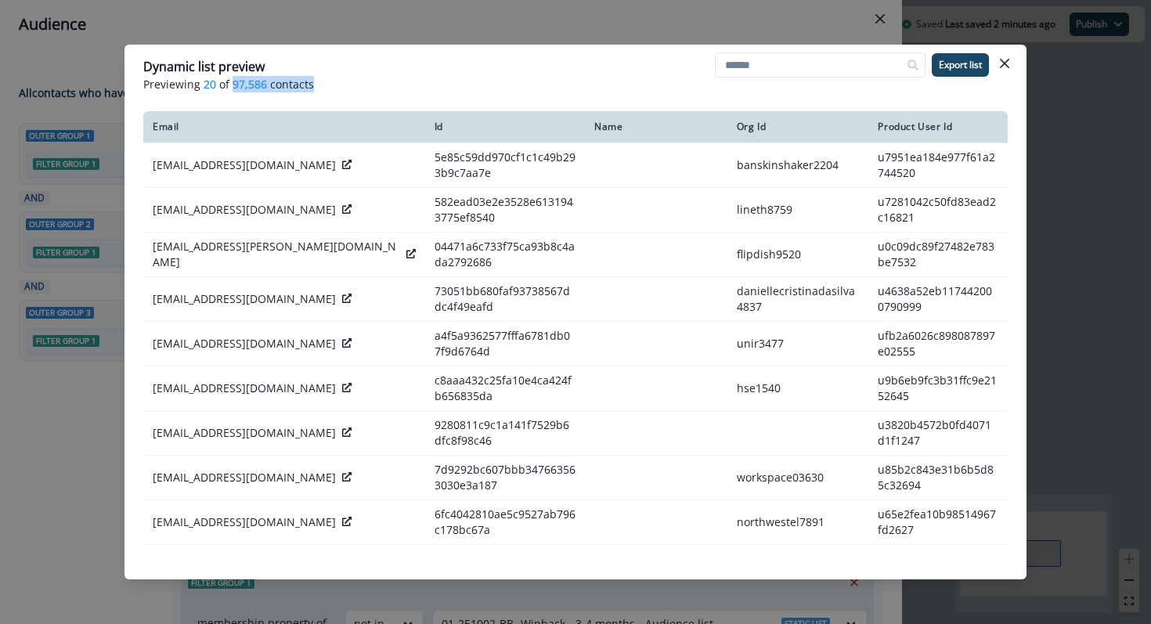
drag, startPoint x: 232, startPoint y: 87, endPoint x: 313, endPoint y: 89, distance: 81.4
click at [313, 89] on p "Previewing 20 of 97,586 contacts" at bounding box center [575, 84] width 864 height 16
copy p "97,586 contacts"
click at [1007, 60] on icon "Close" at bounding box center [1004, 63] width 9 height 9
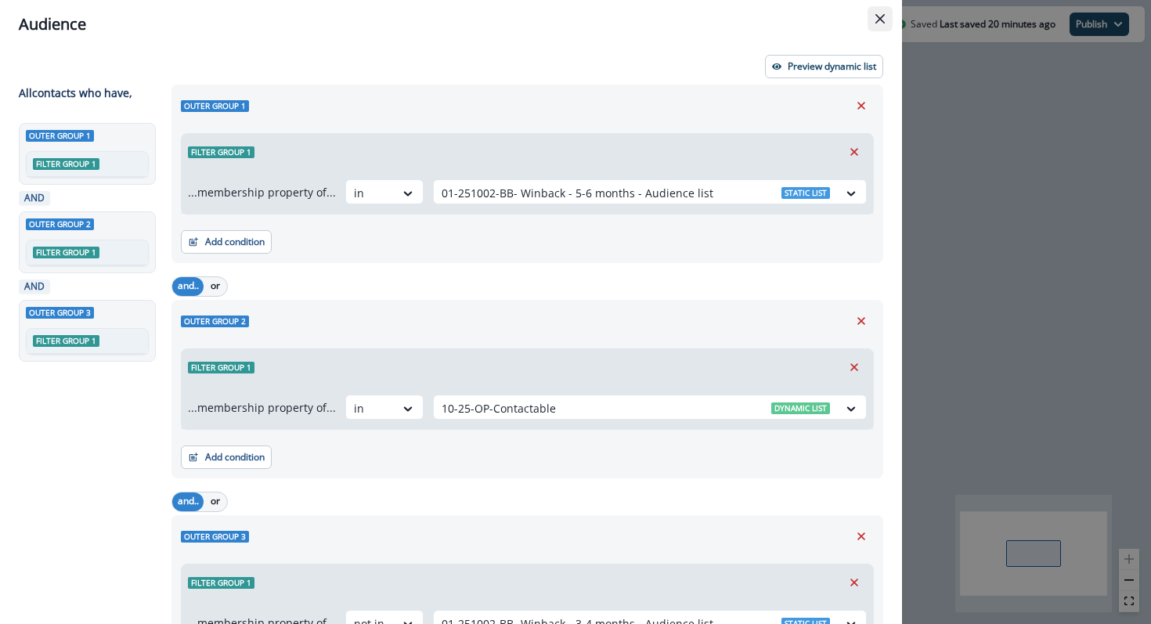
click at [881, 20] on icon "Close" at bounding box center [879, 18] width 9 height 9
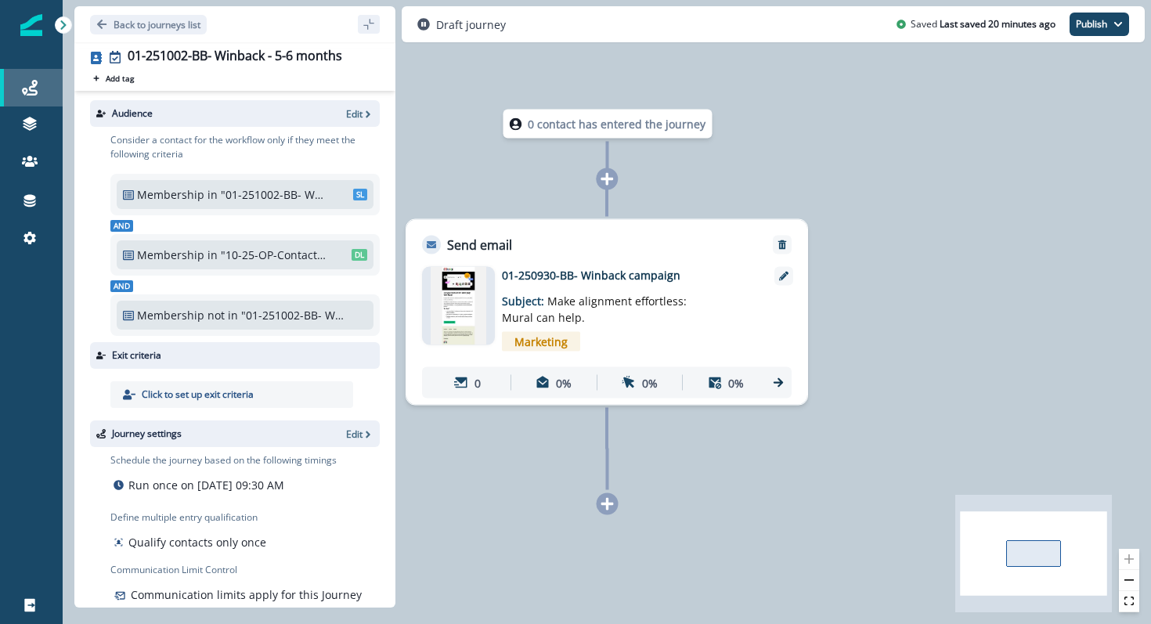
click at [41, 86] on div "Journeys" at bounding box center [31, 87] width 50 height 19
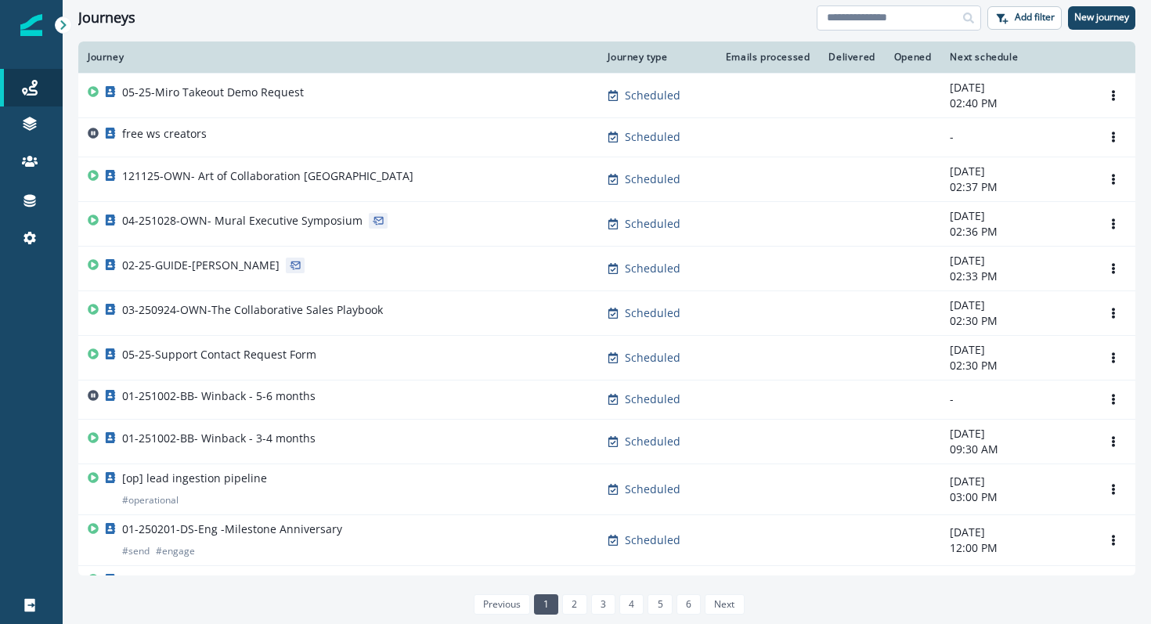
click at [859, 20] on input at bounding box center [898, 17] width 164 height 25
type input "*****"
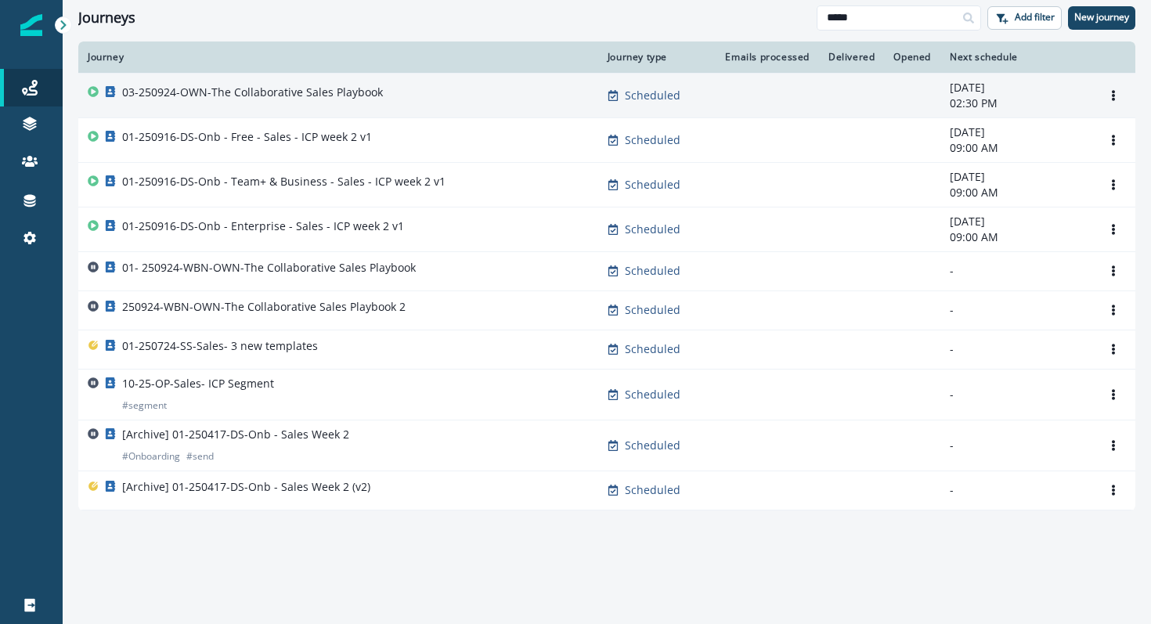
click at [358, 92] on p "03-250924-OWN-The Collaborative Sales Playbook" at bounding box center [252, 93] width 261 height 16
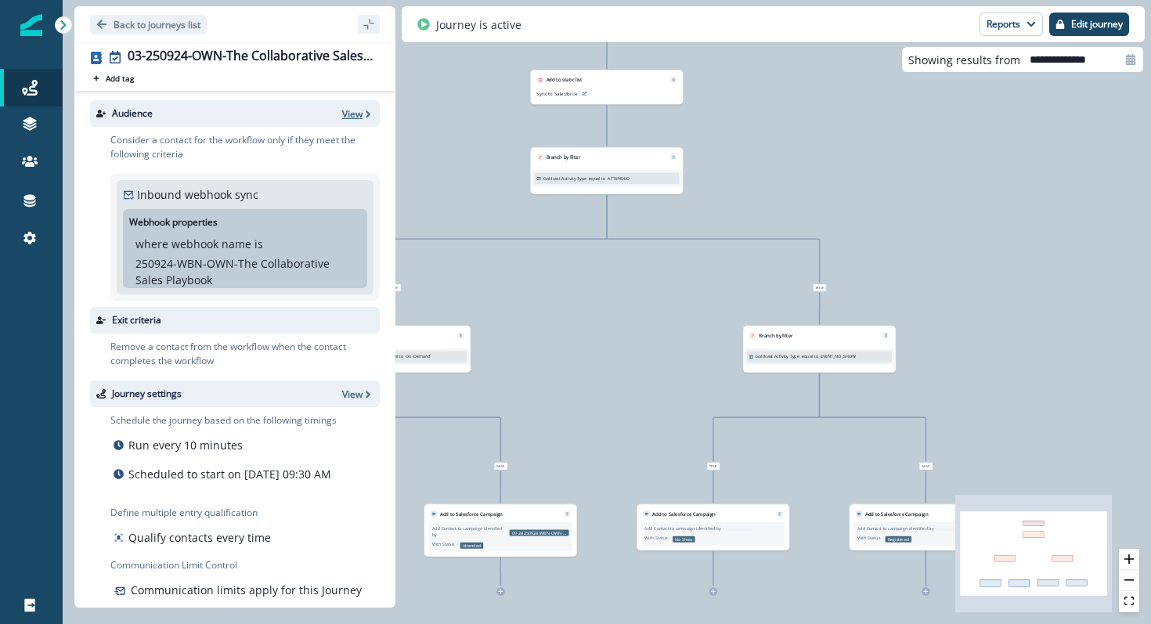
click at [354, 110] on p "View" at bounding box center [352, 113] width 20 height 13
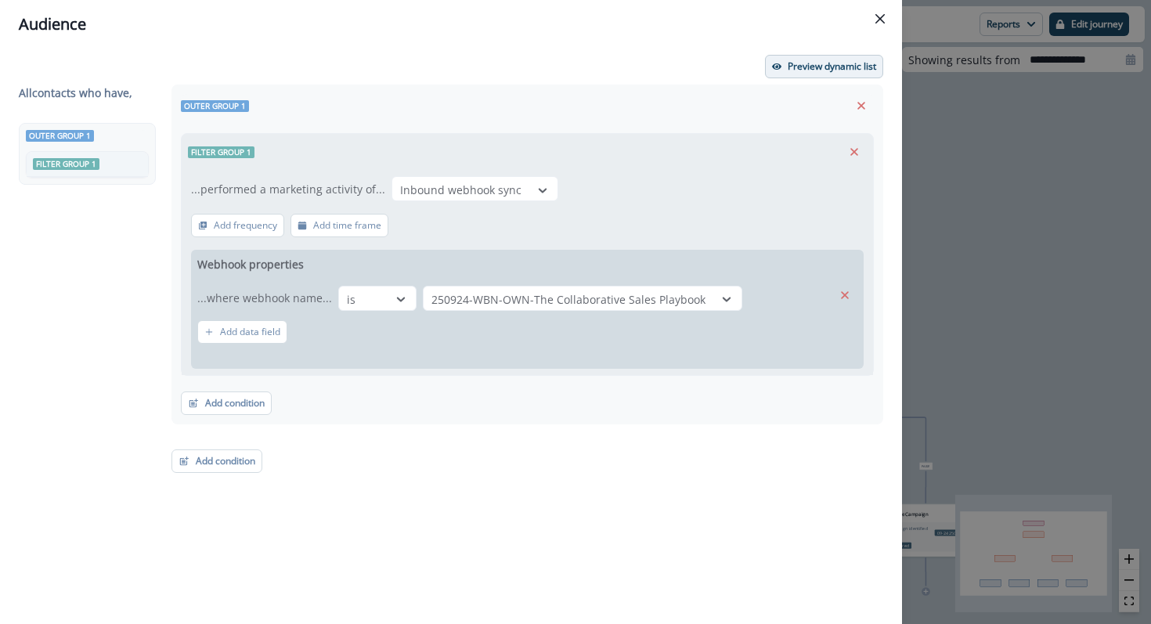
click at [808, 62] on p "Preview dynamic list" at bounding box center [831, 66] width 88 height 11
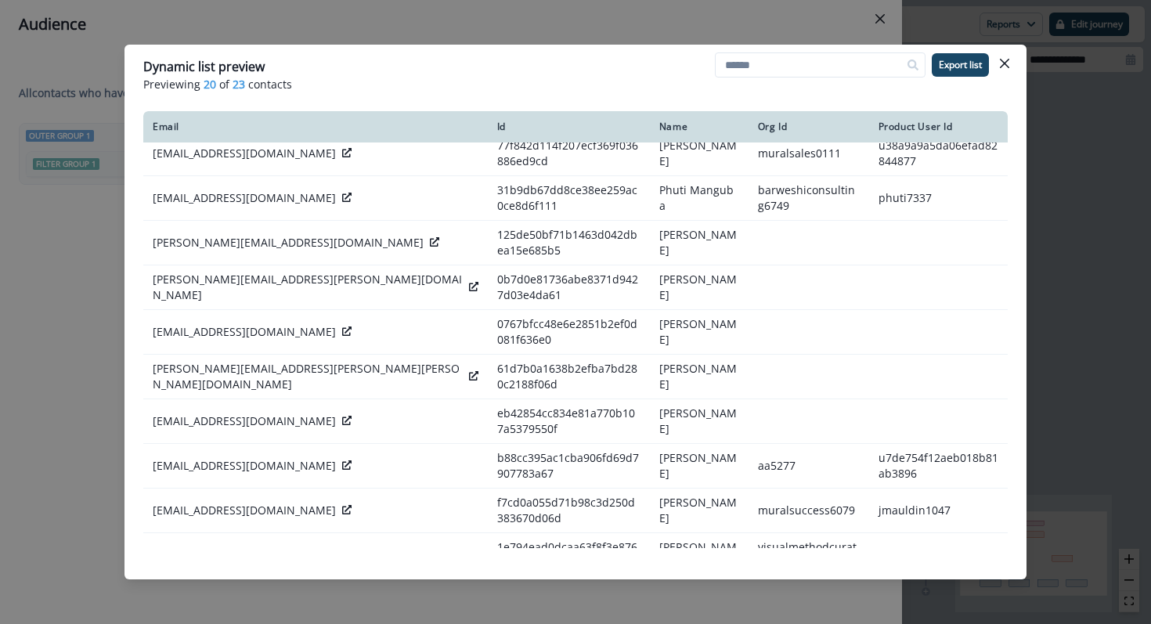
scroll to position [345, 0]
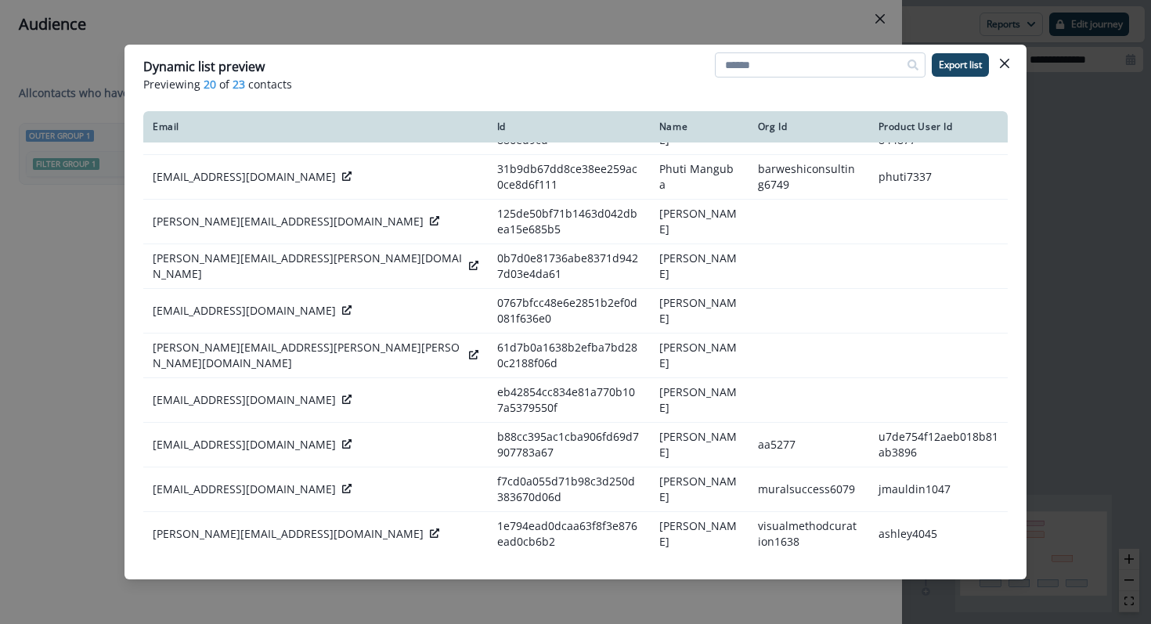
click at [805, 56] on input at bounding box center [820, 64] width 211 height 25
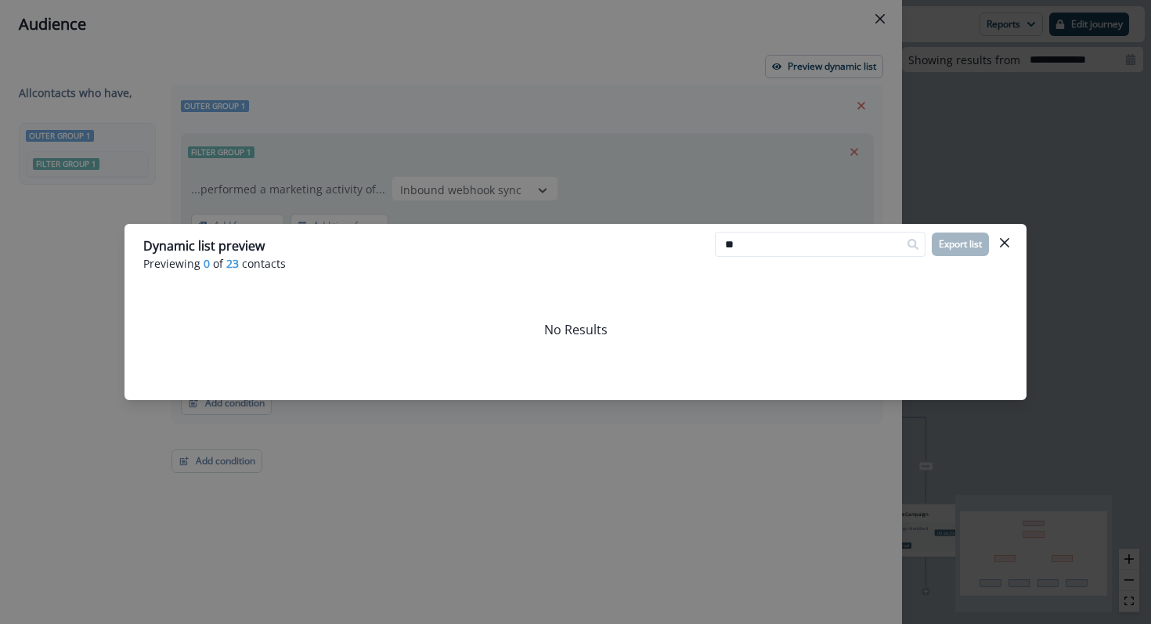
type input "*"
type input "****"
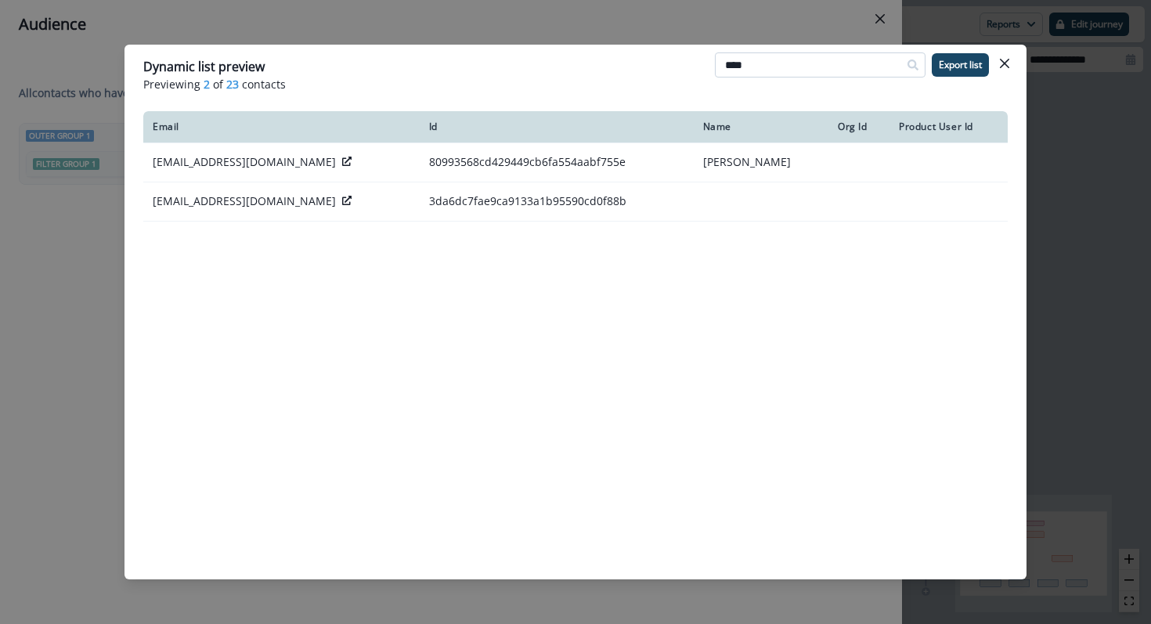
click at [822, 67] on input "****" at bounding box center [820, 64] width 211 height 25
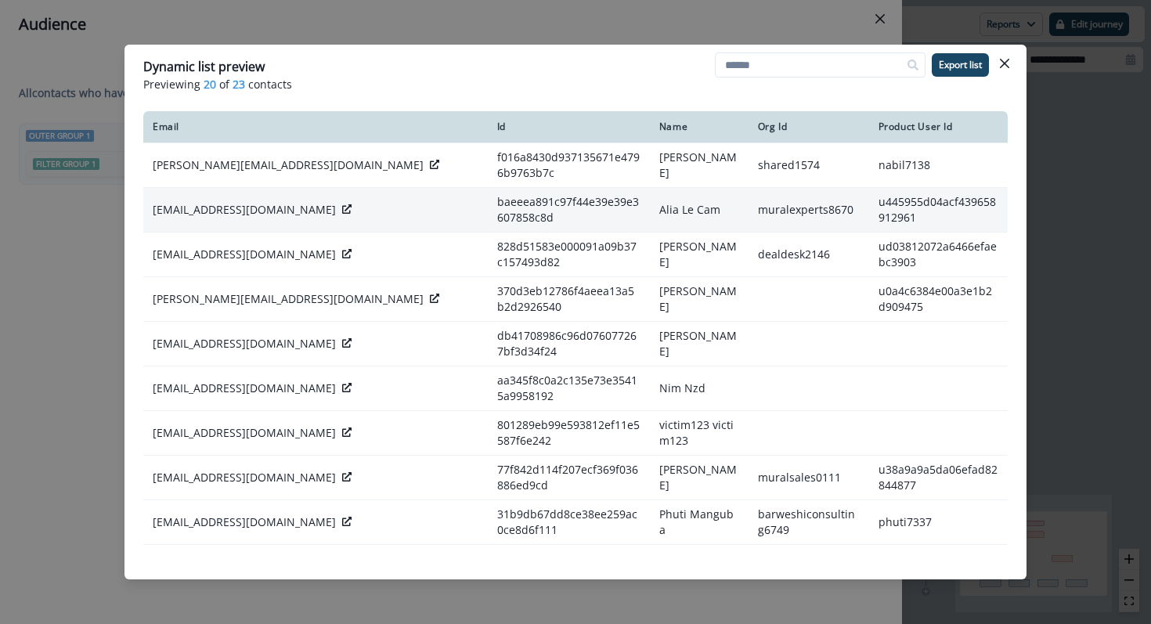
click at [342, 210] on icon at bounding box center [346, 208] width 9 height 9
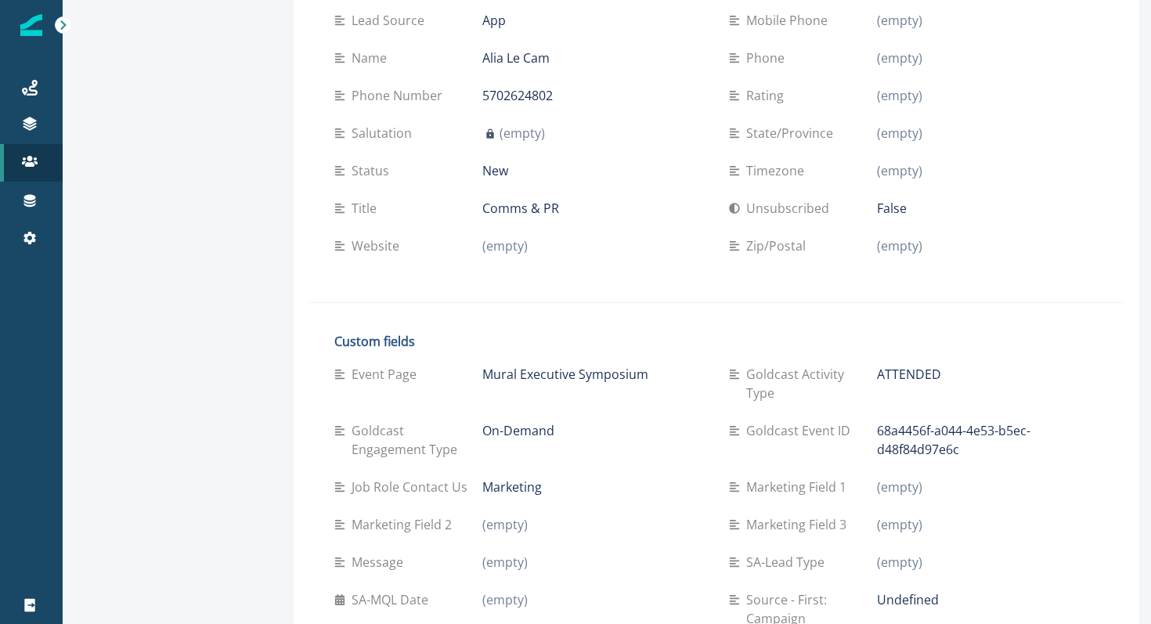
scroll to position [405, 0]
